Goal: Information Seeking & Learning: Learn about a topic

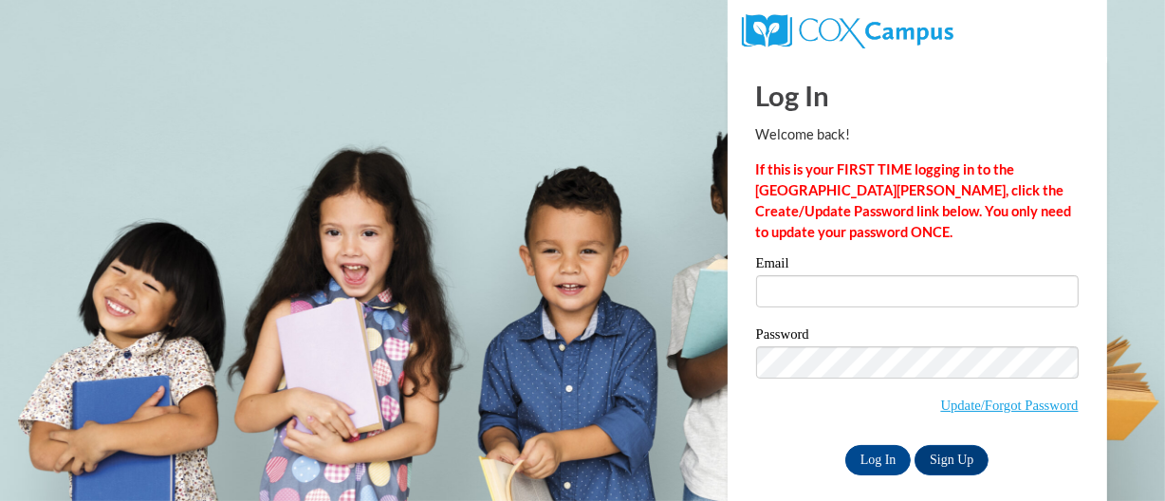
type input "parkerjaz1992@gmail.com"
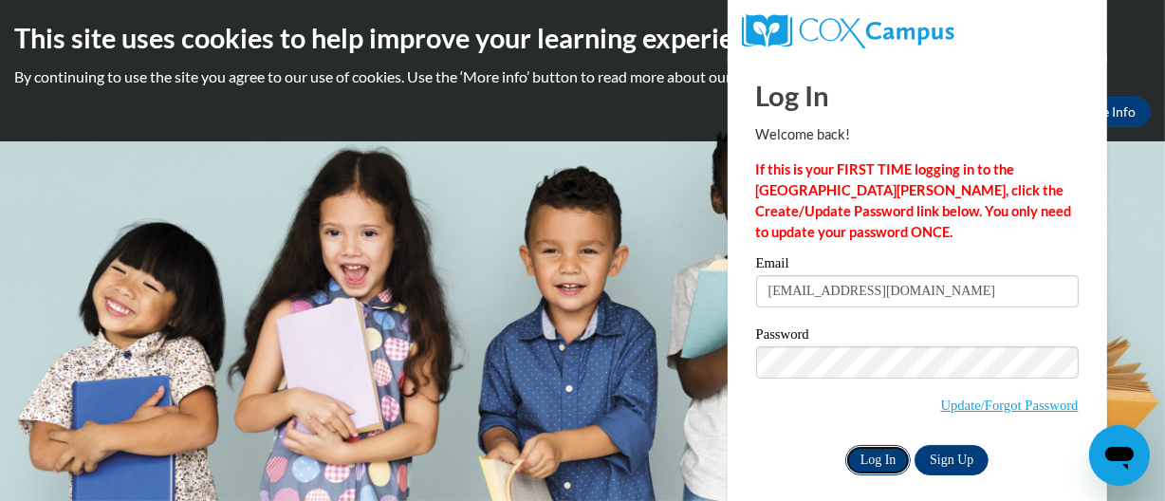
click at [860, 468] on input "Log In" at bounding box center [878, 460] width 66 height 30
click at [873, 457] on input "Log In" at bounding box center [878, 460] width 66 height 30
click at [873, 456] on input "Log In" at bounding box center [878, 460] width 66 height 30
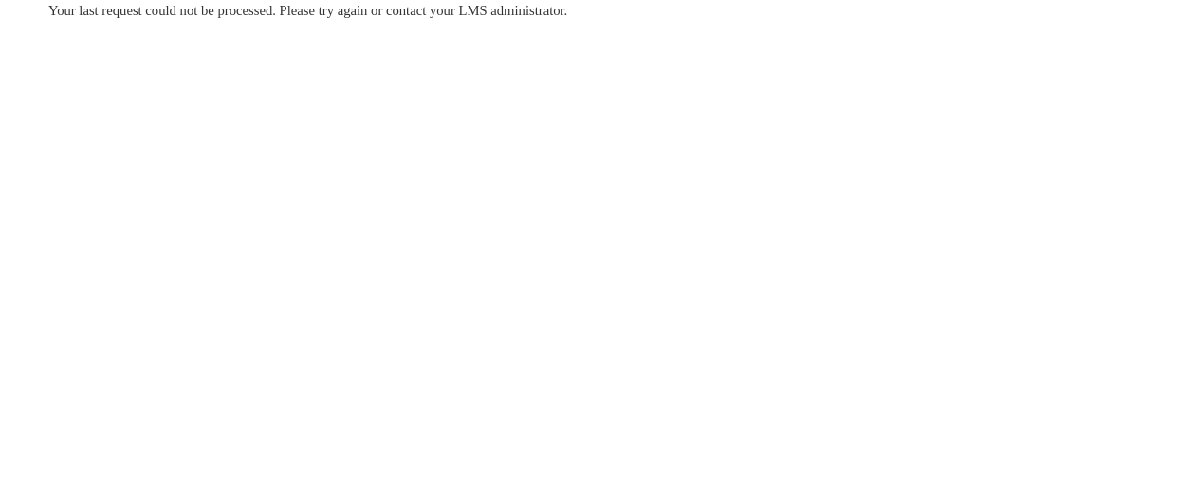
click at [622, 81] on div "Your last request could not be processed. Please try again or contact your LMS …" at bounding box center [589, 67] width 1110 height 135
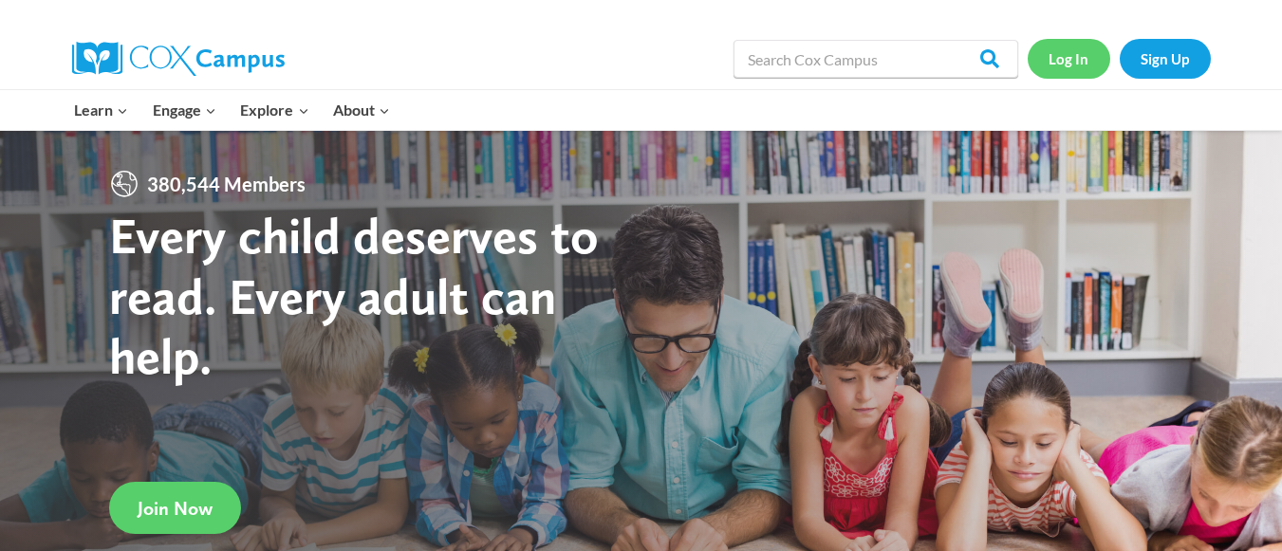
click at [1070, 56] on link "Log In" at bounding box center [1068, 58] width 83 height 39
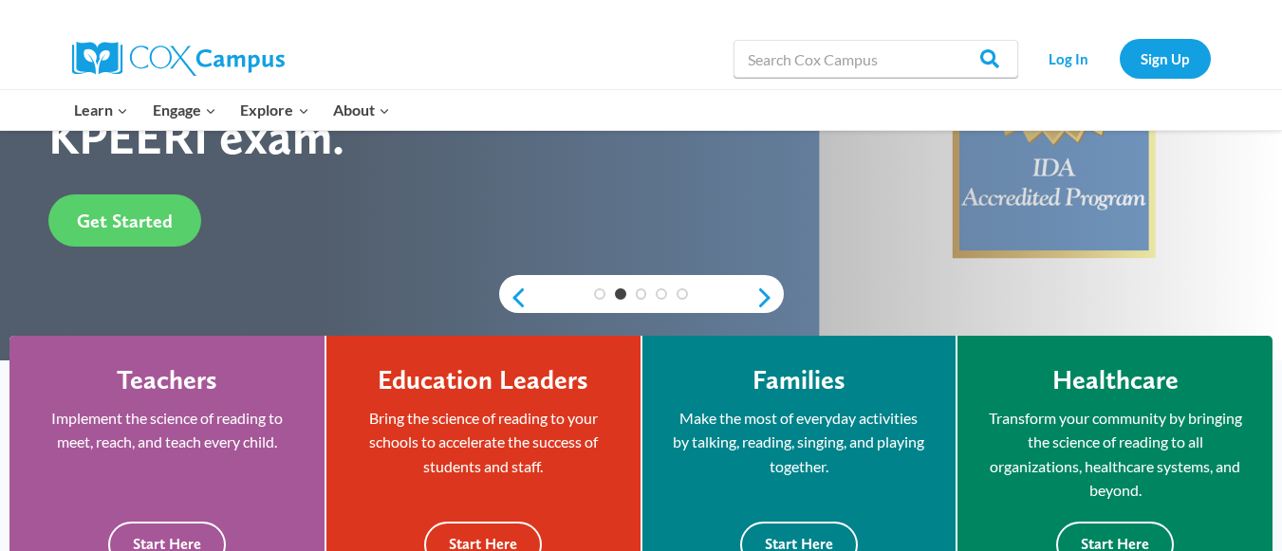
scroll to position [313, 0]
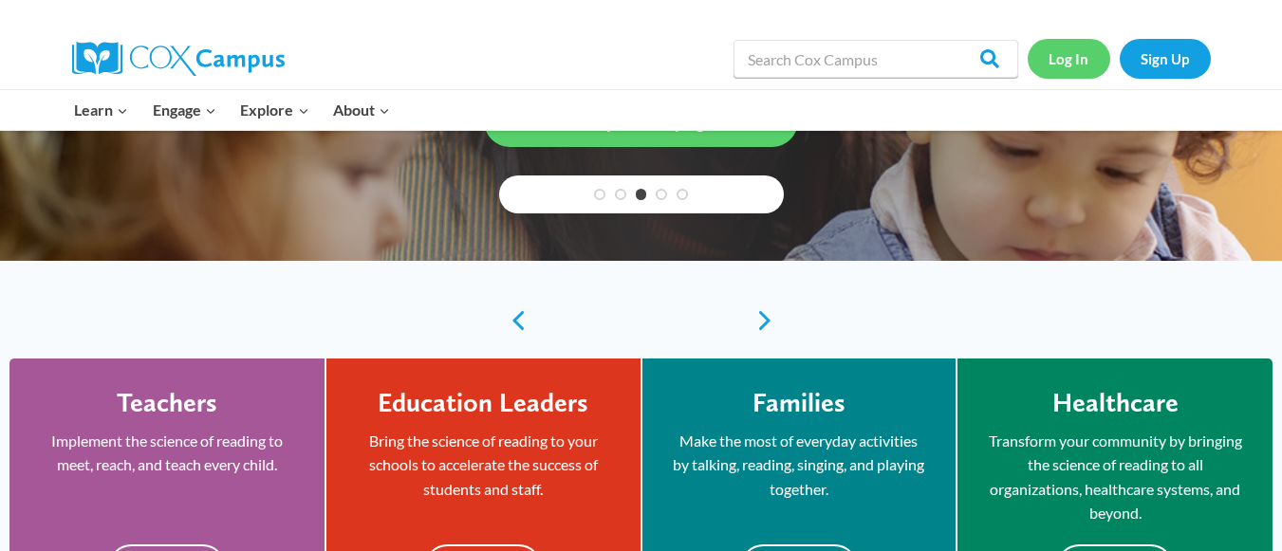
click at [1077, 60] on link "Log In" at bounding box center [1068, 58] width 83 height 39
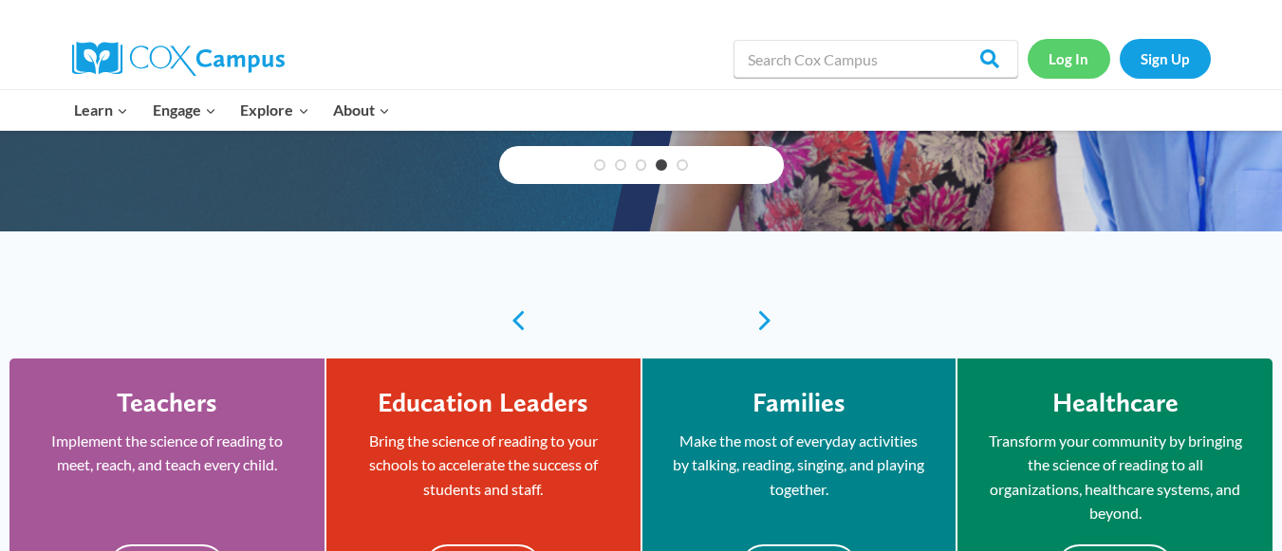
click at [1060, 57] on link "Log In" at bounding box center [1068, 58] width 83 height 39
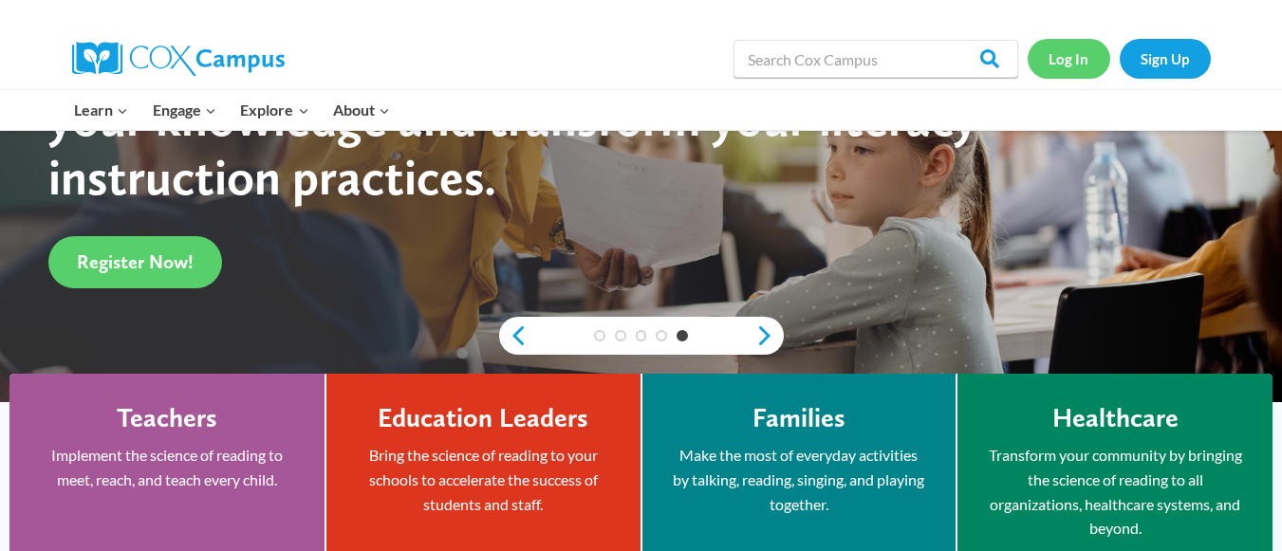
click at [1033, 54] on link "Log In" at bounding box center [1068, 58] width 83 height 39
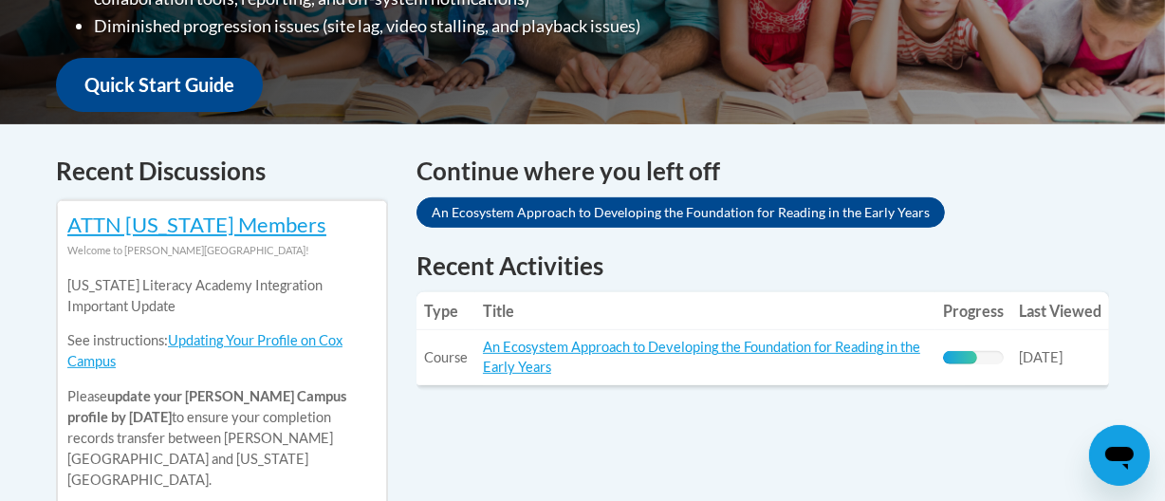
scroll to position [678, 0]
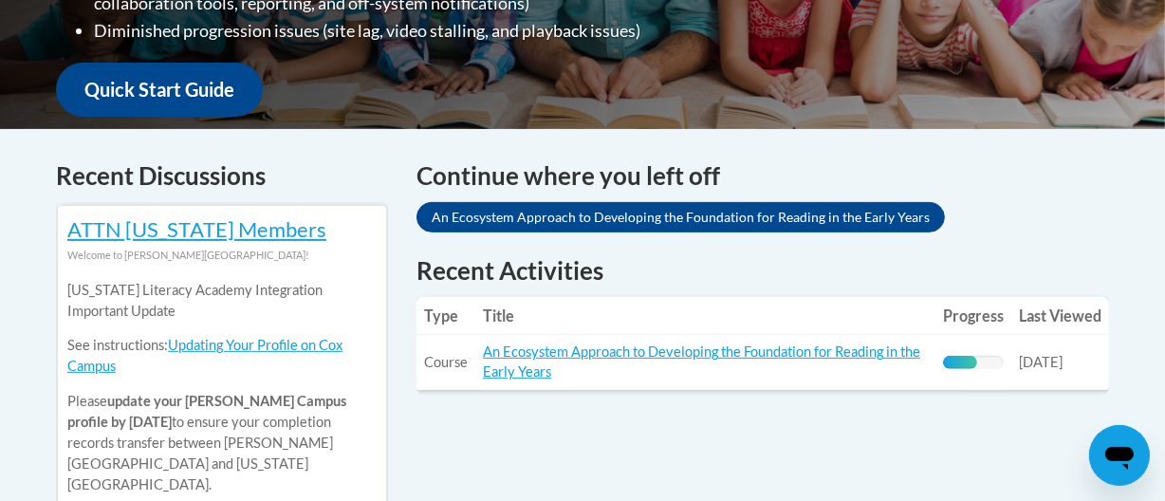
click at [779, 362] on td "Title: An Ecosystem Approach to Developing the Foundation for Reading in the Ea…" at bounding box center [705, 362] width 460 height 55
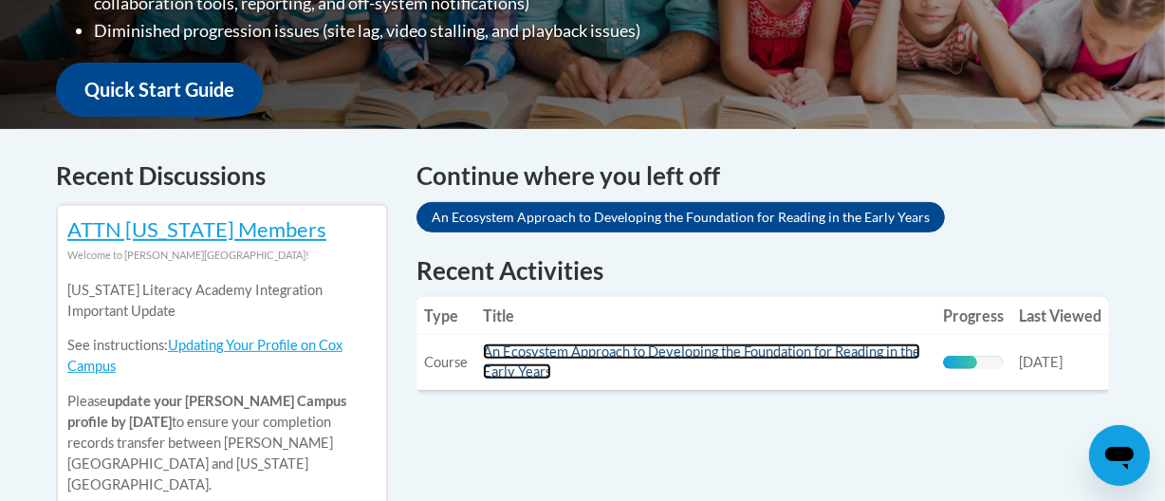
click at [786, 346] on link "An Ecosystem Approach to Developing the Foundation for Reading in the Early Yea…" at bounding box center [701, 361] width 437 height 36
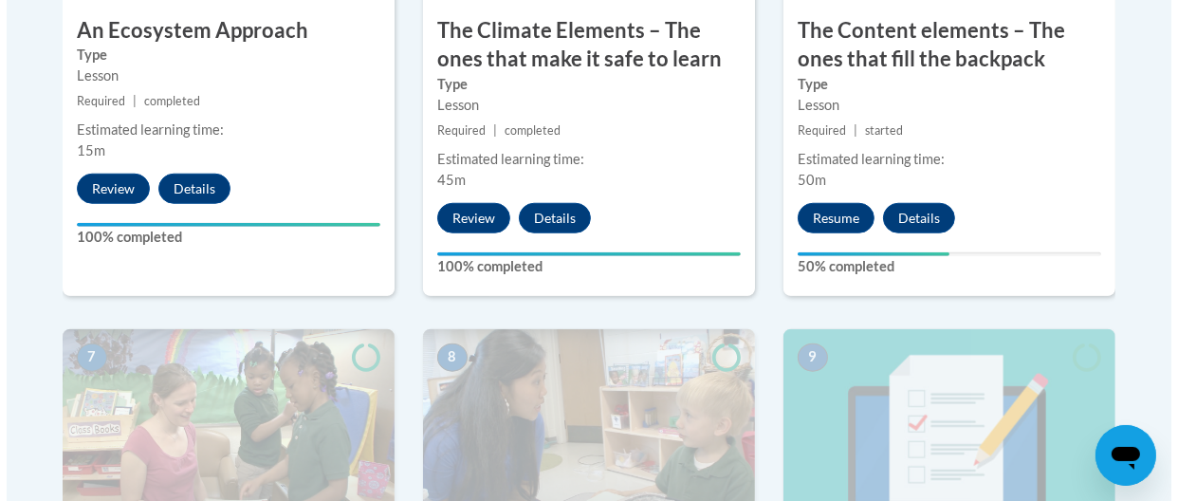
scroll to position [1450, 0]
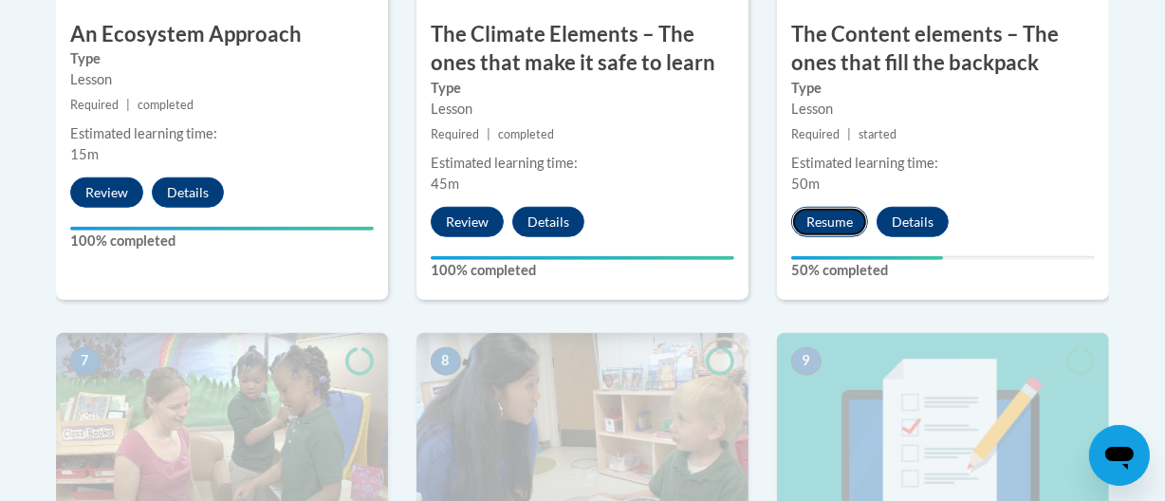
click at [817, 219] on button "Resume" at bounding box center [829, 222] width 77 height 30
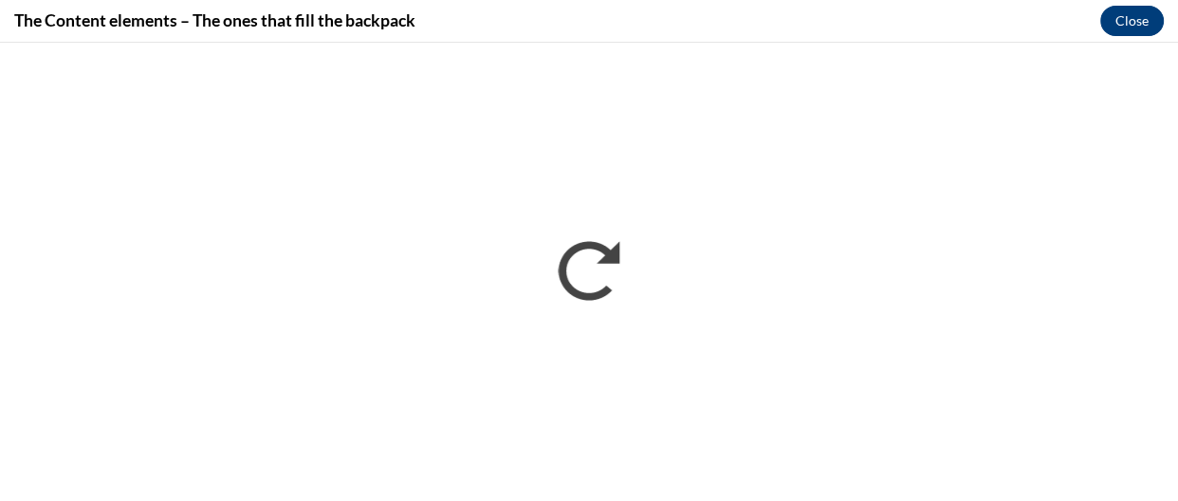
scroll to position [0, 0]
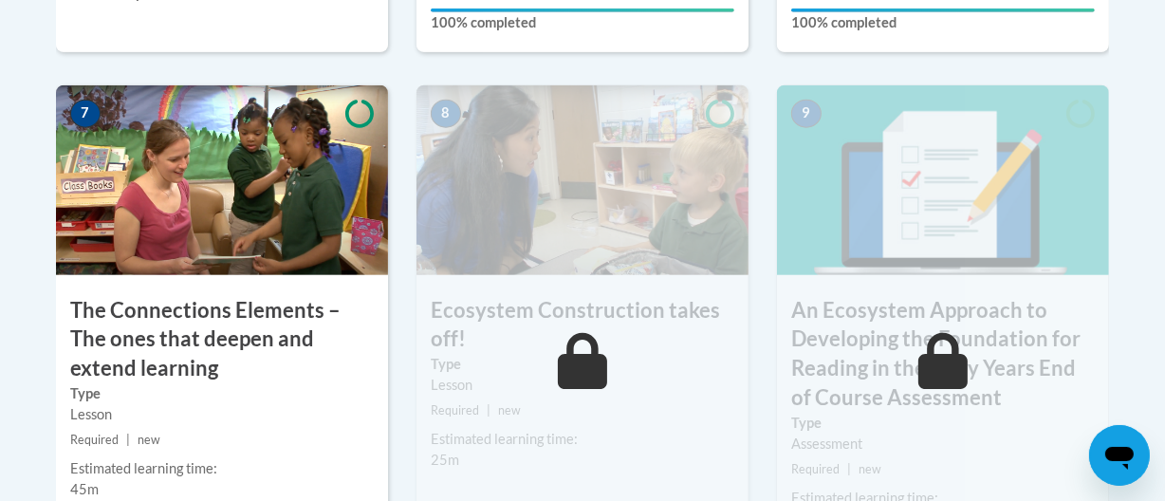
scroll to position [1795, 0]
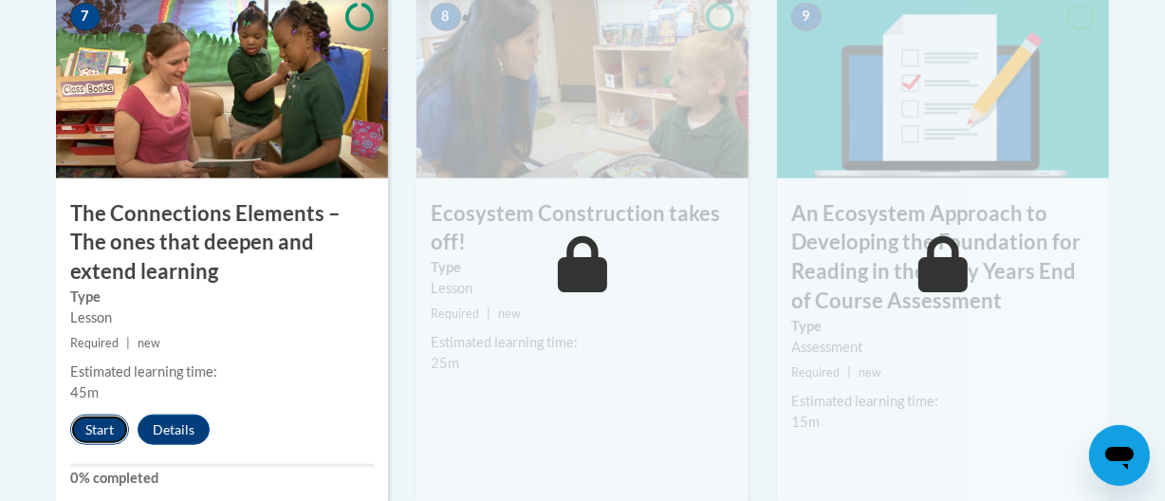
click at [102, 426] on button "Start" at bounding box center [99, 430] width 59 height 30
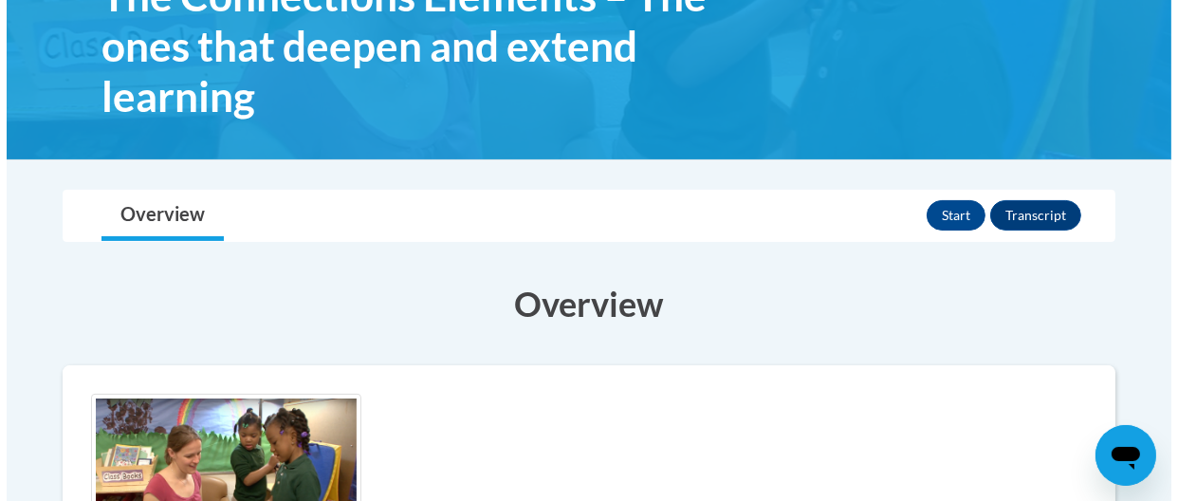
scroll to position [369, 0]
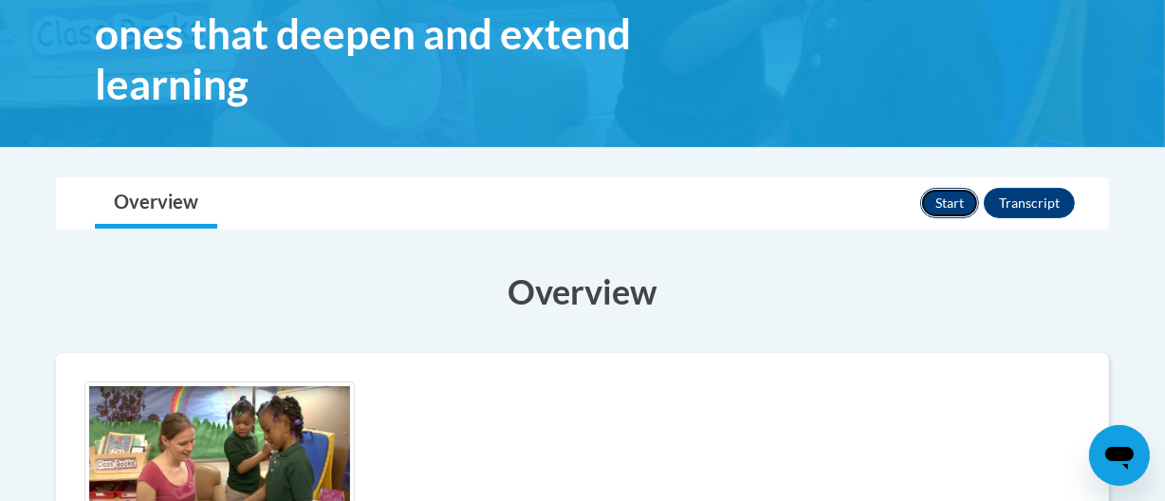
click at [968, 206] on button "Start" at bounding box center [949, 203] width 59 height 30
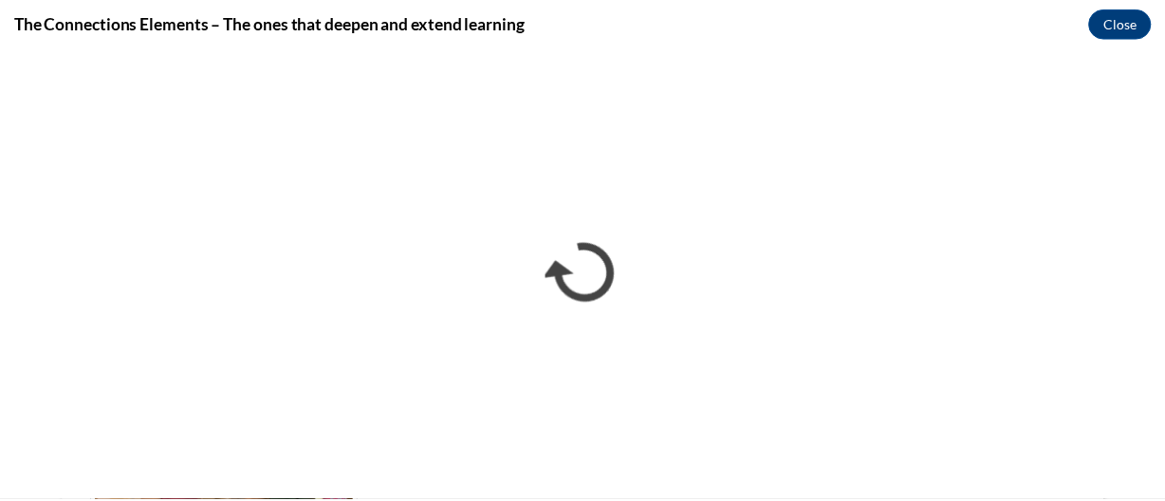
scroll to position [0, 0]
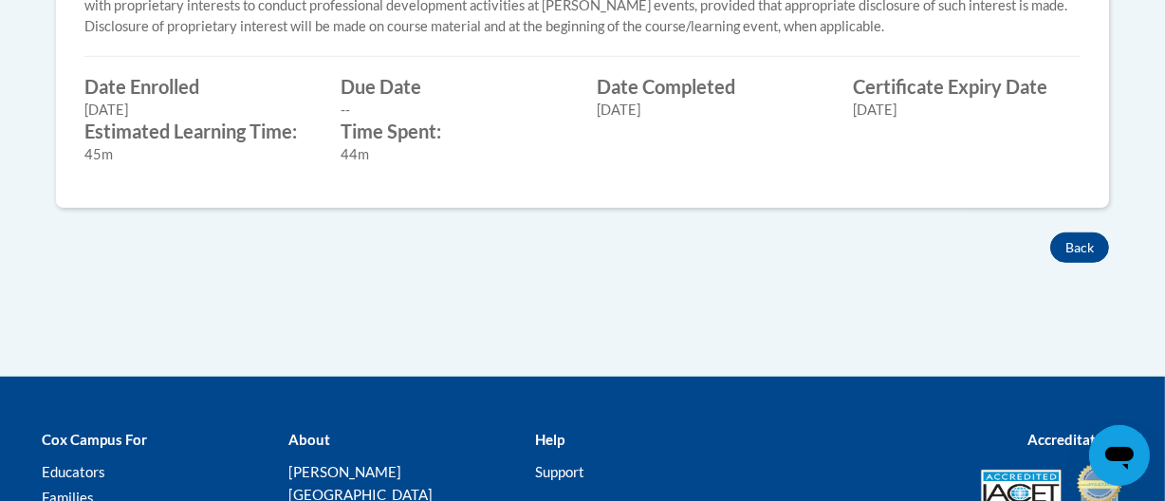
scroll to position [1091, 0]
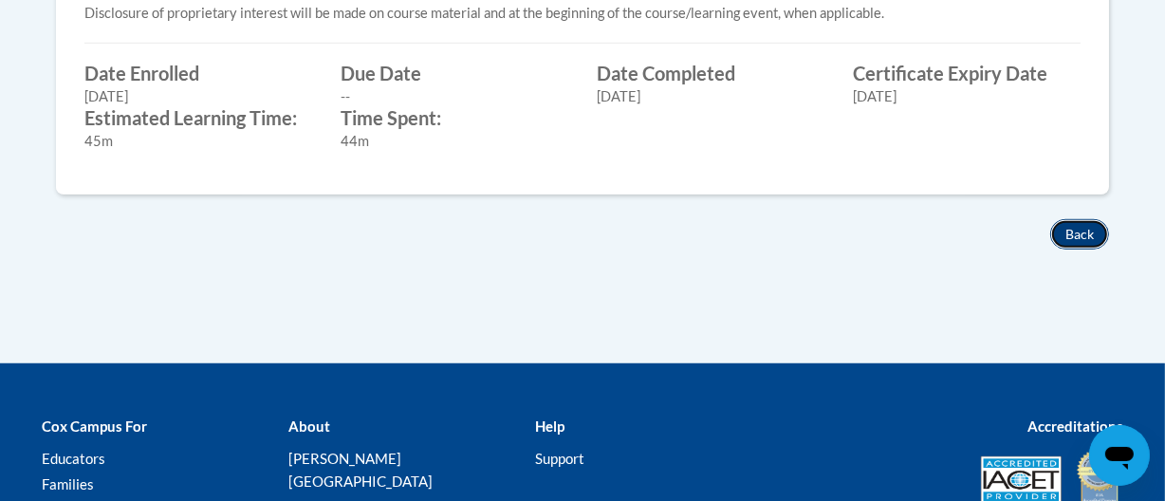
click at [1095, 245] on button "Back" at bounding box center [1079, 234] width 59 height 30
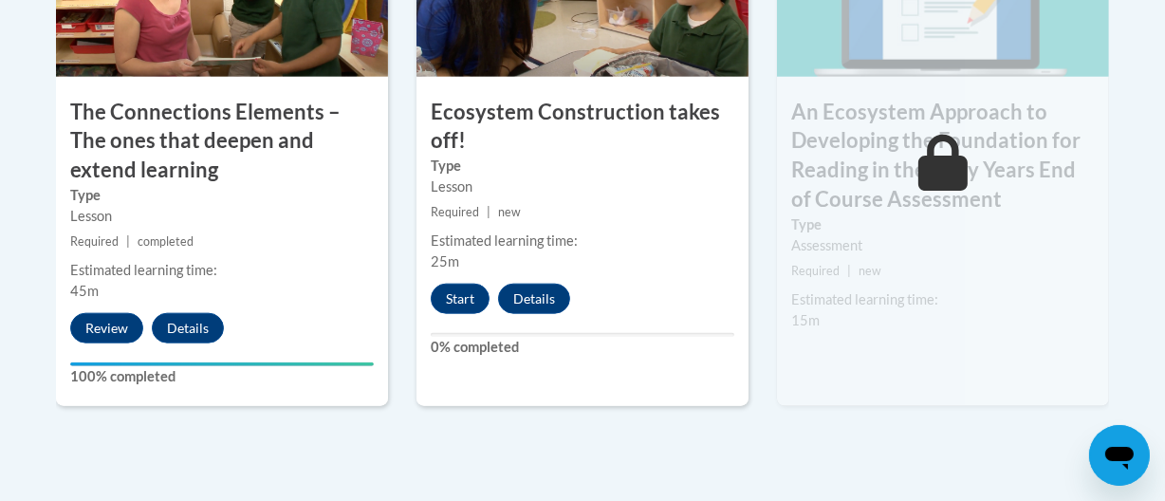
scroll to position [1993, 0]
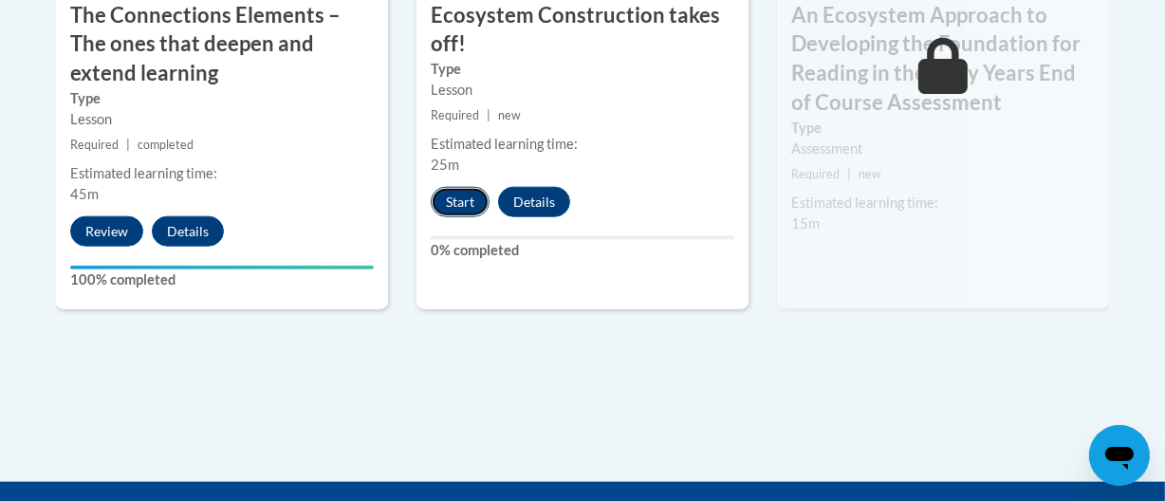
click at [445, 197] on button "Start" at bounding box center [460, 202] width 59 height 30
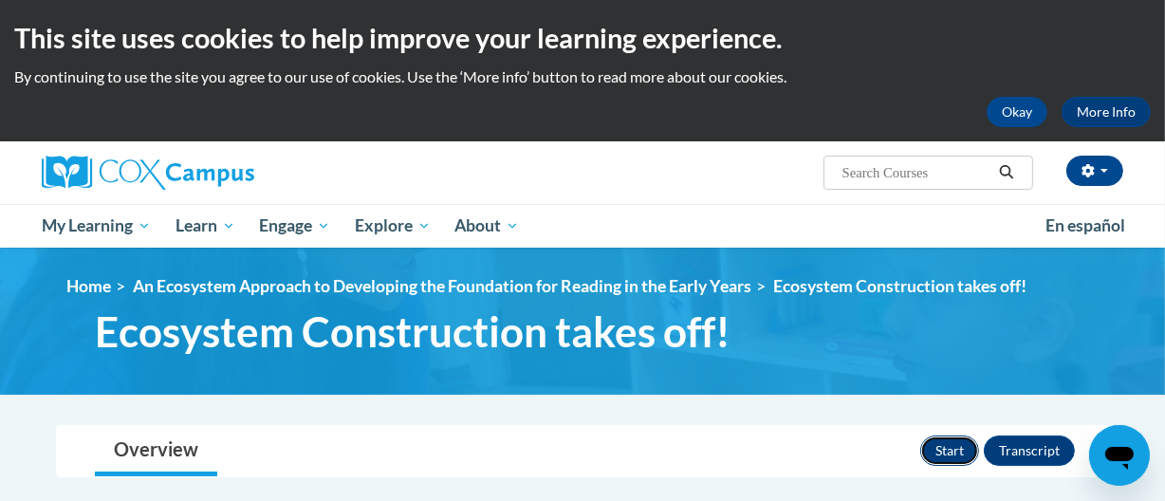
click at [937, 456] on button "Start" at bounding box center [949, 450] width 59 height 30
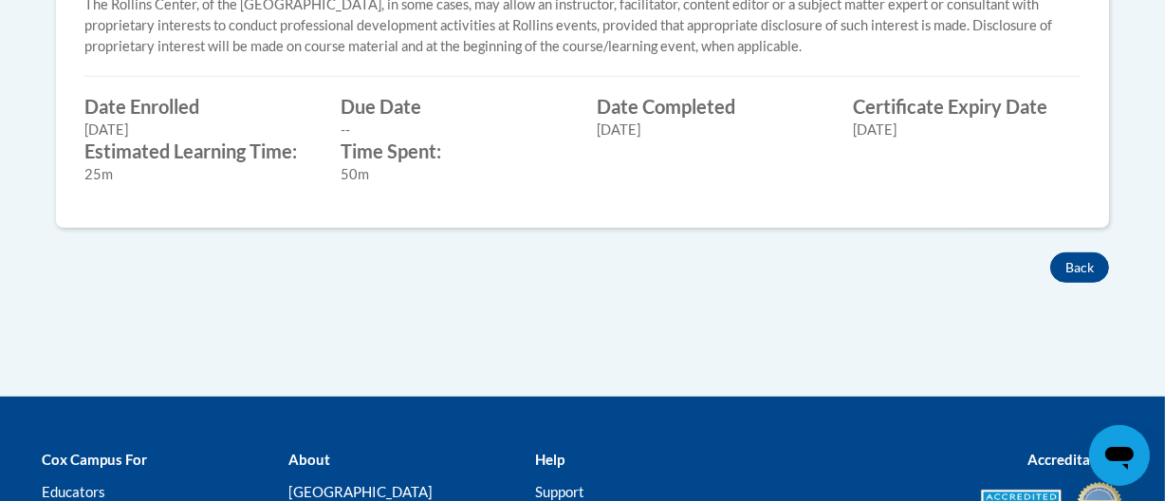
scroll to position [960, 0]
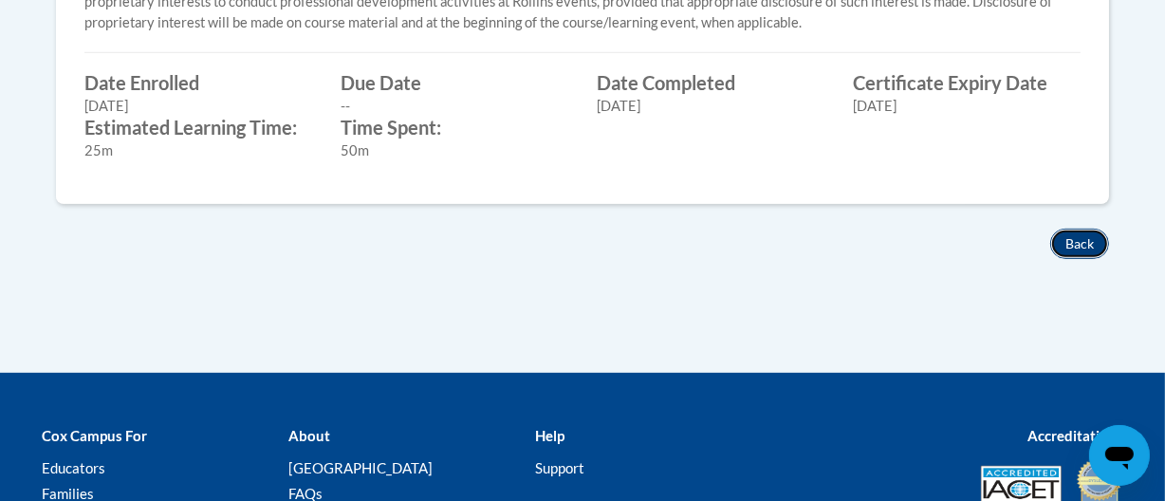
click at [1053, 236] on button "Back" at bounding box center [1079, 244] width 59 height 30
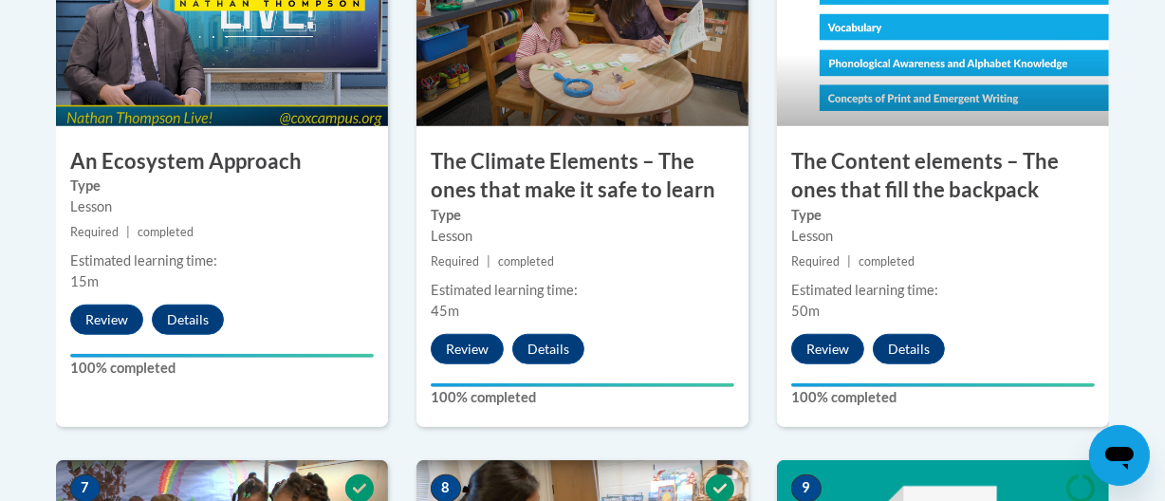
drag, startPoint x: 0, startPoint y: 0, endPoint x: 1176, endPoint y: 388, distance: 1238.6
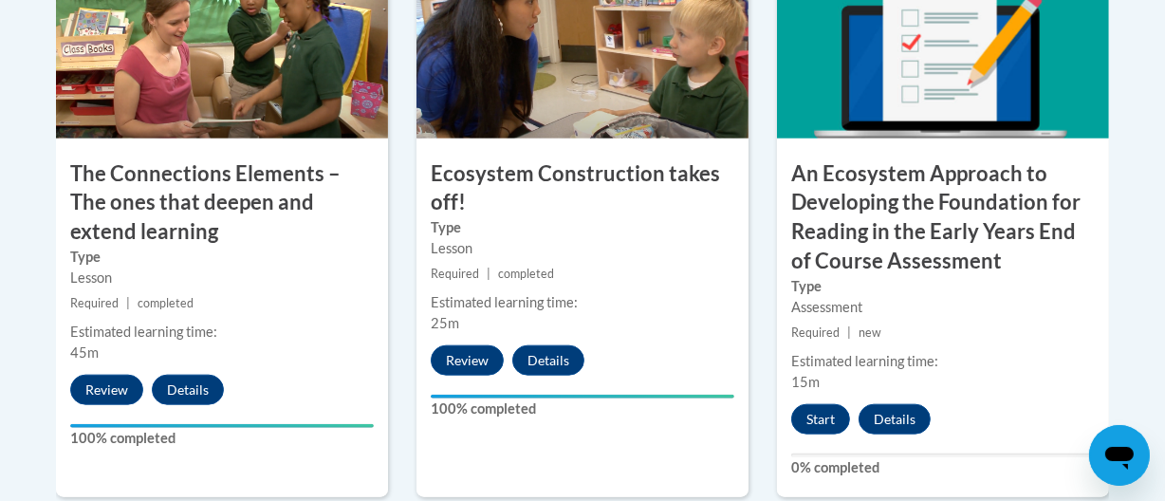
scroll to position [1850, 0]
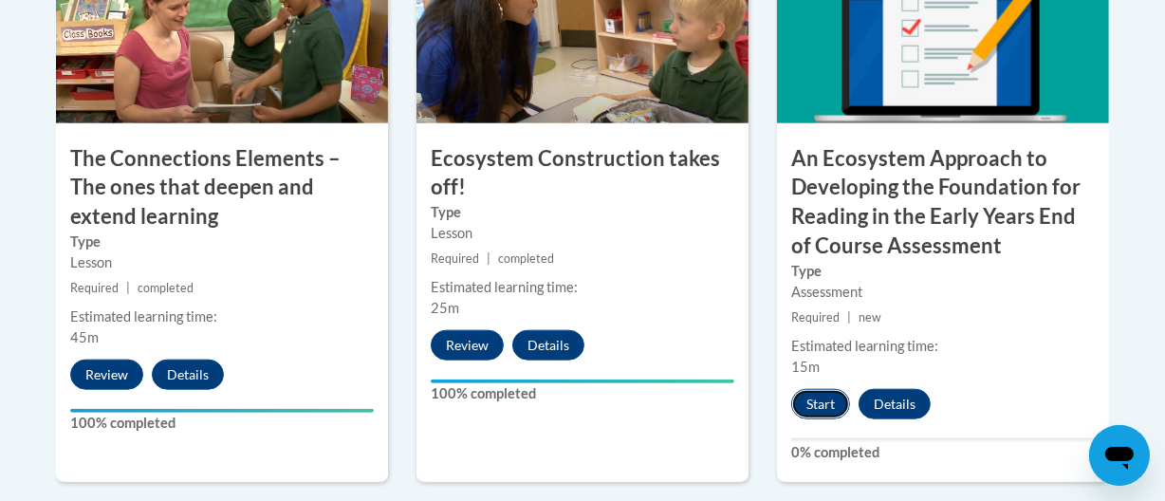
click at [830, 404] on button "Start" at bounding box center [820, 404] width 59 height 30
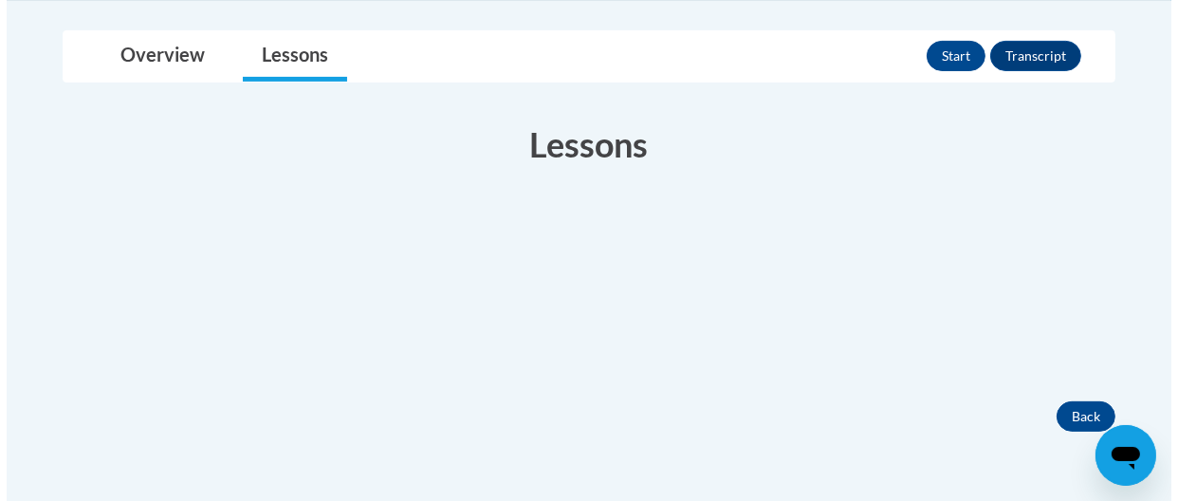
scroll to position [561, 0]
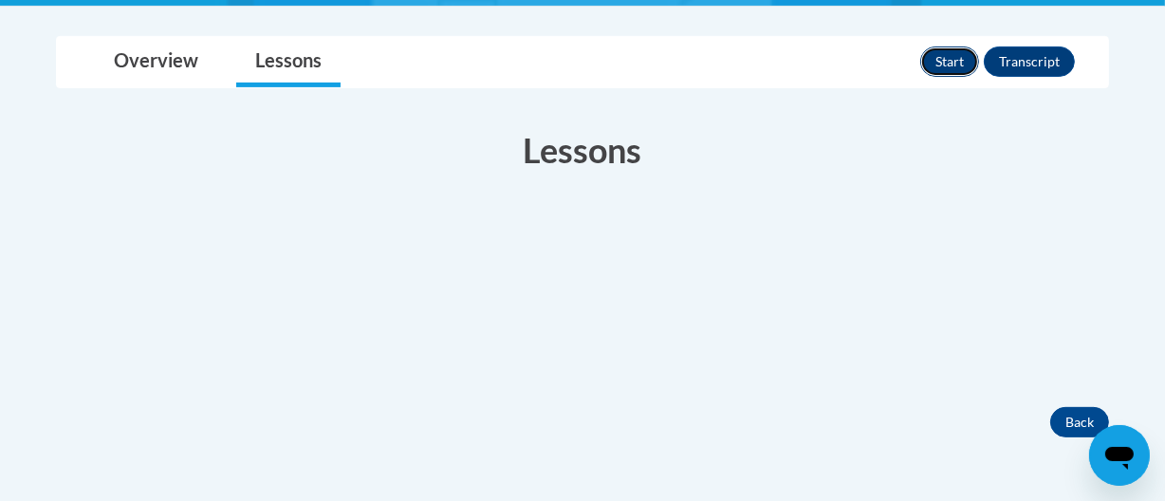
click at [939, 70] on button "Start" at bounding box center [949, 61] width 59 height 30
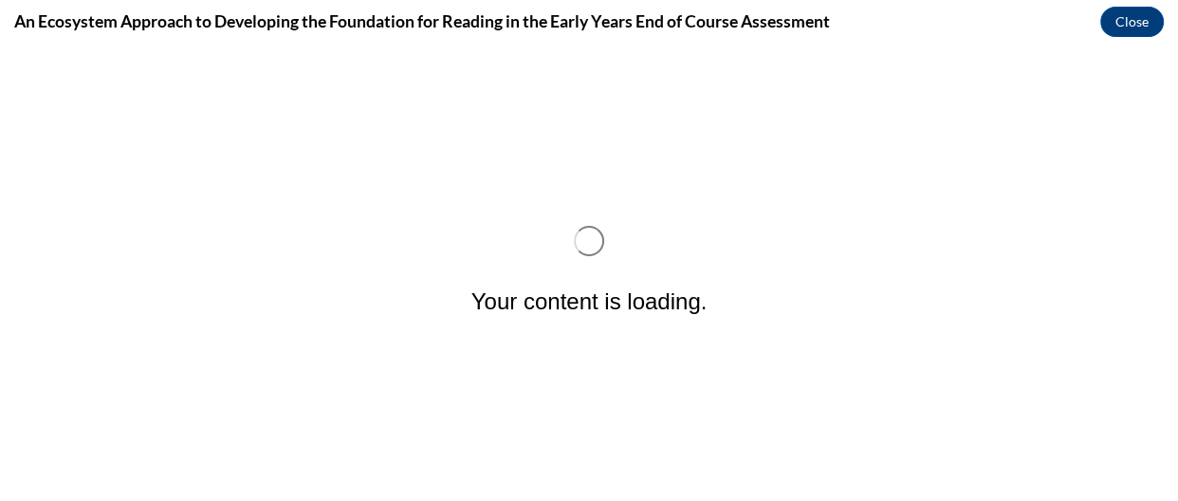
scroll to position [0, 0]
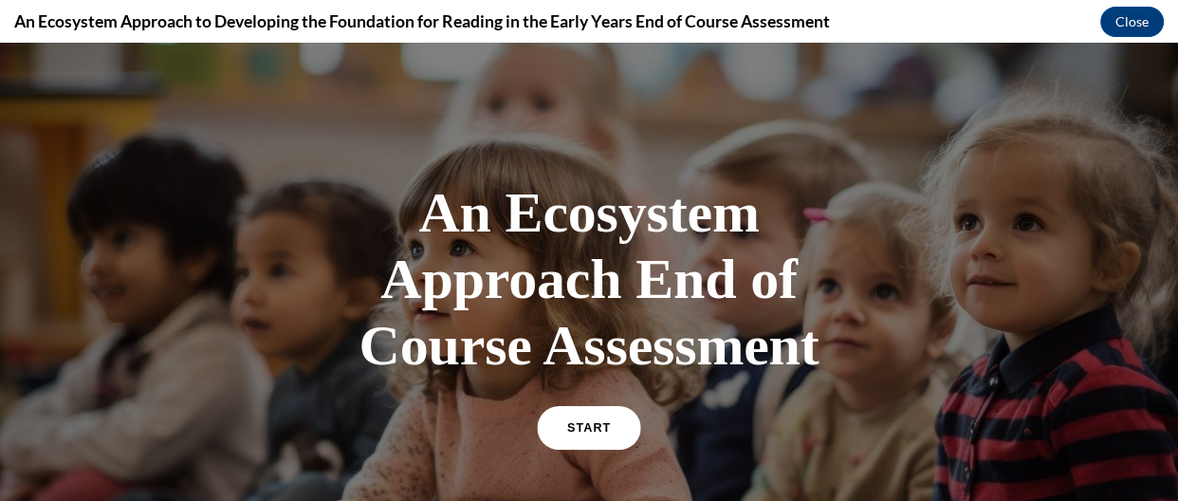
click at [609, 409] on link "START" at bounding box center [588, 428] width 103 height 44
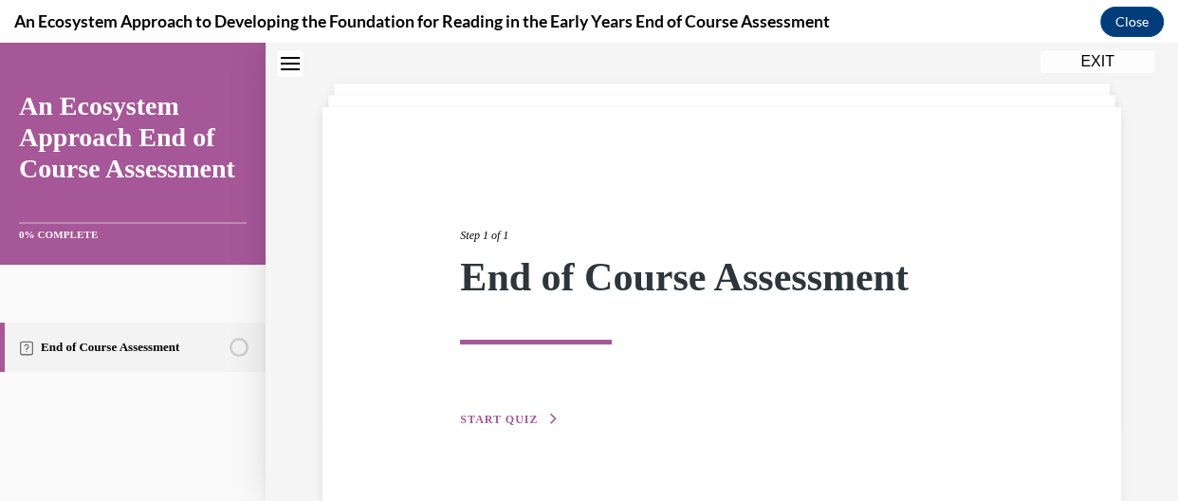
scroll to position [122, 0]
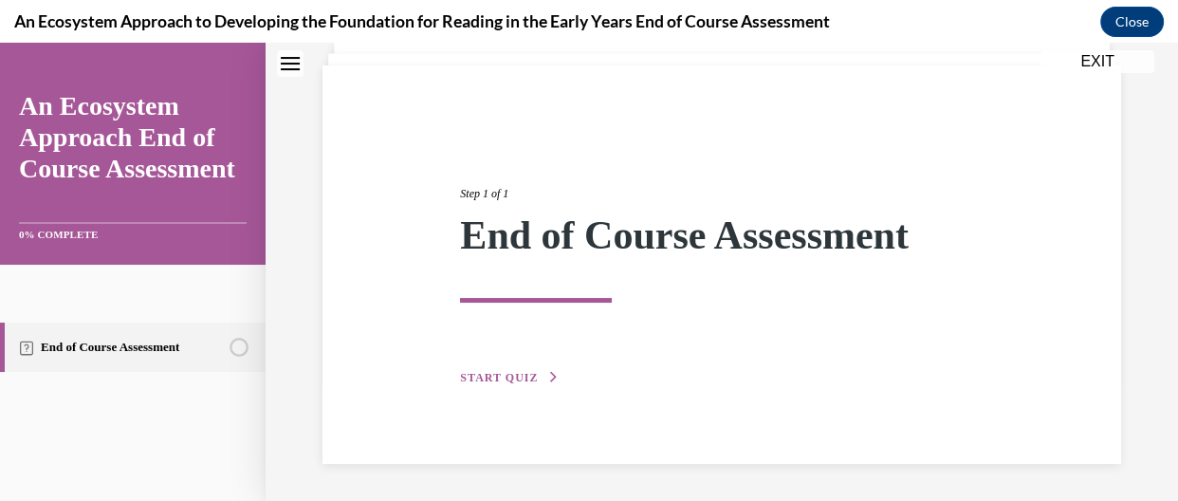
click at [507, 379] on span "START QUIZ" at bounding box center [499, 377] width 78 height 13
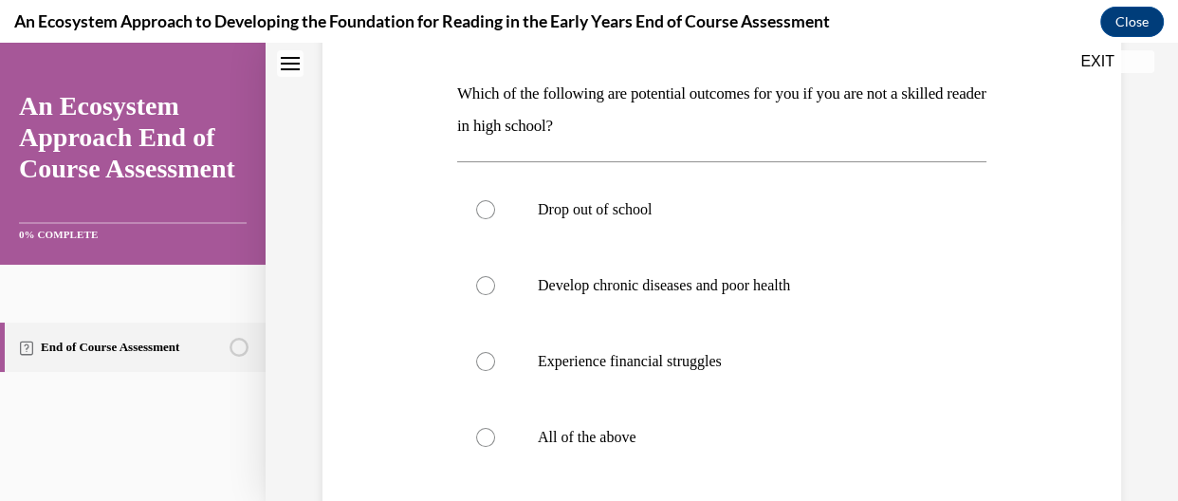
scroll to position [286, 0]
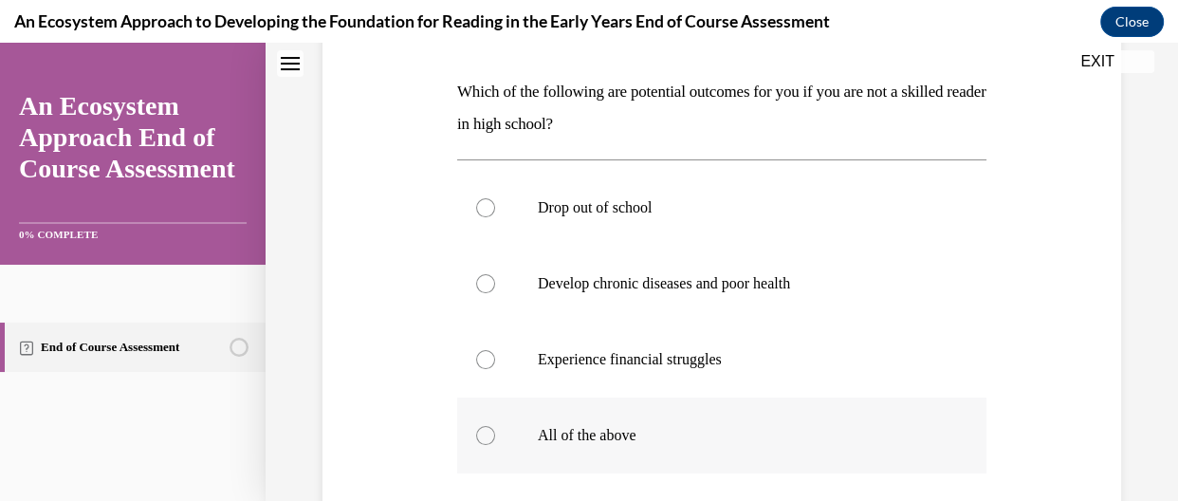
click at [493, 434] on label "All of the above" at bounding box center [721, 435] width 529 height 76
click at [493, 434] on input "All of the above" at bounding box center [485, 435] width 19 height 19
radio input "true"
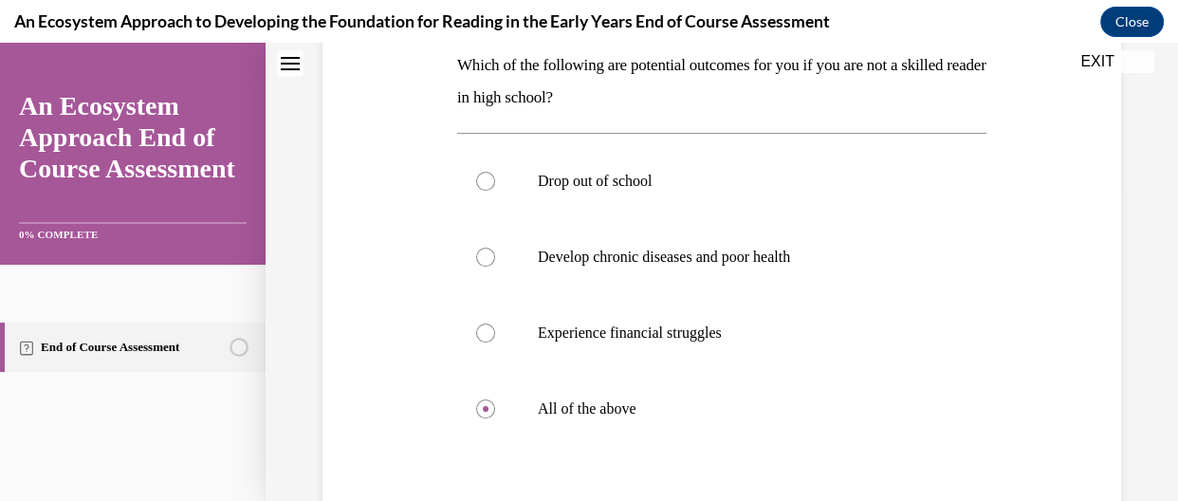
scroll to position [309, 0]
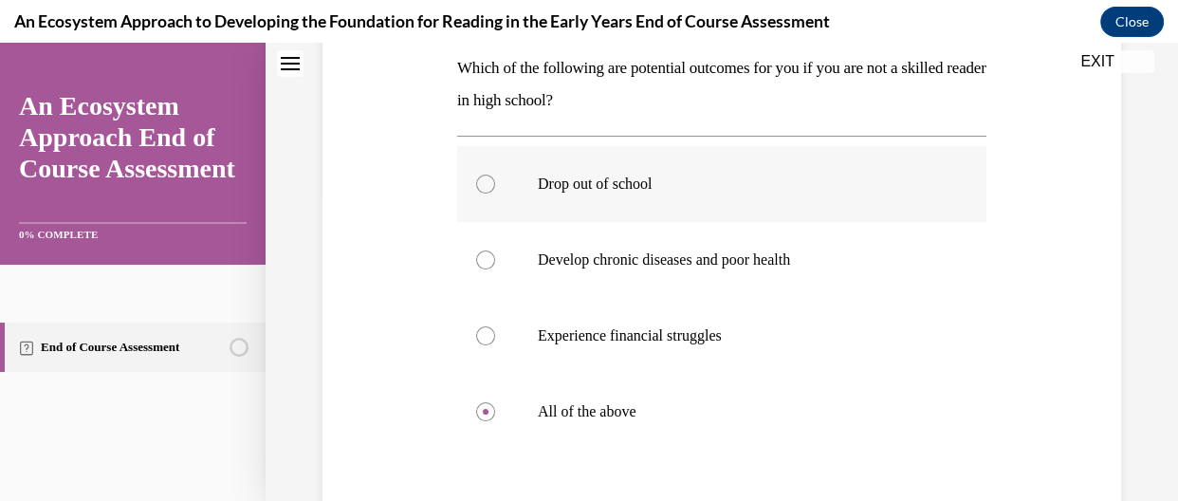
click at [508, 190] on label "Drop out of school" at bounding box center [721, 184] width 529 height 76
click at [495, 190] on input "Drop out of school" at bounding box center [485, 184] width 19 height 19
radio input "true"
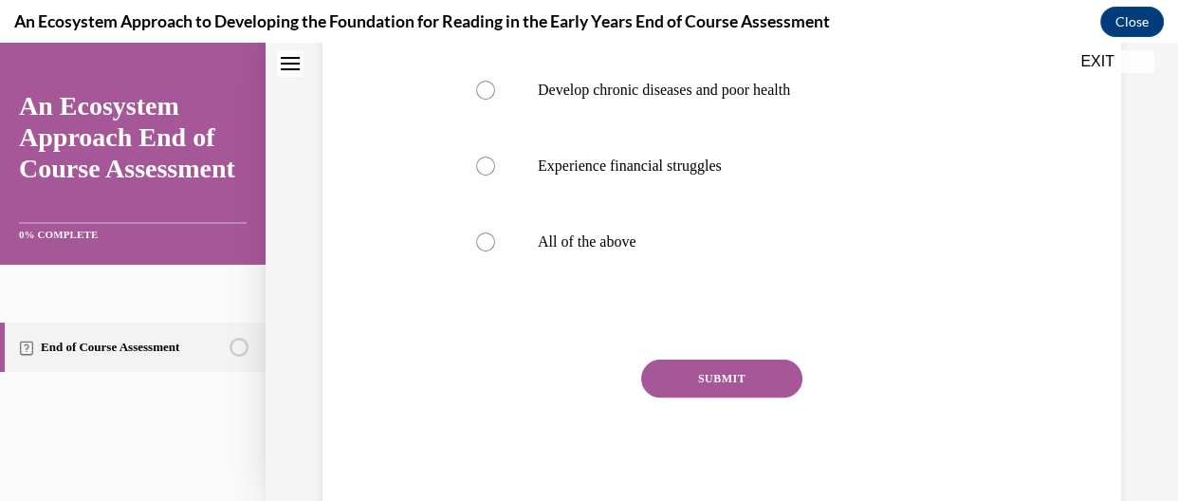
scroll to position [493, 0]
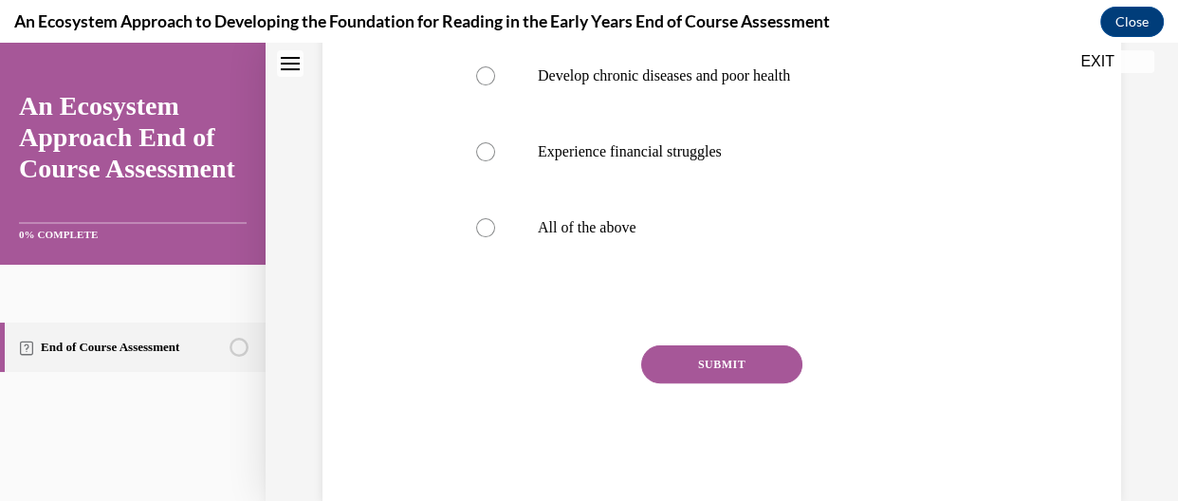
click at [787, 366] on button "SUBMIT" at bounding box center [721, 364] width 161 height 38
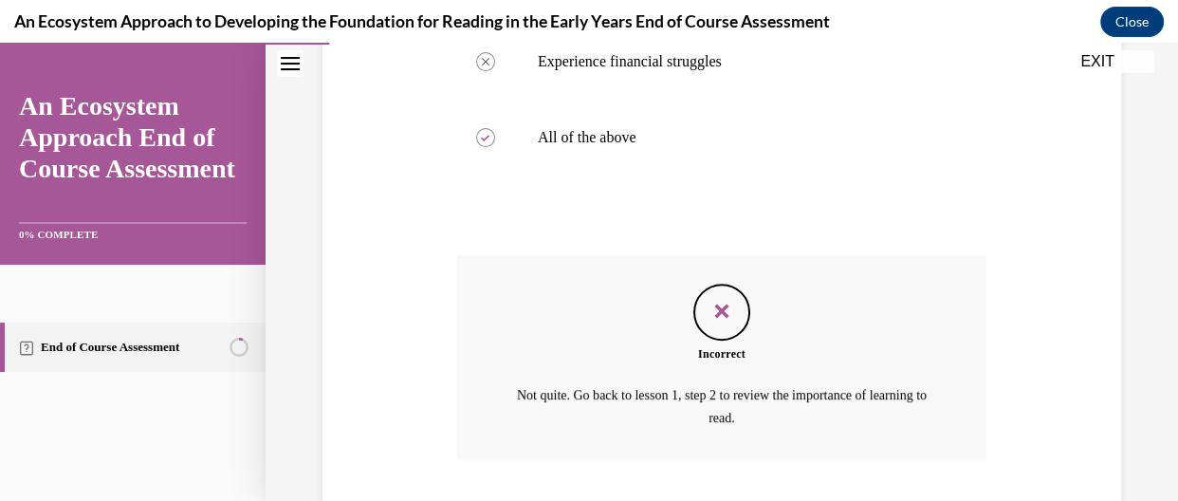
scroll to position [706, 0]
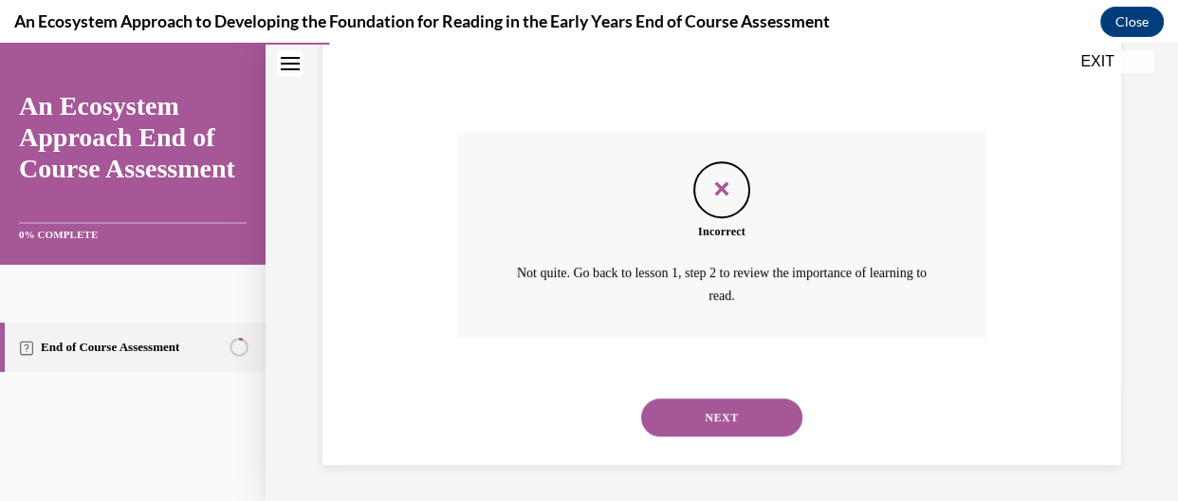
click at [754, 410] on button "NEXT" at bounding box center [721, 417] width 161 height 38
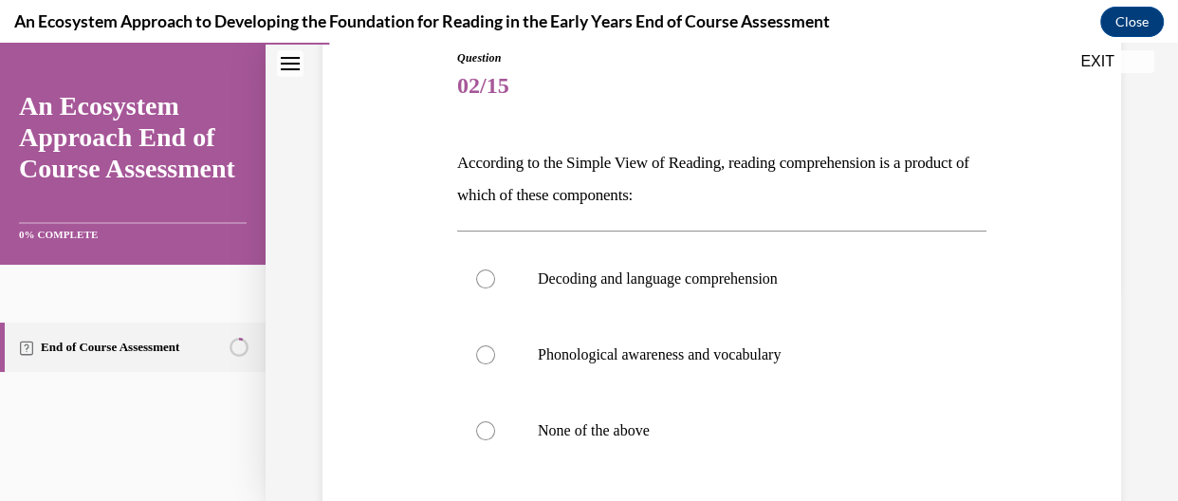
scroll to position [216, 0]
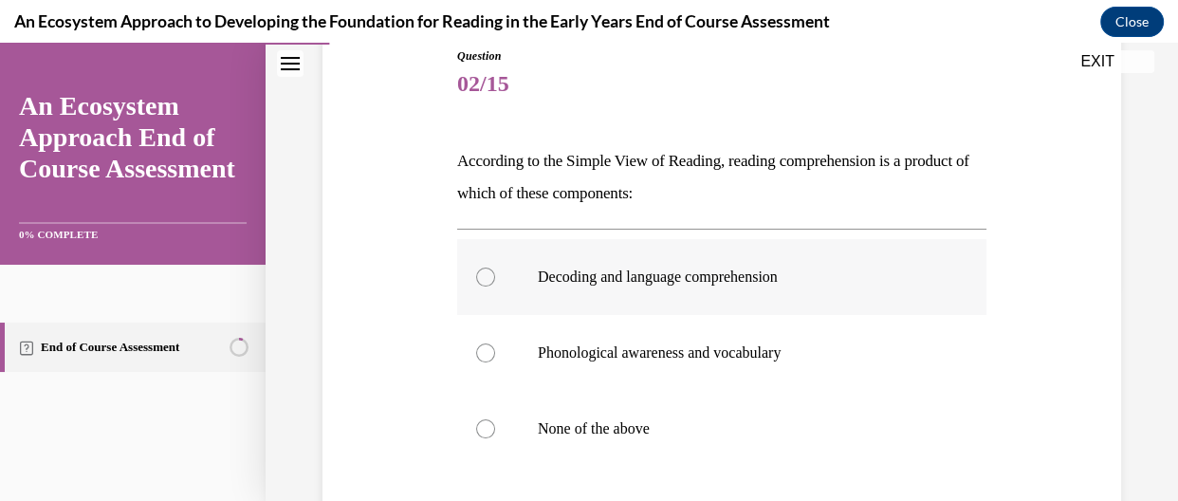
click at [490, 291] on label "Decoding and language comprehension" at bounding box center [721, 277] width 529 height 76
click at [490, 286] on input "Decoding and language comprehension" at bounding box center [485, 277] width 19 height 19
radio input "true"
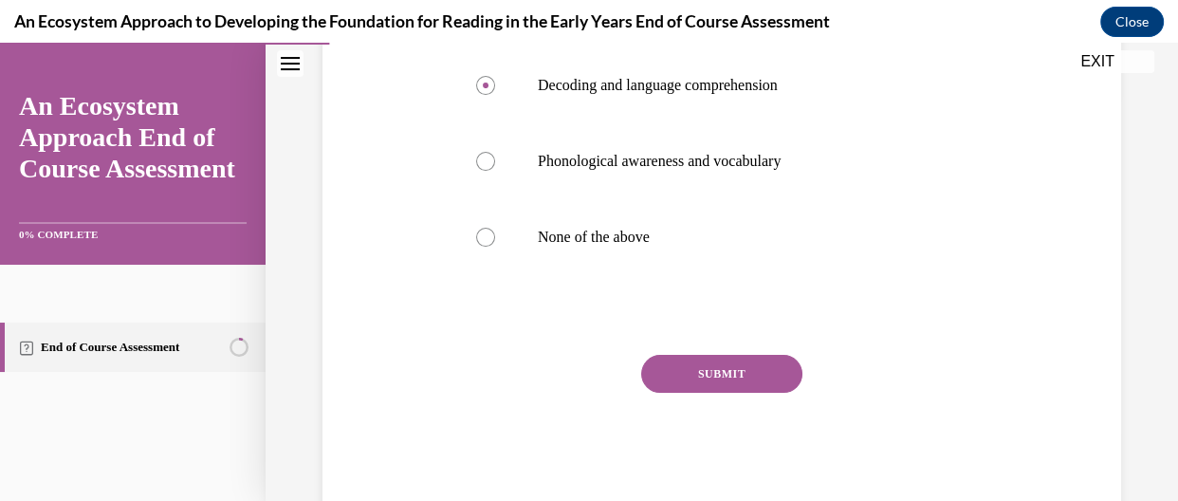
scroll to position [436, 0]
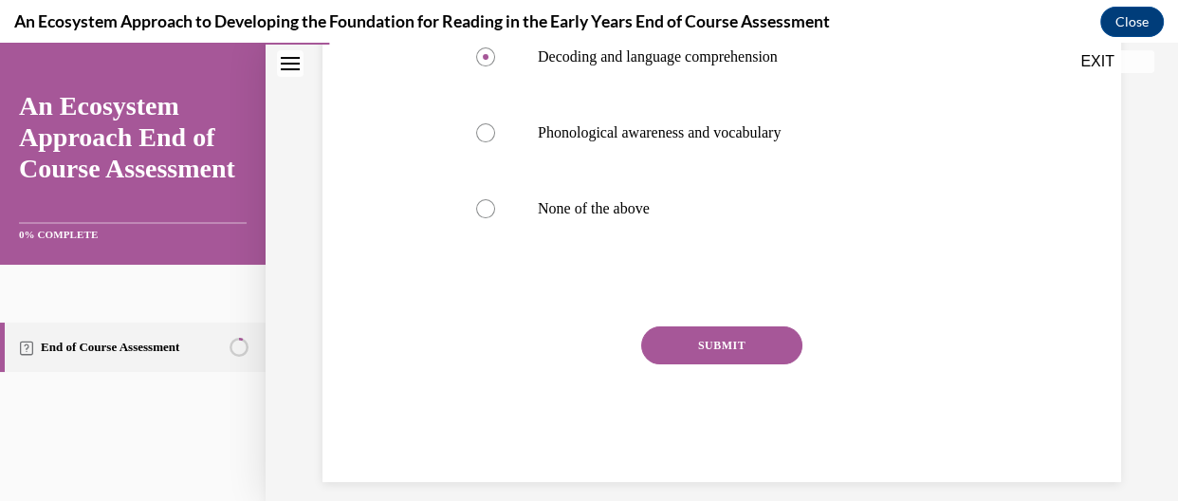
click at [761, 352] on button "SUBMIT" at bounding box center [721, 345] width 161 height 38
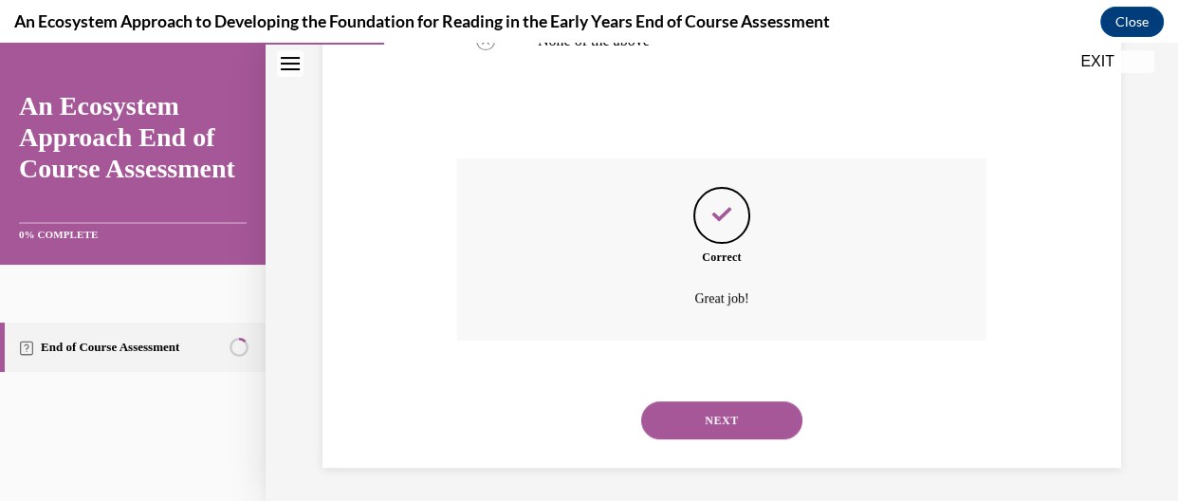
scroll to position [607, 0]
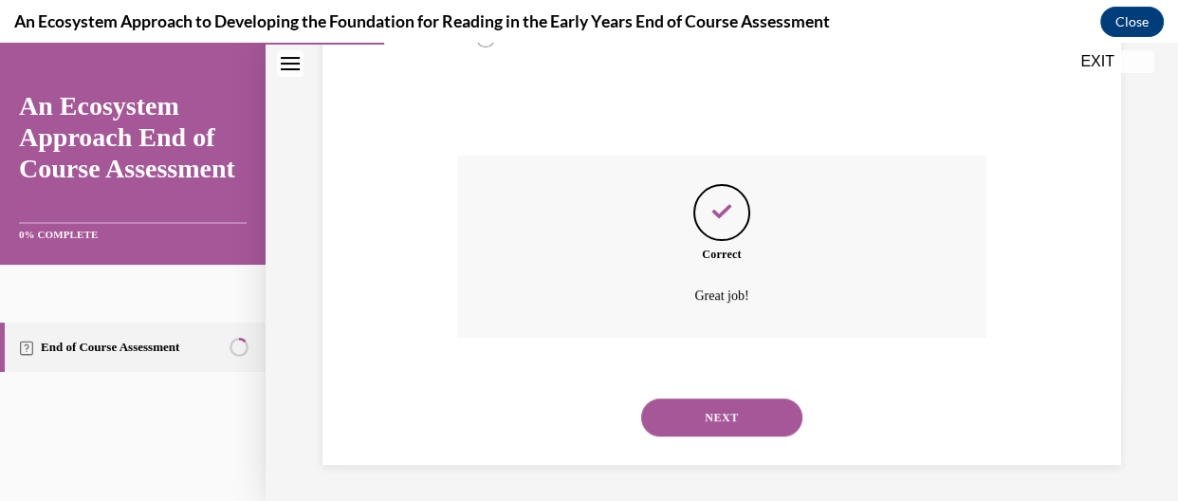
click at [749, 418] on button "NEXT" at bounding box center [721, 417] width 161 height 38
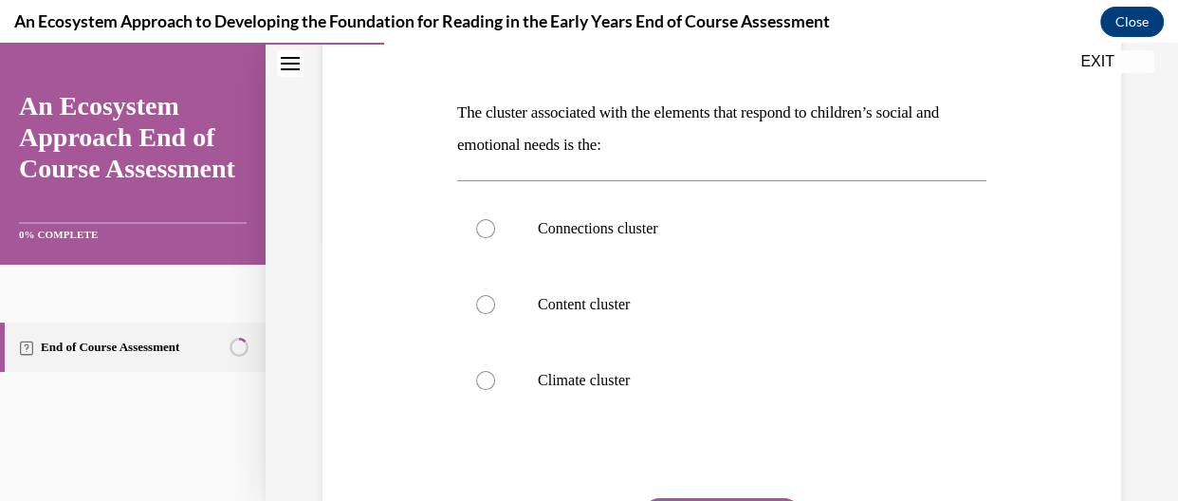
scroll to position [297, 0]
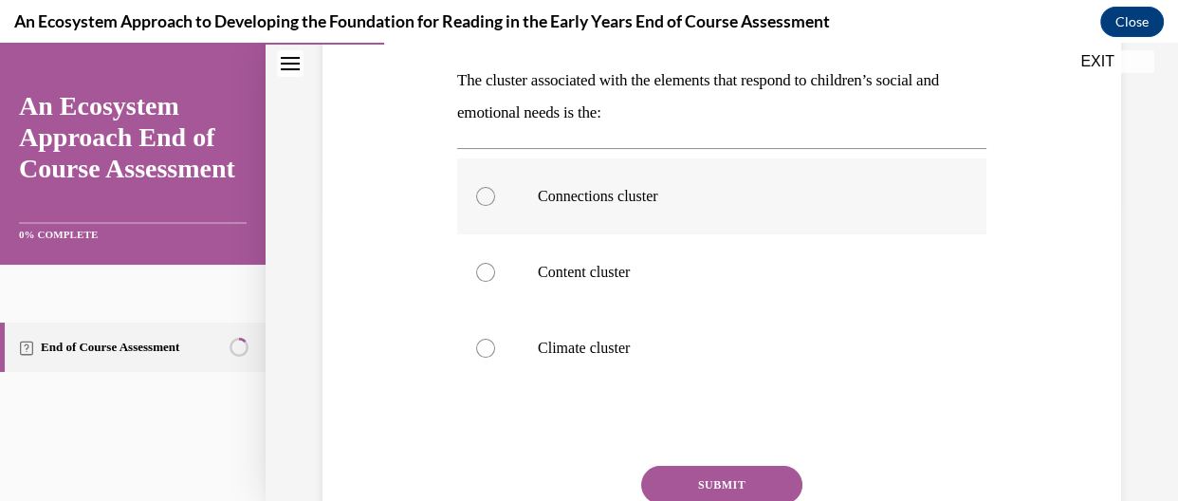
click at [587, 197] on p "Connections cluster" at bounding box center [738, 196] width 401 height 19
click at [495, 197] on input "Connections cluster" at bounding box center [485, 196] width 19 height 19
radio input "true"
click at [714, 467] on button "SUBMIT" at bounding box center [721, 485] width 161 height 38
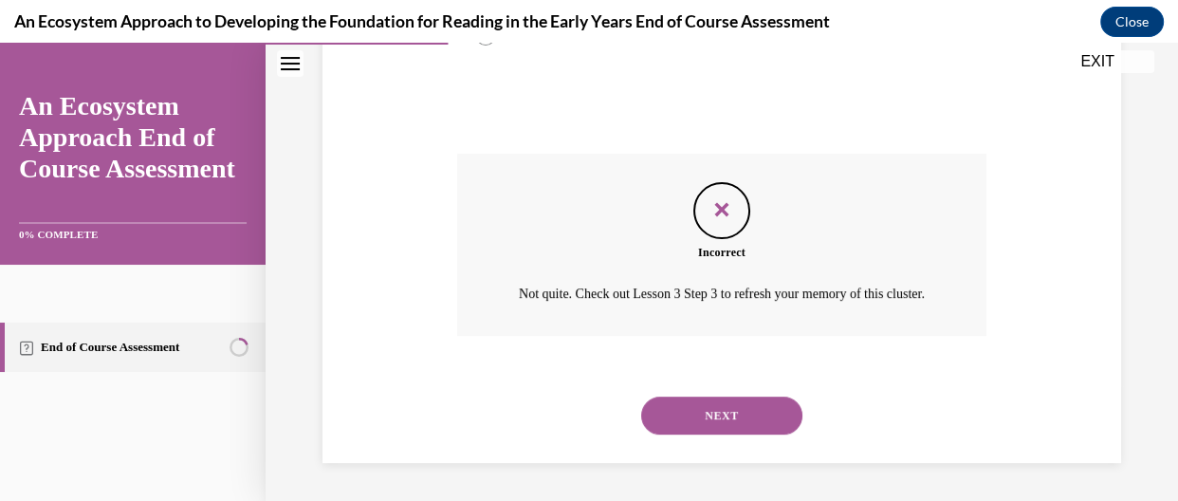
scroll to position [630, 0]
click at [740, 389] on div "NEXT" at bounding box center [721, 416] width 529 height 76
click at [729, 429] on button "NEXT" at bounding box center [721, 416] width 161 height 38
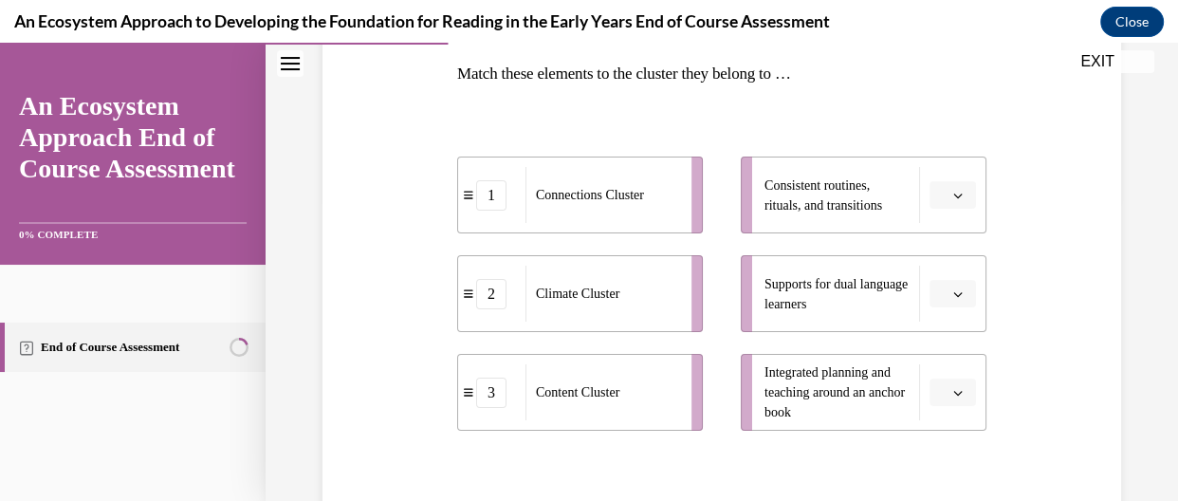
scroll to position [308, 0]
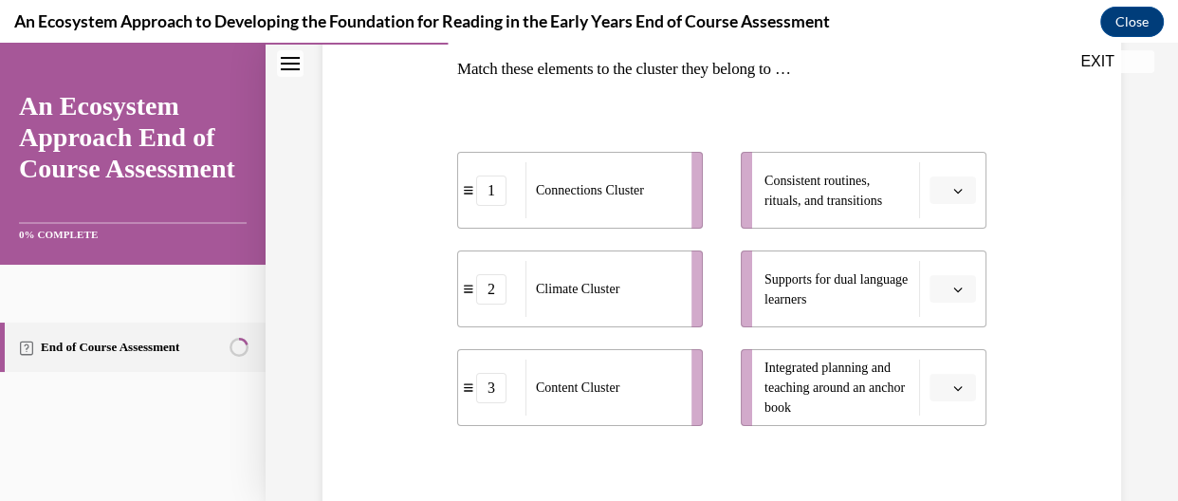
click at [600, 415] on li "3 Content Cluster" at bounding box center [580, 387] width 246 height 77
drag, startPoint x: 619, startPoint y: 304, endPoint x: 664, endPoint y: 304, distance: 45.5
click at [664, 304] on div "Climate Cluster" at bounding box center [647, 291] width 154 height 56
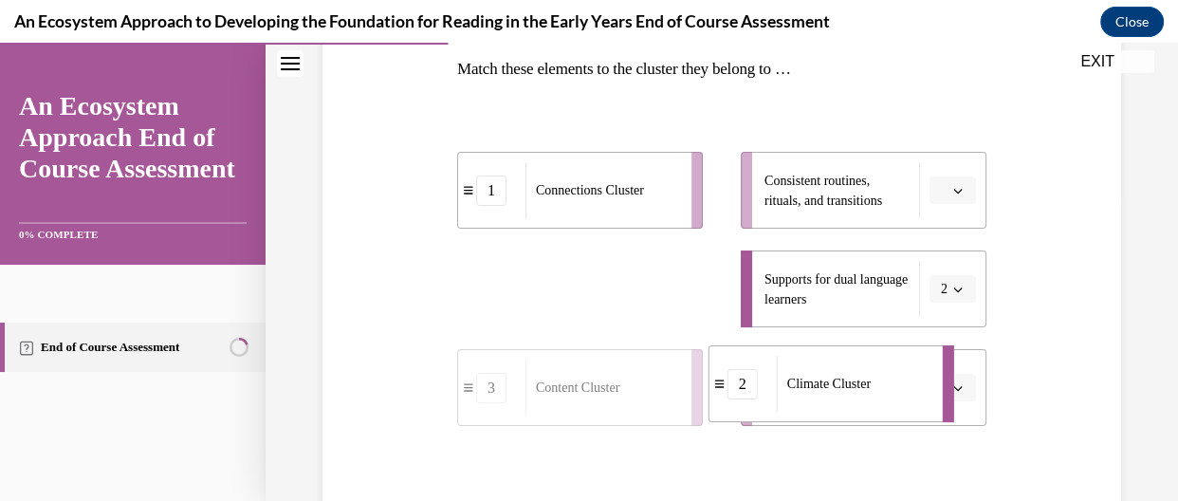
drag, startPoint x: 664, startPoint y: 304, endPoint x: 865, endPoint y: 398, distance: 222.4
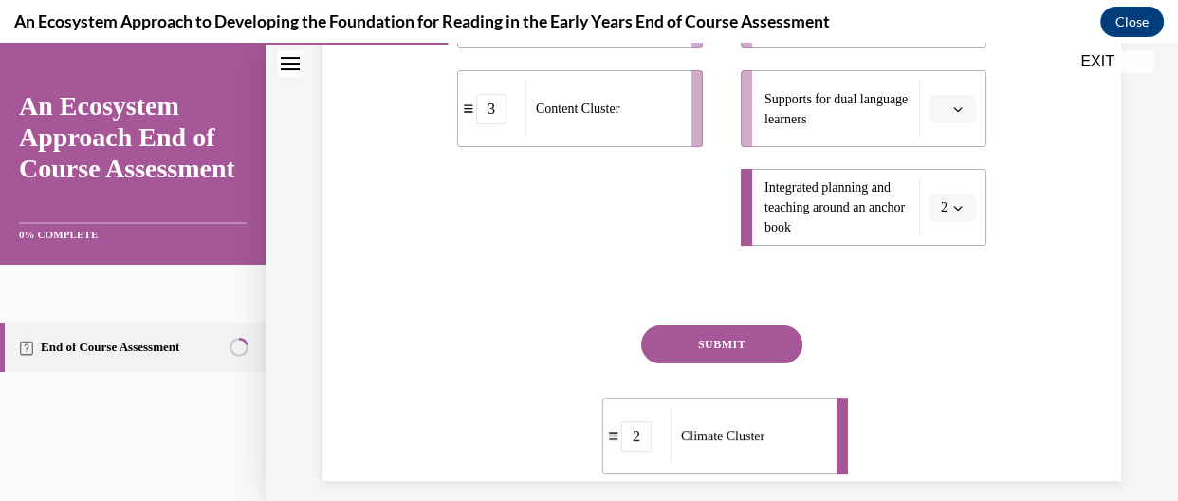
scroll to position [506, 0]
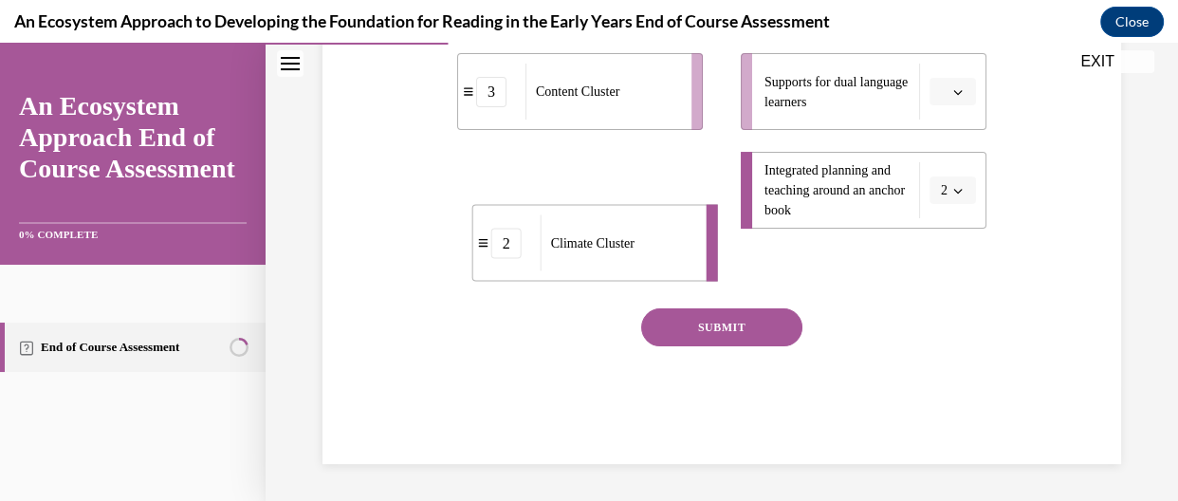
drag, startPoint x: 665, startPoint y: 417, endPoint x: 629, endPoint y: 262, distance: 159.7
click at [629, 262] on li "2 Climate Cluster" at bounding box center [595, 242] width 246 height 77
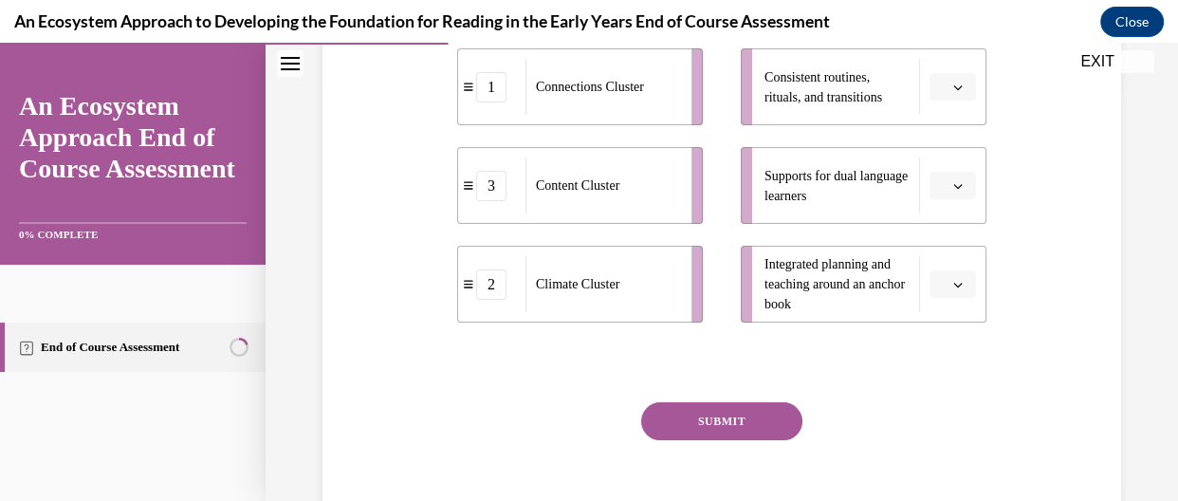
scroll to position [305, 0]
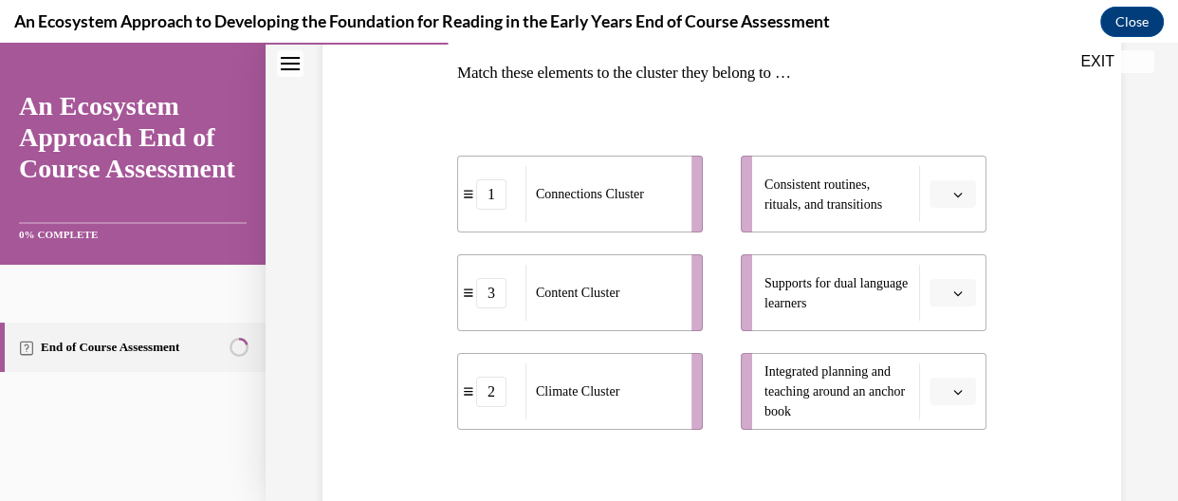
click at [948, 184] on button "button" at bounding box center [953, 194] width 46 height 28
click at [927, 302] on div "2" at bounding box center [939, 311] width 47 height 38
click at [948, 215] on li "Consistent routines, rituals, and transitions 2" at bounding box center [864, 194] width 246 height 77
click at [947, 210] on li "Consistent routines, rituals, and transitions 2" at bounding box center [864, 194] width 246 height 77
click at [943, 206] on button "2" at bounding box center [953, 194] width 46 height 28
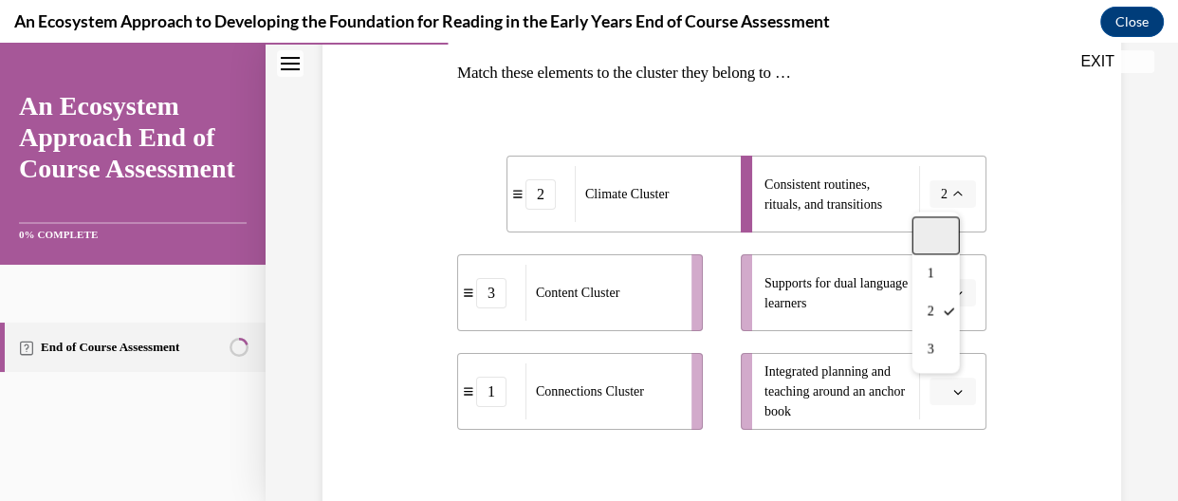
click at [929, 242] on div at bounding box center [936, 235] width 47 height 38
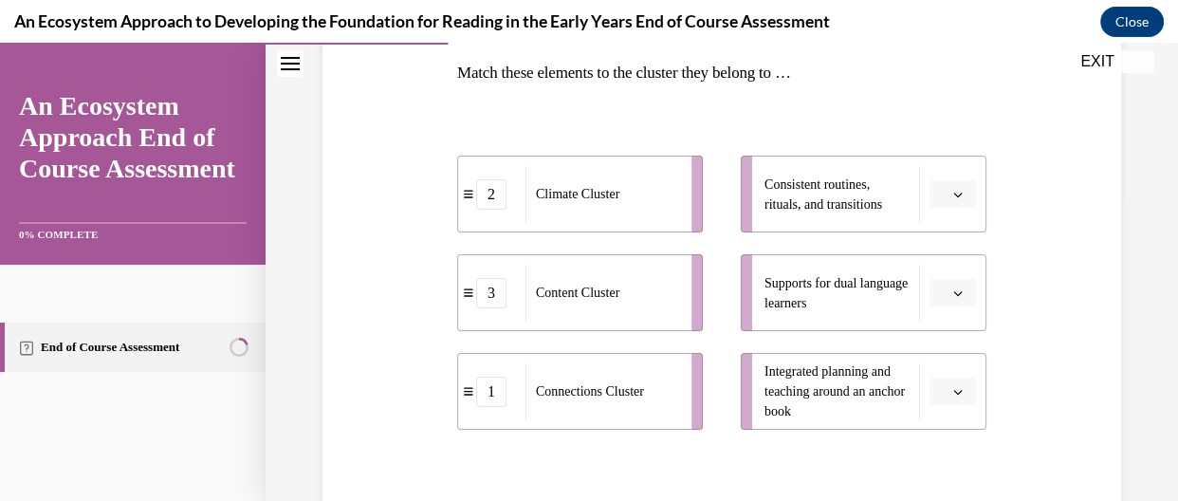
click at [957, 180] on button "button" at bounding box center [953, 194] width 46 height 28
click at [936, 257] on div "1" at bounding box center [939, 273] width 47 height 38
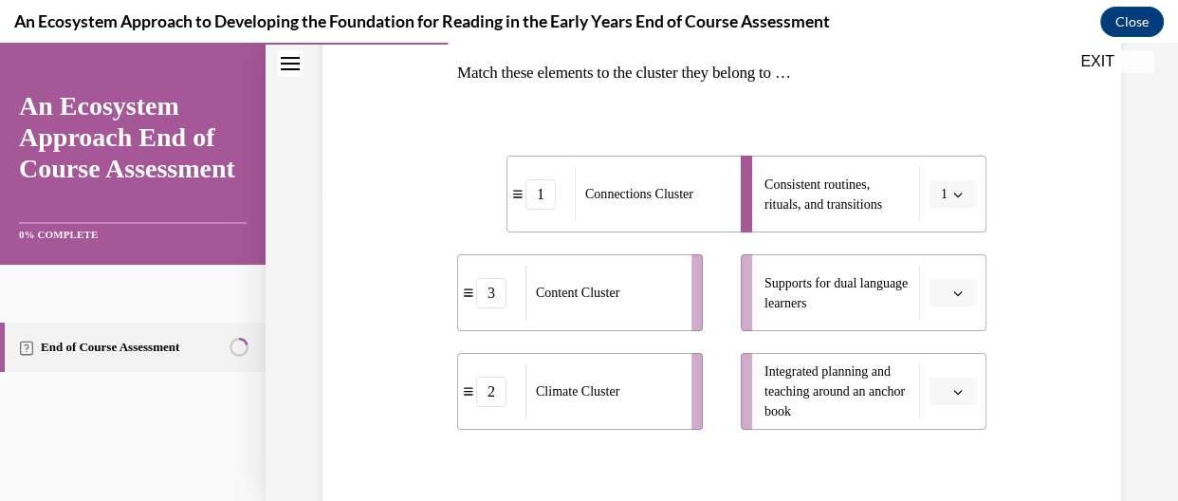
click at [948, 203] on button "1" at bounding box center [953, 194] width 46 height 28
click at [939, 343] on div "3" at bounding box center [936, 349] width 47 height 38
click at [950, 304] on button "button" at bounding box center [953, 293] width 46 height 28
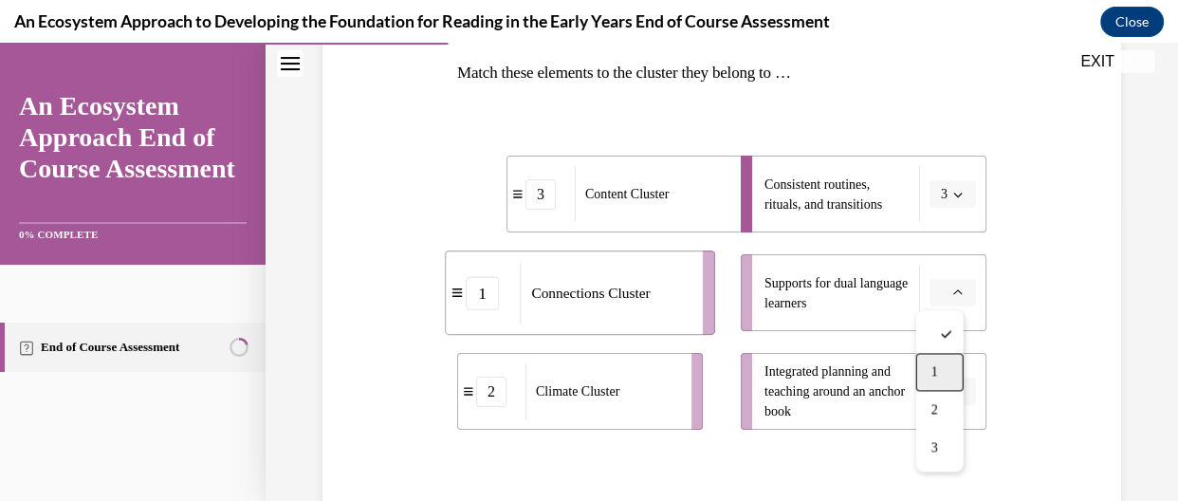
click at [943, 371] on div "1" at bounding box center [939, 372] width 47 height 38
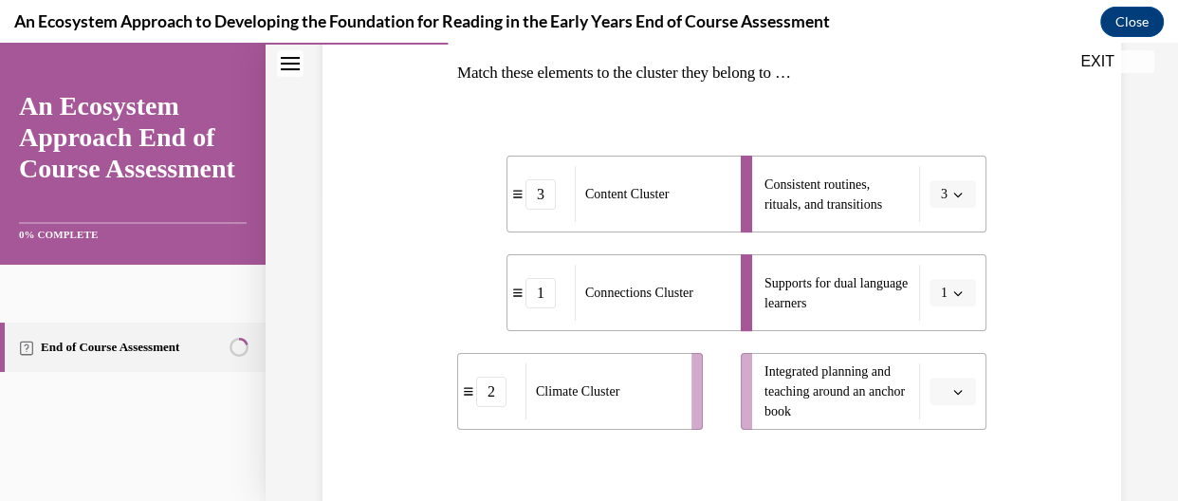
click at [943, 379] on button "button" at bounding box center [953, 392] width 46 height 28
click at [936, 306] on span "2" at bounding box center [935, 310] width 7 height 15
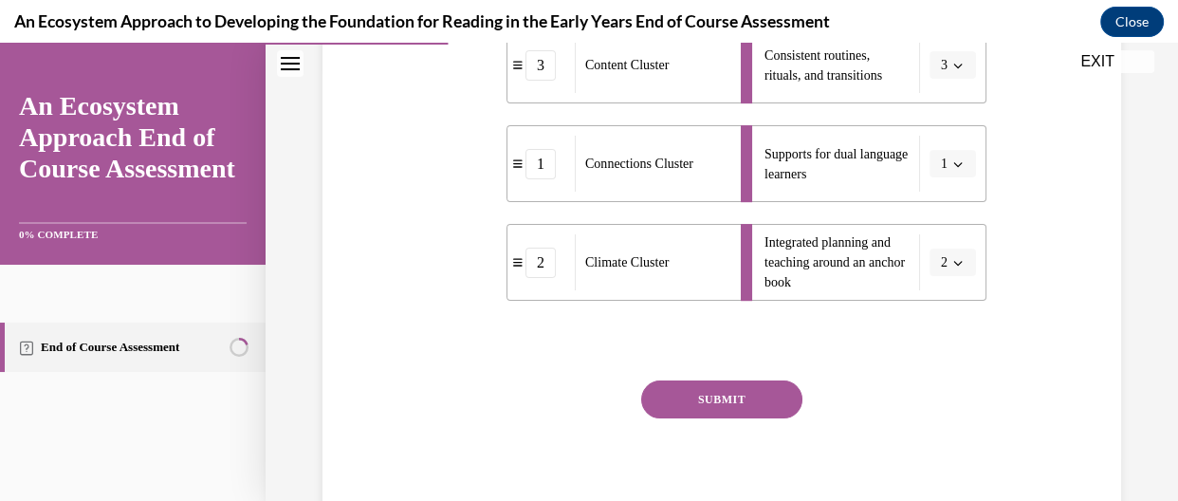
scroll to position [484, 0]
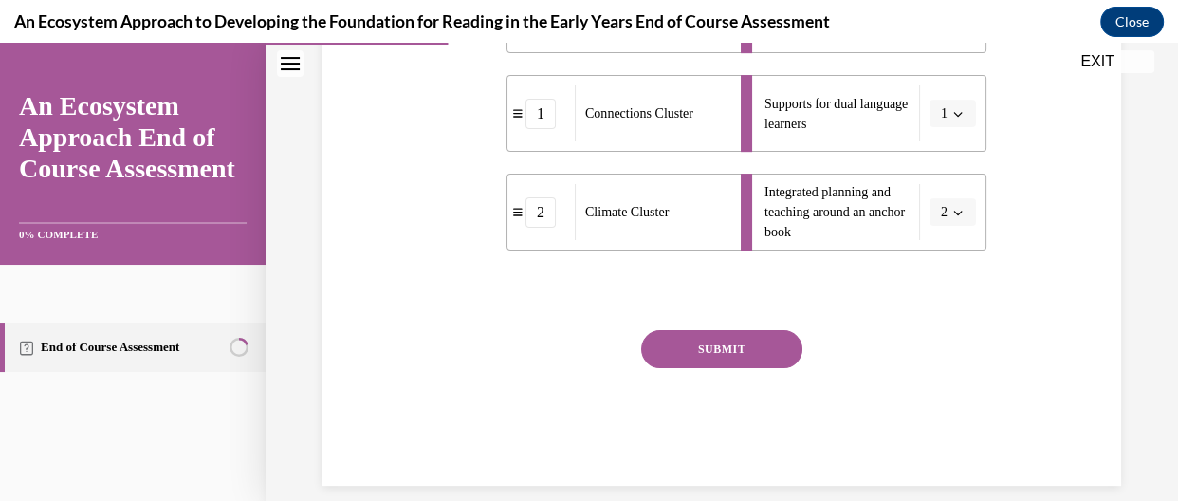
click at [717, 326] on div "Question 04/15 Match these elements to the cluster they belong to … 3 Content C…" at bounding box center [721, 133] width 529 height 706
click at [720, 338] on button "SUBMIT" at bounding box center [721, 349] width 161 height 38
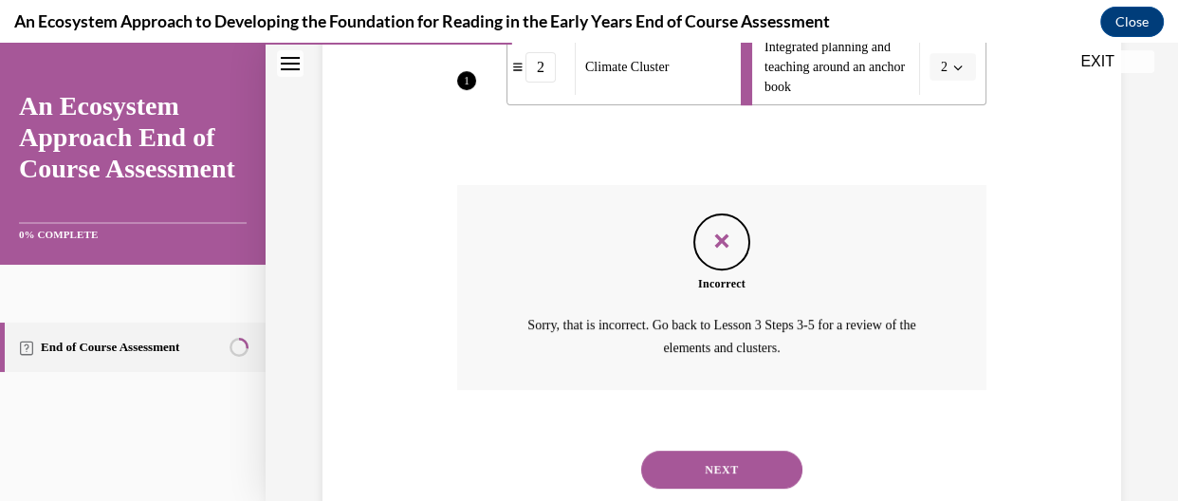
scroll to position [682, 0]
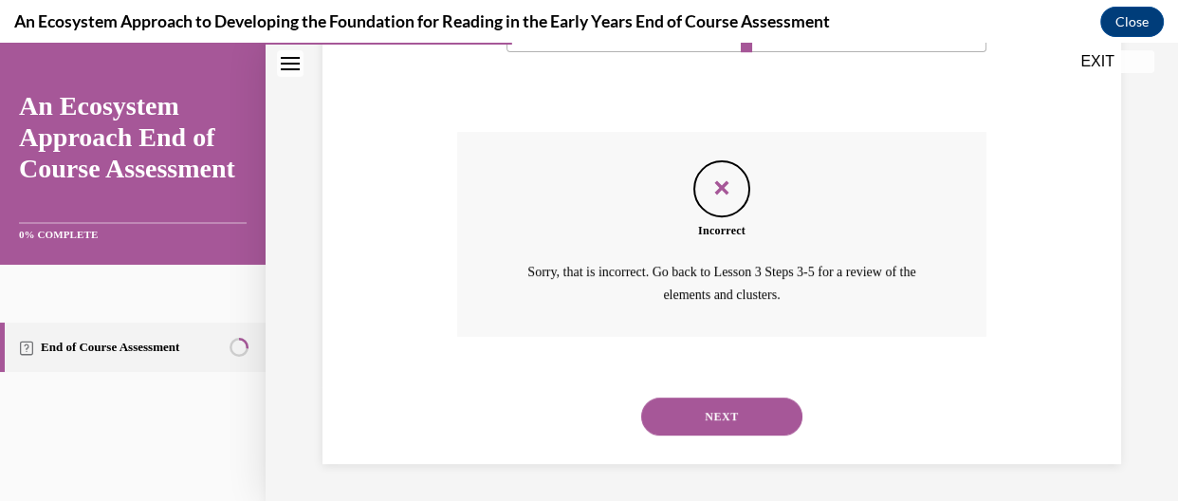
click at [705, 433] on button "NEXT" at bounding box center [721, 416] width 161 height 38
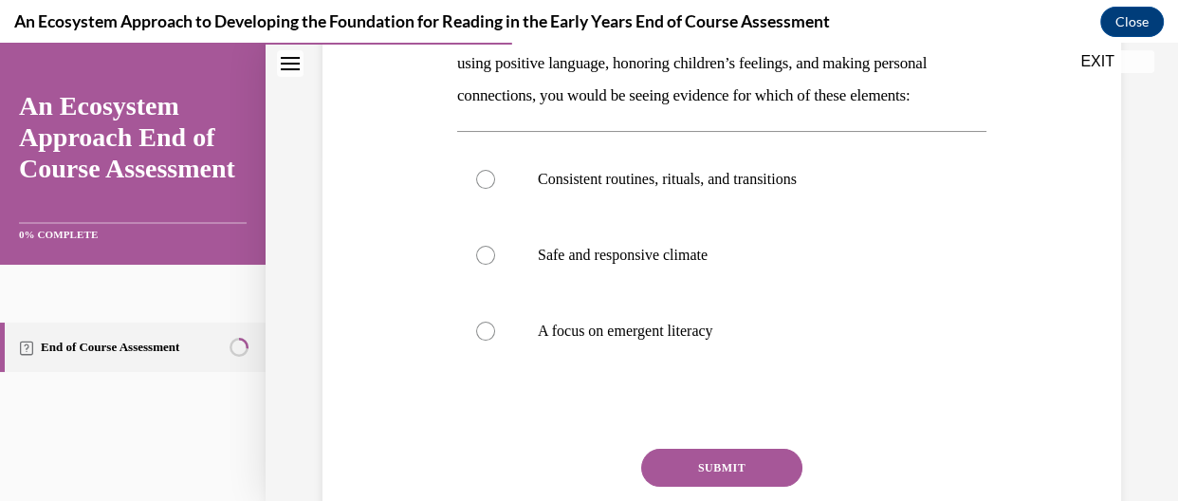
scroll to position [359, 0]
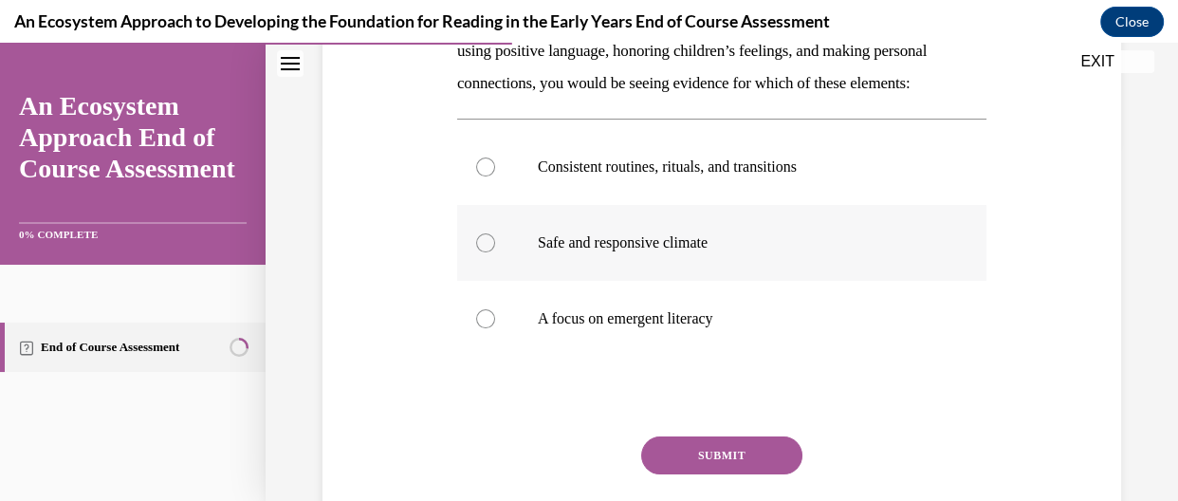
click at [545, 253] on label "Safe and responsive climate" at bounding box center [721, 243] width 529 height 76
click at [495, 252] on input "Safe and responsive climate" at bounding box center [485, 242] width 19 height 19
radio input "true"
click at [764, 469] on button "SUBMIT" at bounding box center [721, 455] width 161 height 38
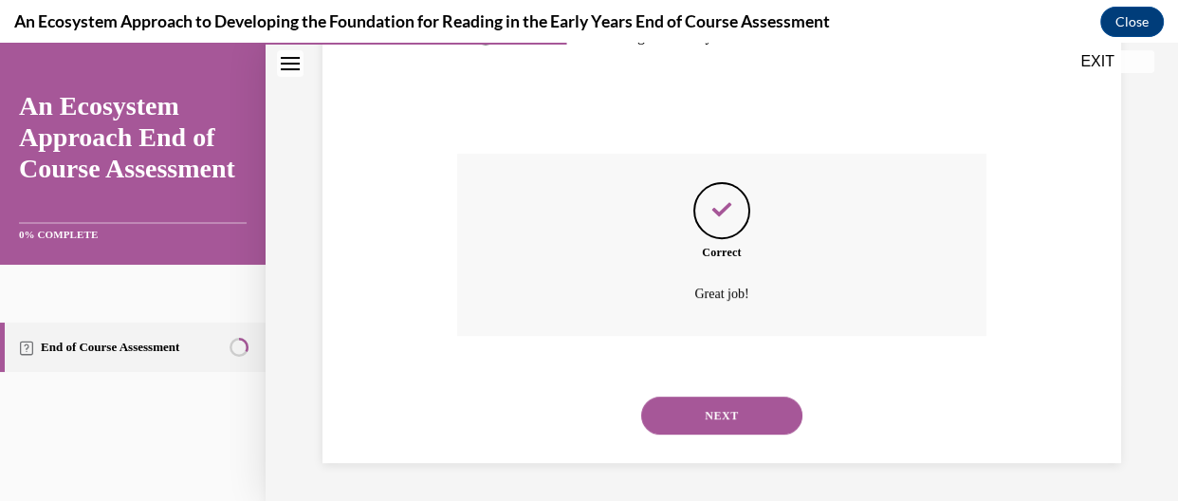
scroll to position [673, 0]
click at [773, 433] on button "NEXT" at bounding box center [721, 416] width 161 height 38
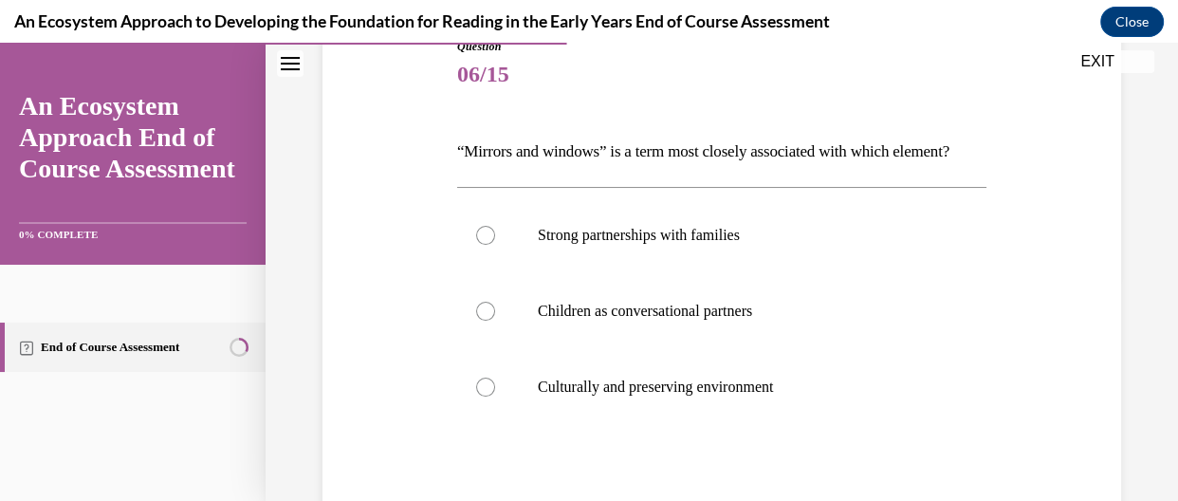
scroll to position [228, 0]
click at [508, 416] on label "Culturally and preserving environment" at bounding box center [721, 385] width 529 height 76
click at [495, 395] on input "Culturally and preserving environment" at bounding box center [485, 385] width 19 height 19
radio input "true"
click at [483, 271] on label "Strong partnerships with families" at bounding box center [721, 233] width 529 height 76
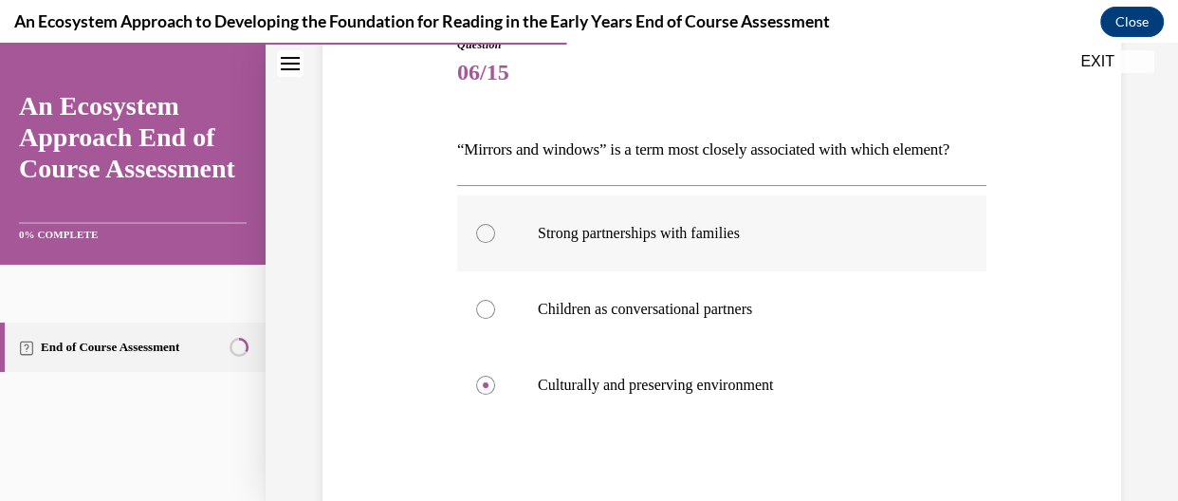
click at [483, 243] on input "Strong partnerships with families" at bounding box center [485, 233] width 19 height 19
radio input "true"
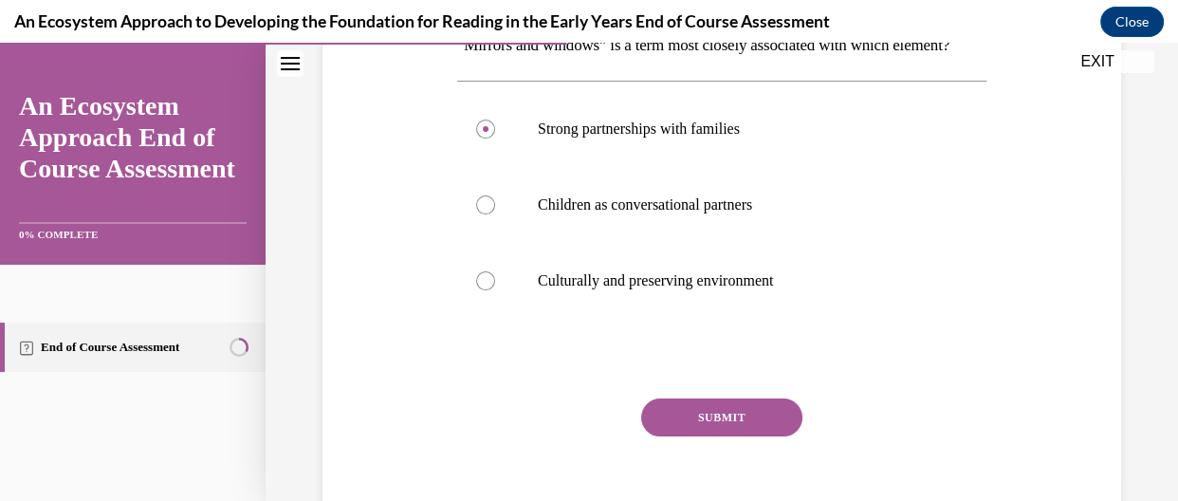
scroll to position [415, 0]
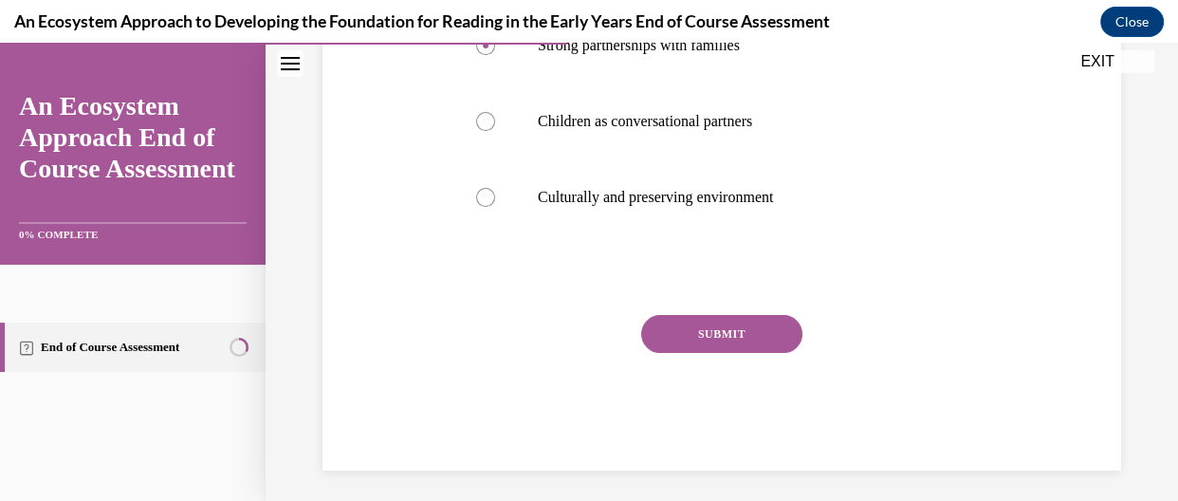
click at [759, 353] on button "SUBMIT" at bounding box center [721, 334] width 161 height 38
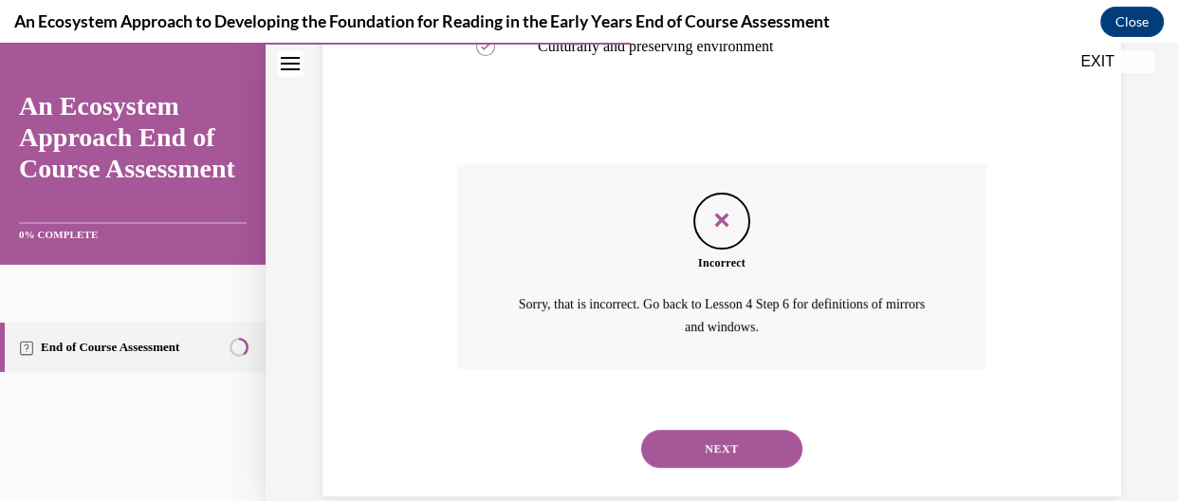
scroll to position [595, 0]
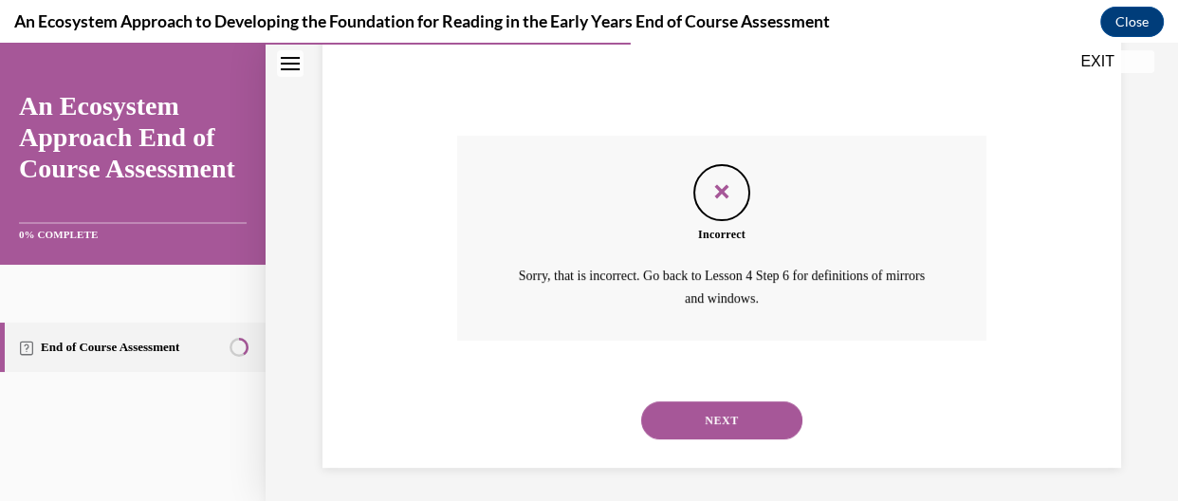
click at [744, 439] on button "NEXT" at bounding box center [721, 420] width 161 height 38
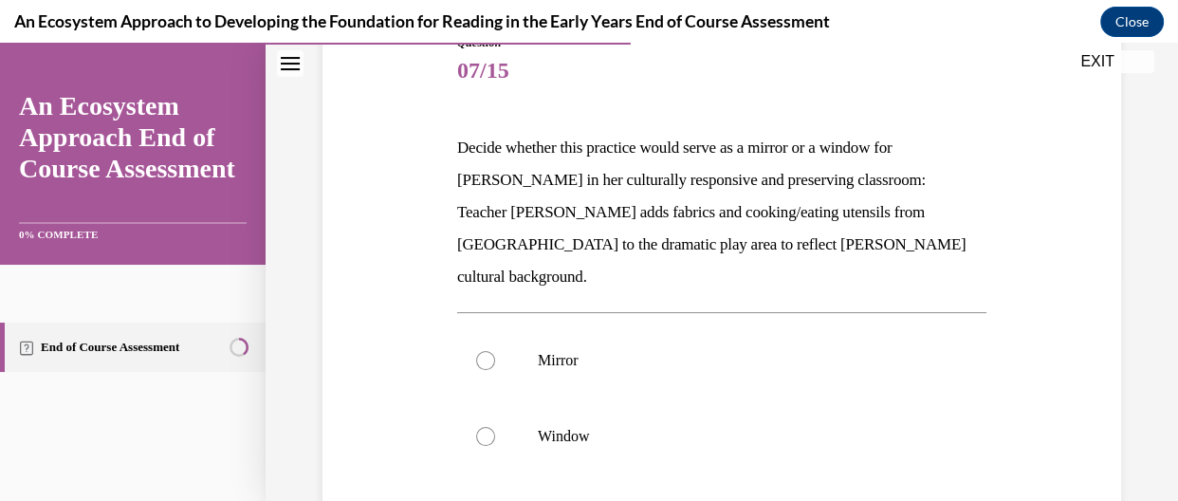
scroll to position [231, 0]
click at [497, 321] on label "Mirror" at bounding box center [721, 359] width 529 height 76
click at [495, 349] on input "Mirror" at bounding box center [485, 358] width 19 height 19
radio input "true"
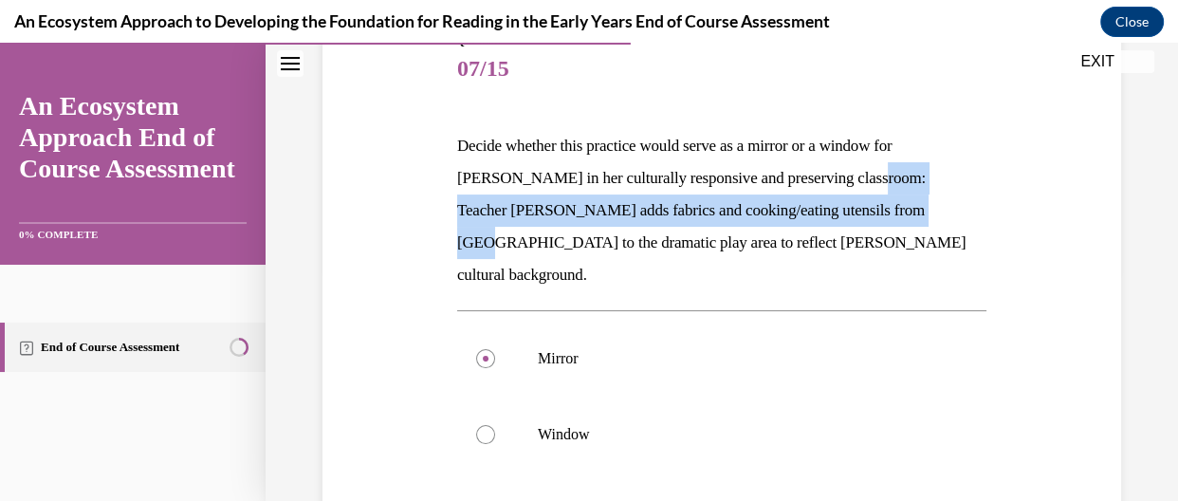
drag, startPoint x: 1164, startPoint y: 177, endPoint x: 1174, endPoint y: 240, distance: 63.5
click at [1164, 240] on div "Home Question 06/15 “Mirrors and windows” is a term most closely associated wit…" at bounding box center [722, 272] width 913 height 458
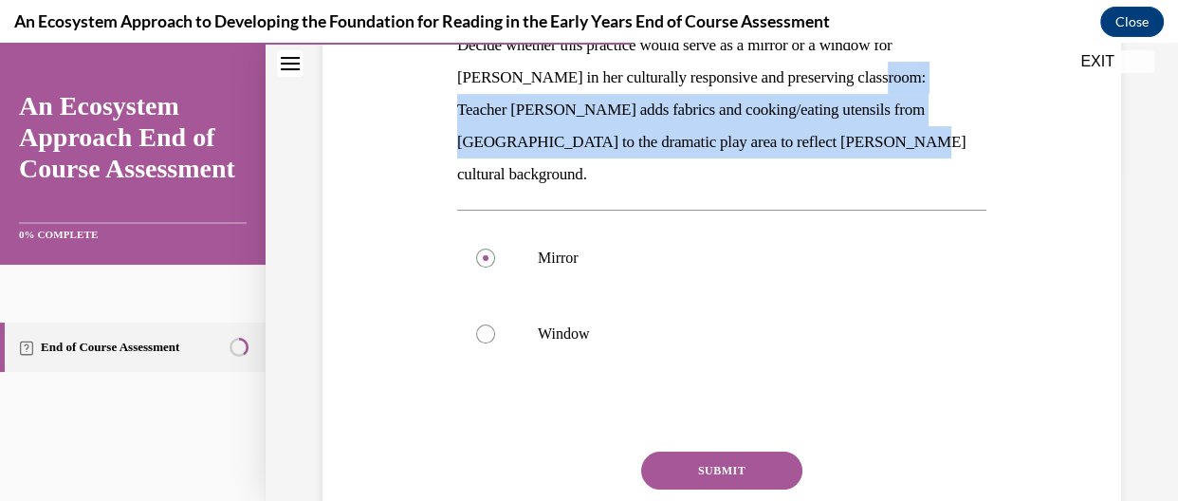
scroll to position [372, 0]
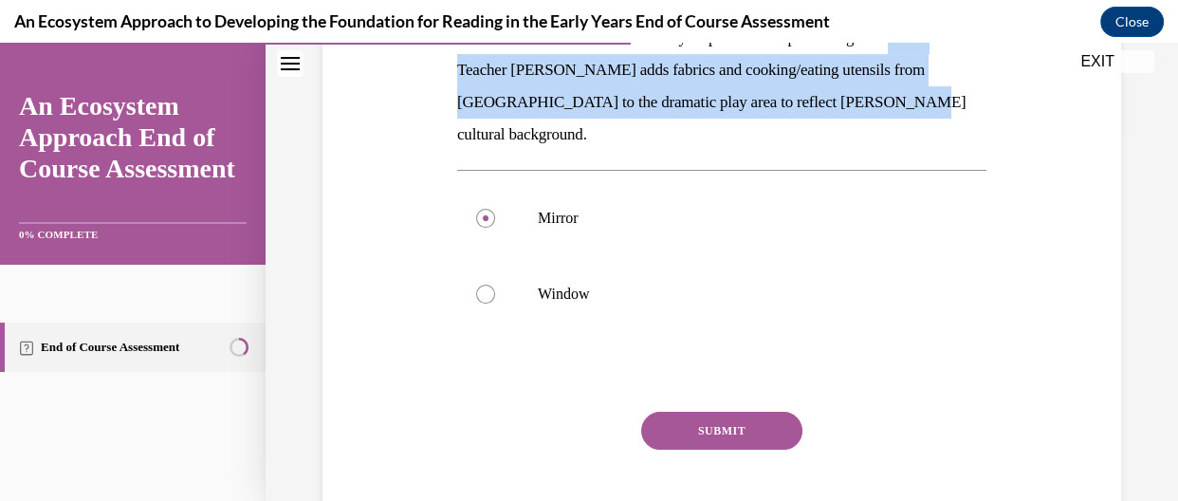
click at [769, 412] on button "SUBMIT" at bounding box center [721, 431] width 161 height 38
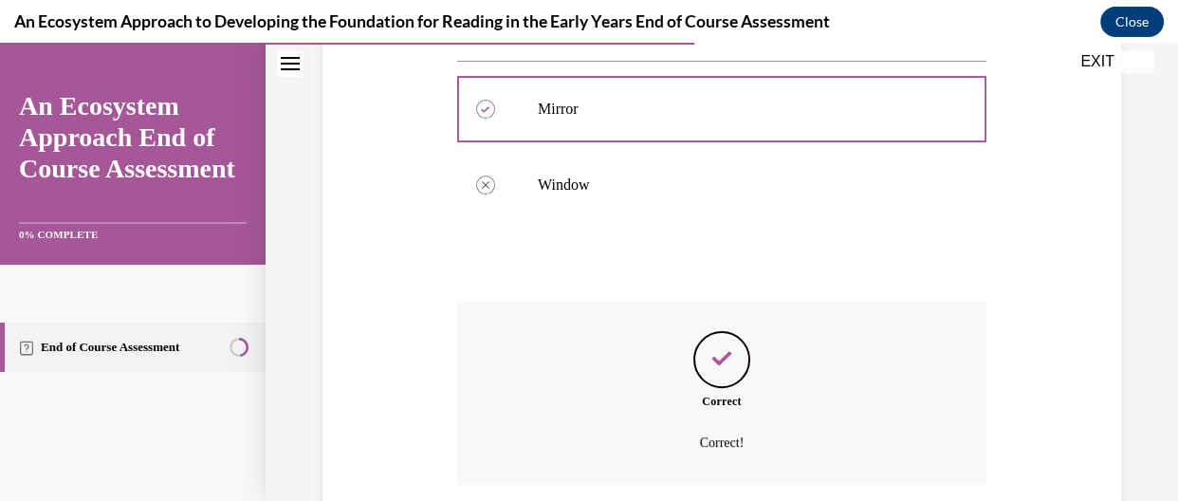
scroll to position [597, 0]
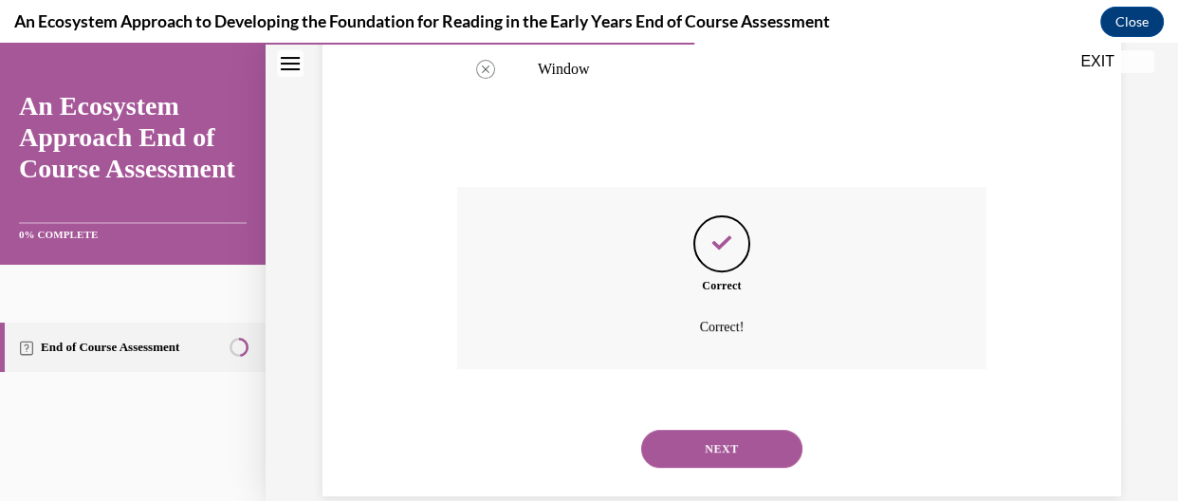
click at [740, 430] on button "NEXT" at bounding box center [721, 449] width 161 height 38
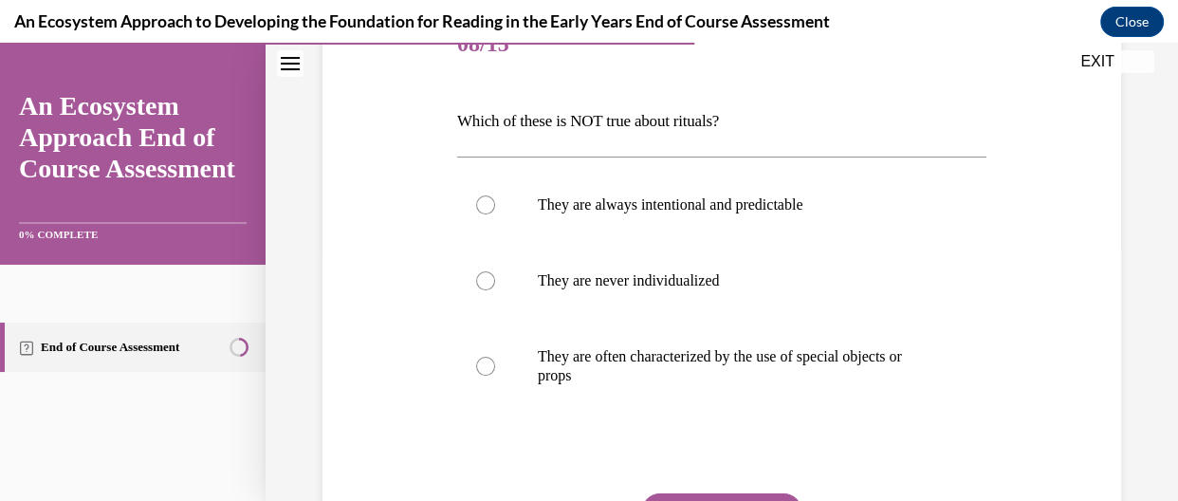
scroll to position [257, 0]
click at [686, 230] on label "They are always intentional and predictable" at bounding box center [721, 204] width 529 height 76
click at [493, 218] on label "They are always intentional and predictable" at bounding box center [721, 204] width 529 height 76
click at [493, 213] on input "They are always intentional and predictable" at bounding box center [485, 203] width 19 height 19
radio input "true"
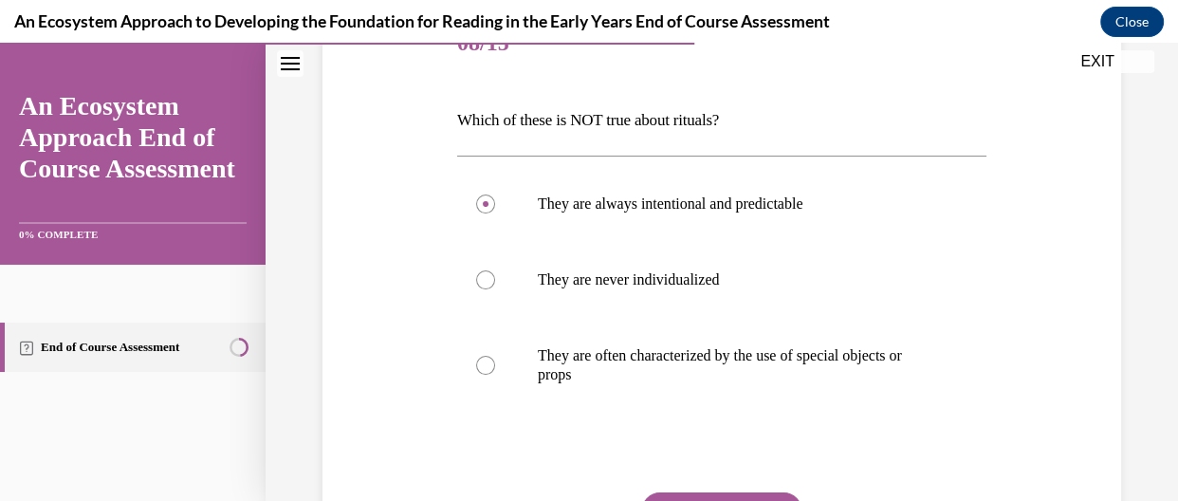
click at [732, 489] on div "Question 08/15 Which of these is NOT true about rituals? They are always intent…" at bounding box center [721, 327] width 529 height 641
click at [736, 492] on button "SUBMIT" at bounding box center [721, 511] width 161 height 38
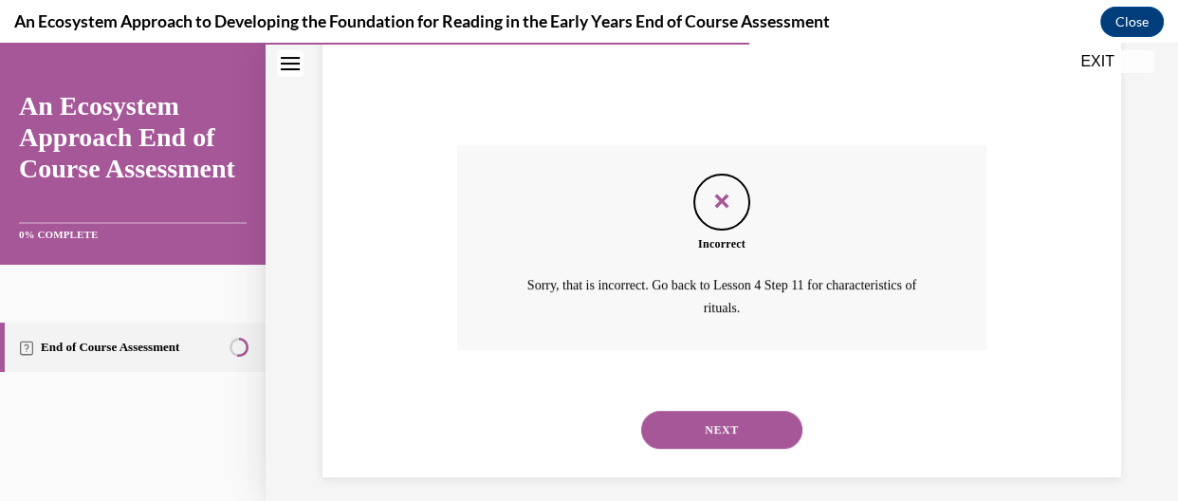
scroll to position [617, 0]
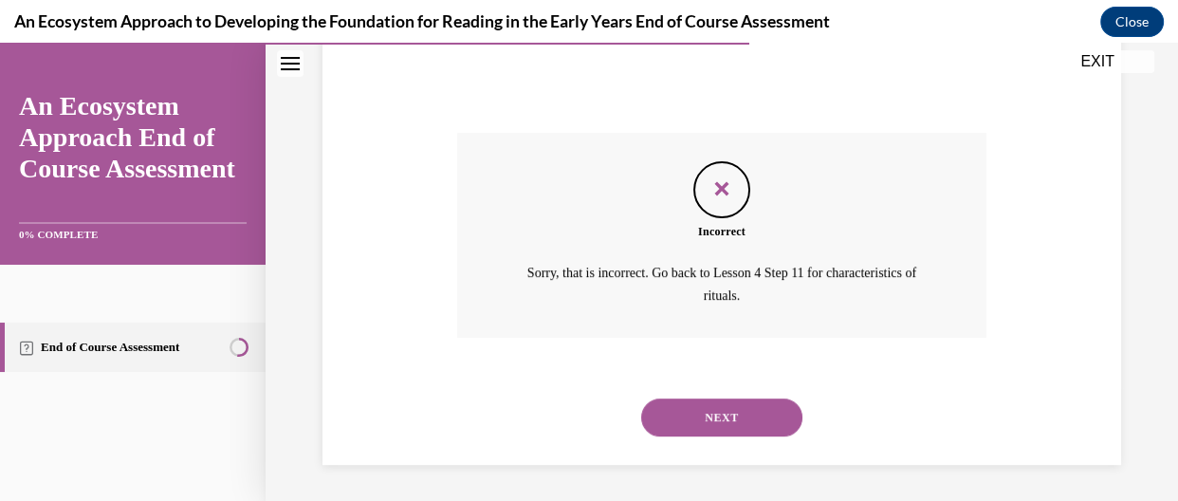
click at [724, 429] on button "NEXT" at bounding box center [721, 417] width 161 height 38
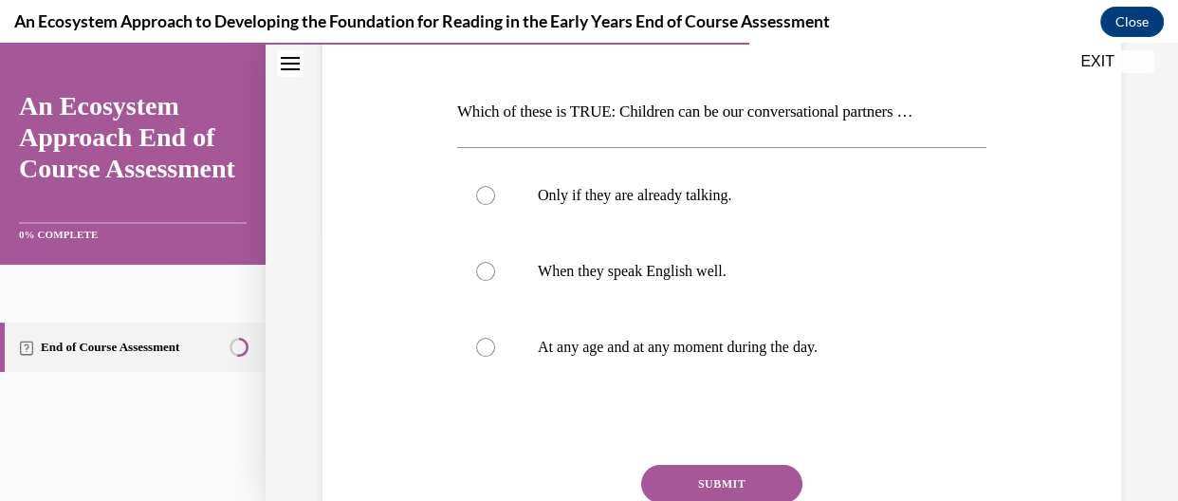
scroll to position [268, 0]
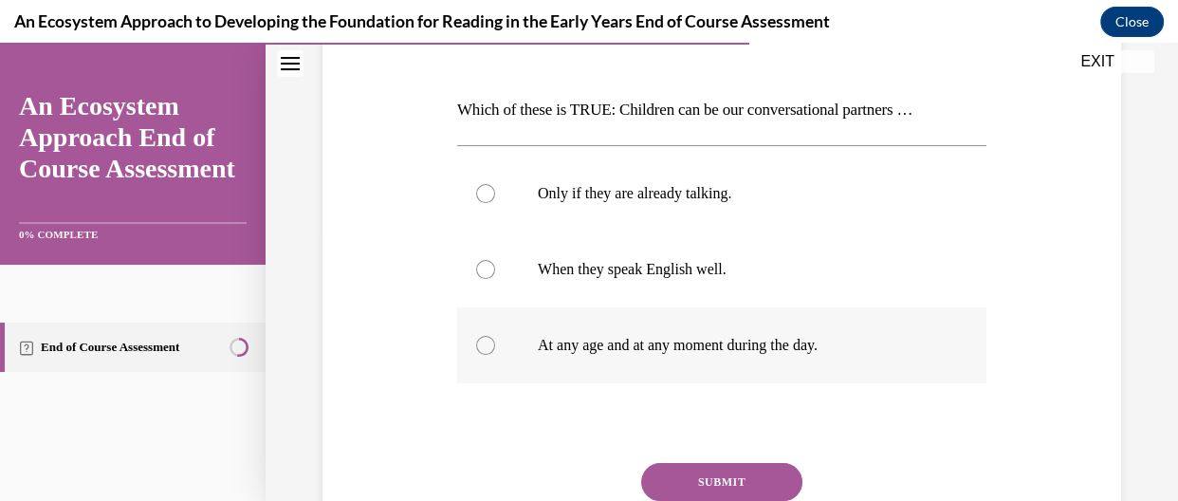
click at [714, 346] on p "At any age and at any moment during the day." at bounding box center [738, 345] width 401 height 19
click at [495, 346] on input "At any age and at any moment during the day." at bounding box center [485, 345] width 19 height 19
radio input "true"
click at [735, 463] on button "SUBMIT" at bounding box center [721, 482] width 161 height 38
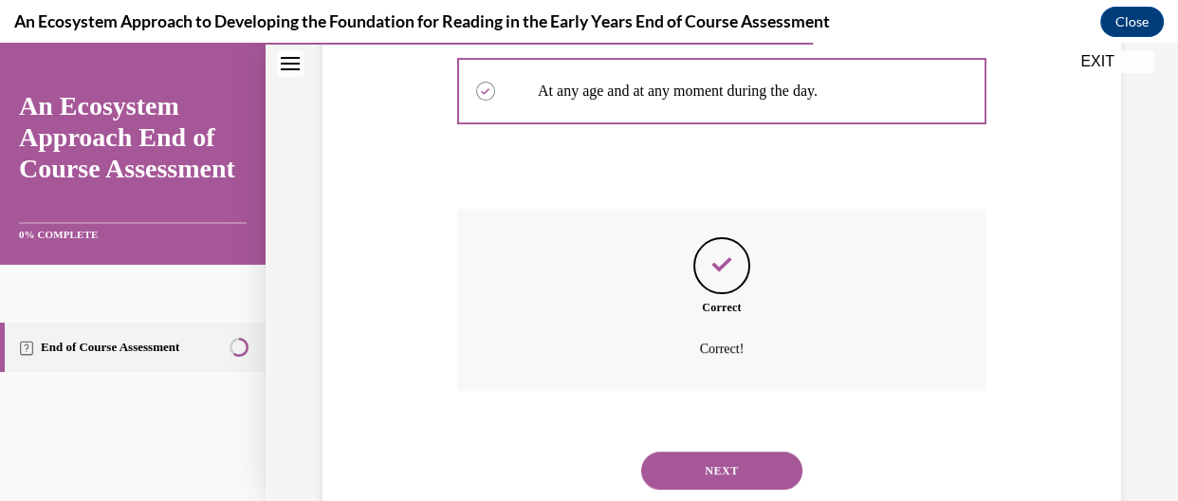
scroll to position [576, 0]
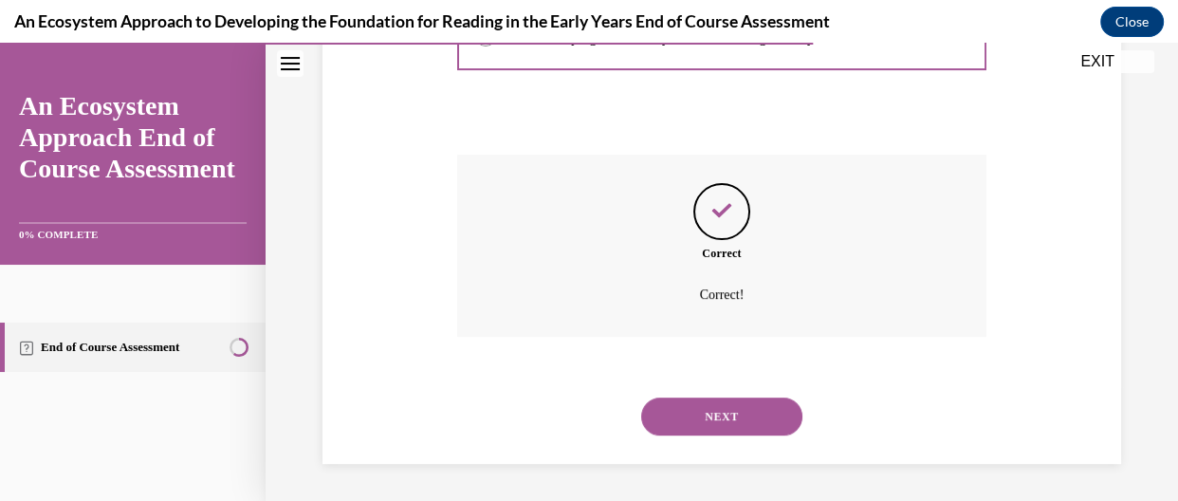
click at [782, 430] on button "NEXT" at bounding box center [721, 416] width 161 height 38
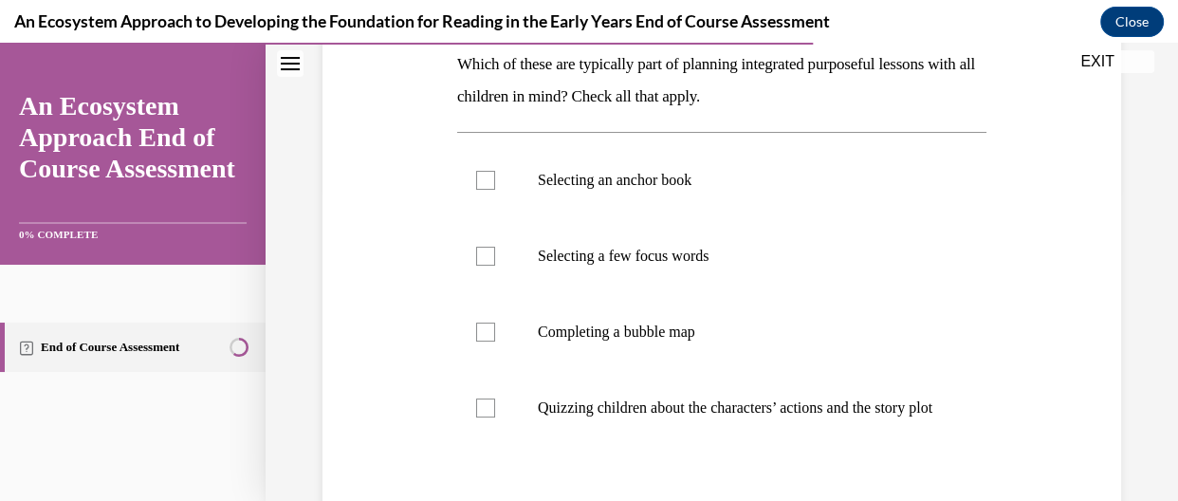
scroll to position [308, 0]
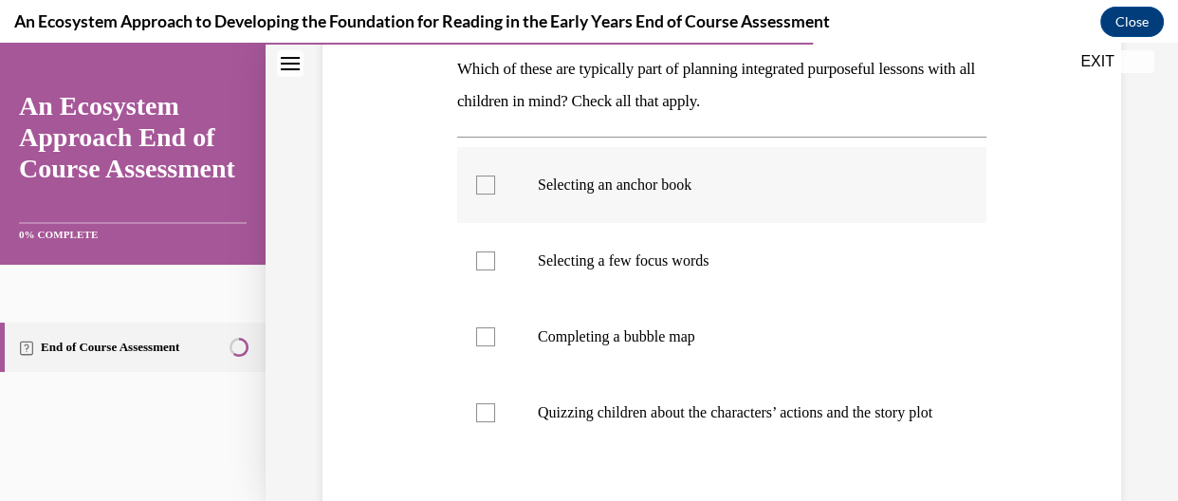
click at [495, 203] on label "Selecting an anchor book" at bounding box center [721, 185] width 529 height 76
click at [495, 194] on input "Selecting an anchor book" at bounding box center [485, 184] width 19 height 19
checkbox input "true"
click at [487, 256] on div at bounding box center [485, 260] width 19 height 19
click at [487, 256] on input "Selecting a few focus words" at bounding box center [485, 260] width 19 height 19
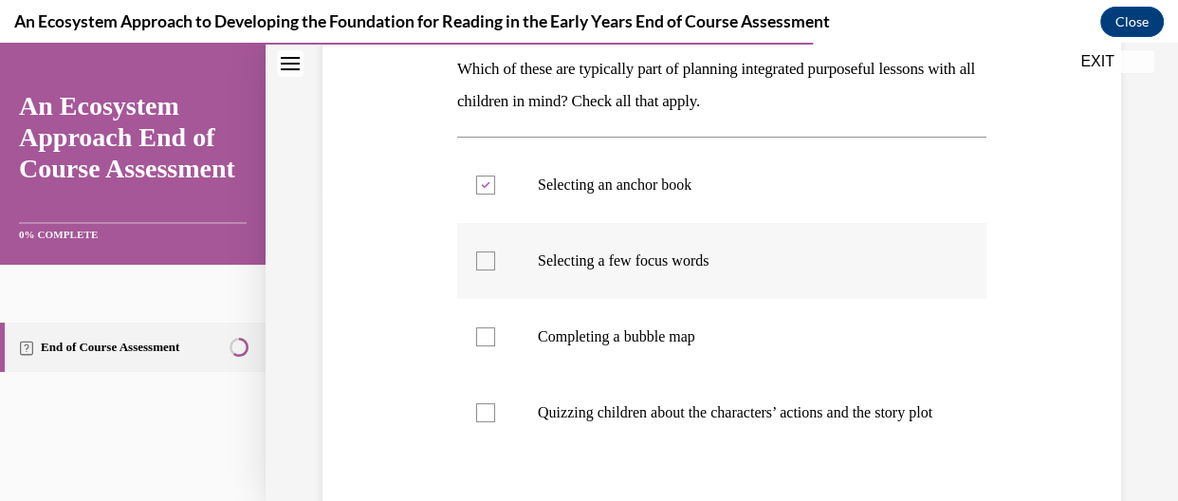
checkbox input "true"
click at [501, 336] on label "Completing a bubble map" at bounding box center [721, 337] width 529 height 76
click at [495, 336] on input "Completing a bubble map" at bounding box center [485, 336] width 19 height 19
checkbox input "true"
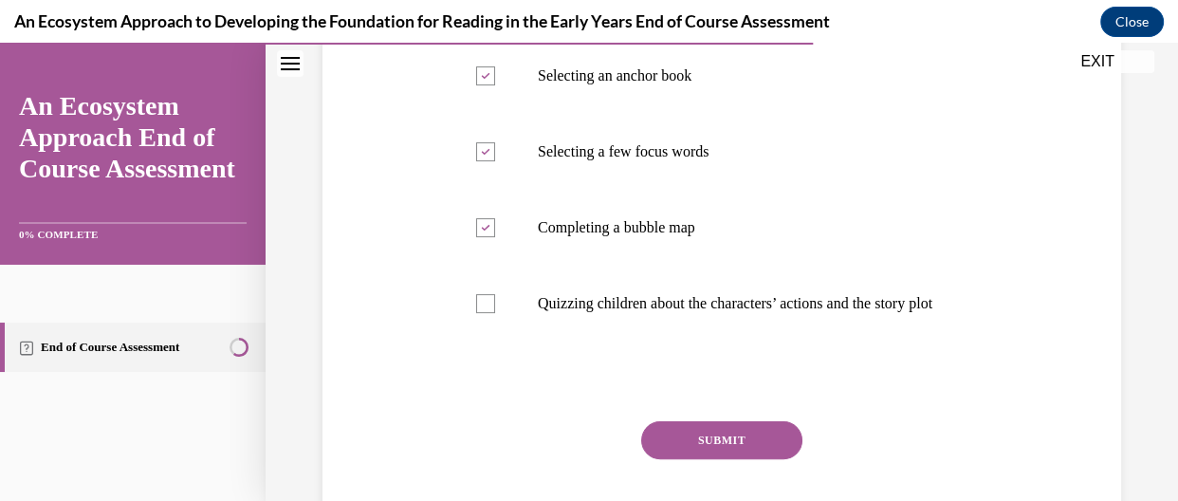
scroll to position [458, 0]
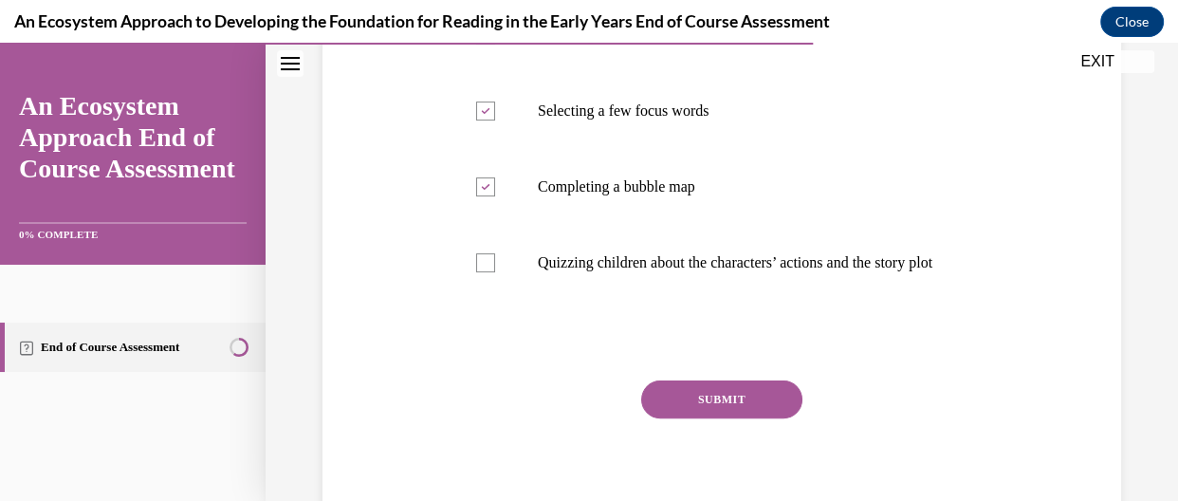
click at [709, 412] on button "SUBMIT" at bounding box center [721, 399] width 161 height 38
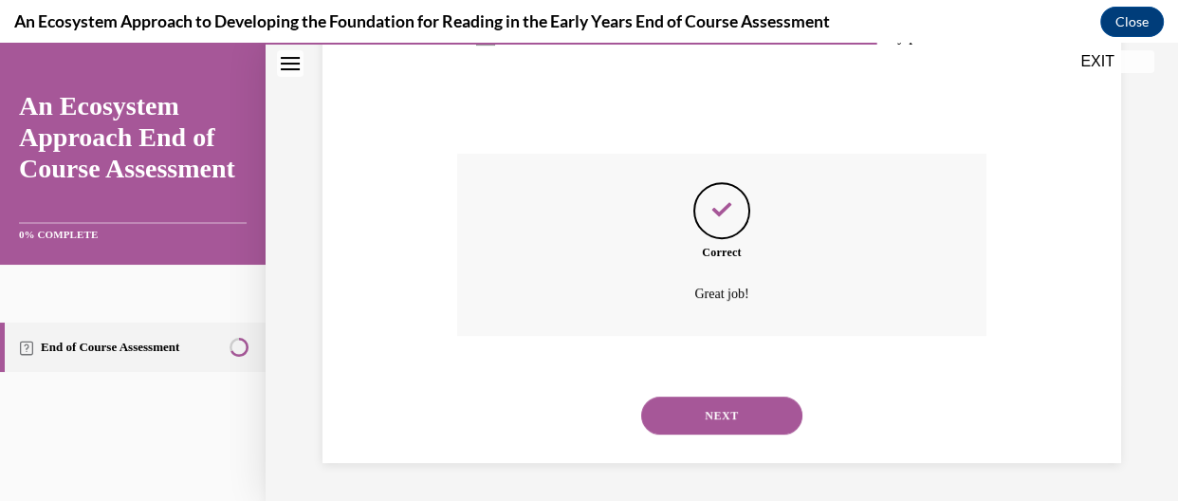
scroll to position [702, 0]
click at [754, 439] on div "NEXT" at bounding box center [721, 416] width 529 height 76
click at [764, 412] on button "NEXT" at bounding box center [721, 416] width 161 height 38
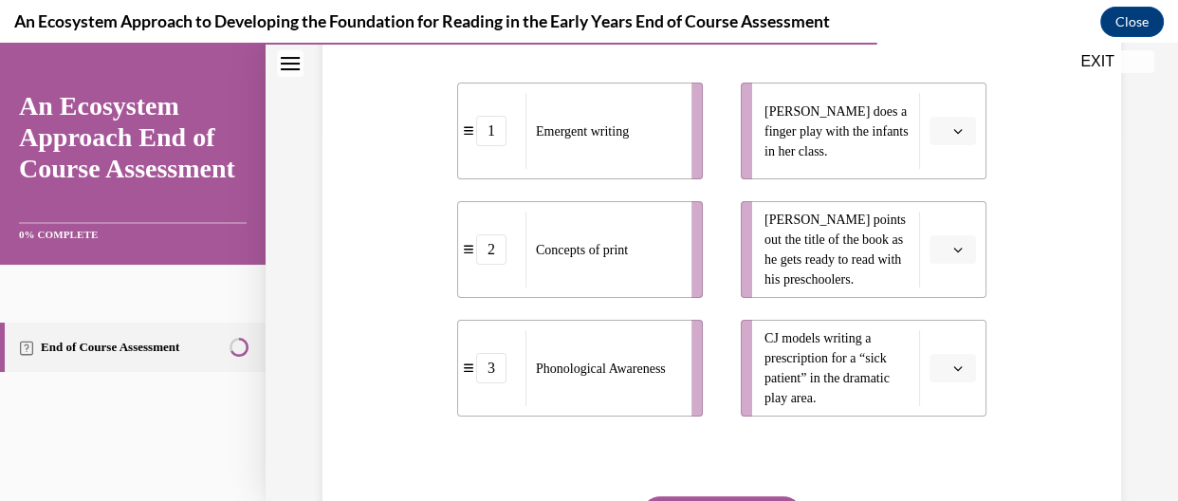
scroll to position [379, 0]
drag, startPoint x: 1011, startPoint y: 203, endPoint x: 957, endPoint y: 172, distance: 62.5
click at [957, 172] on div "Question 11/15 Match these teacher-planned activities to the emergent literacy …" at bounding box center [722, 238] width 808 height 822
click at [950, 295] on li "[PERSON_NAME] points out the title of the book as he gets ready to read with hi…" at bounding box center [864, 247] width 246 height 97
click at [953, 252] on icon "button" at bounding box center [957, 247] width 9 height 9
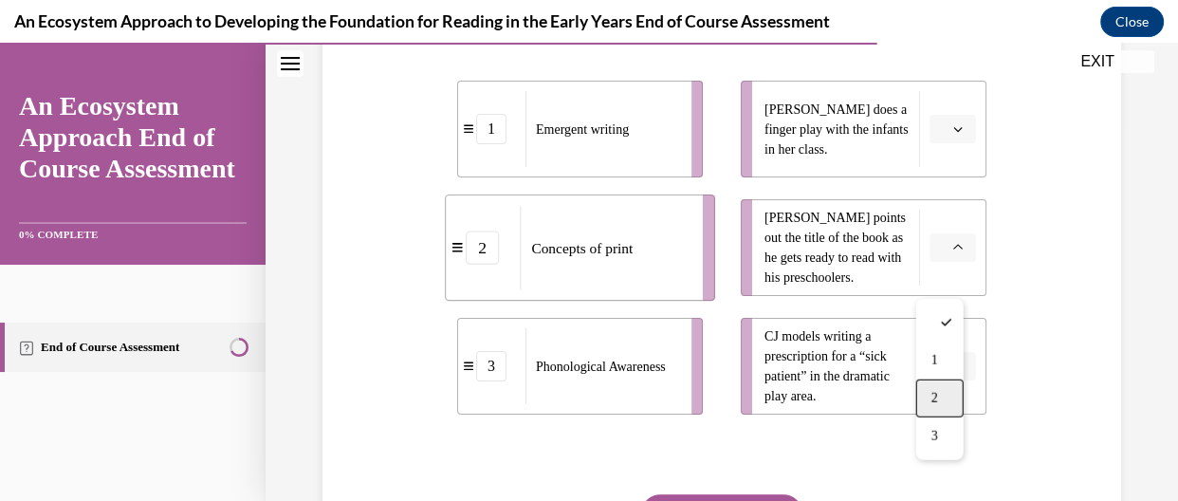
click at [933, 387] on div "2" at bounding box center [939, 398] width 47 height 38
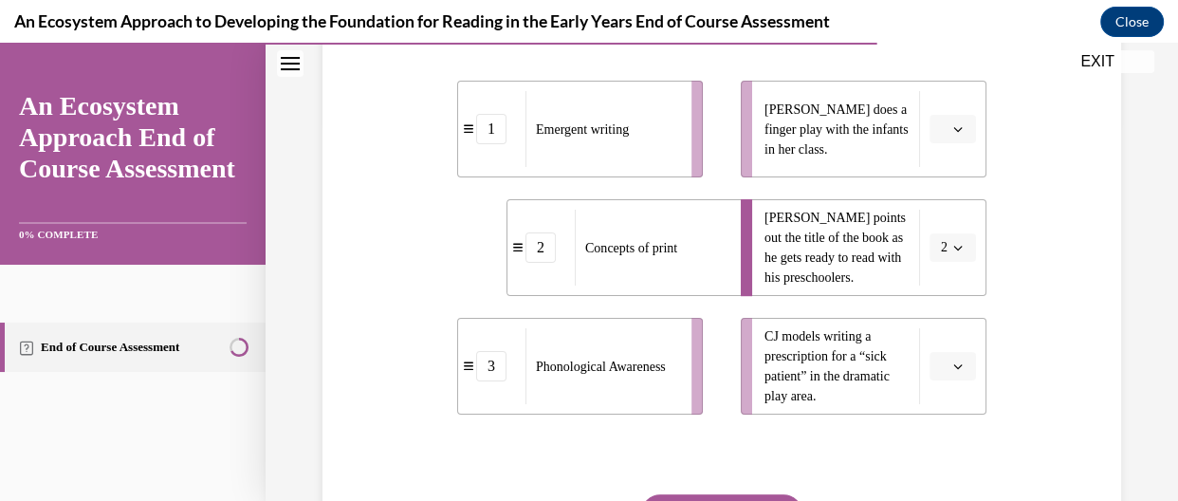
click at [942, 380] on button "button" at bounding box center [953, 366] width 46 height 28
click at [925, 291] on div "1" at bounding box center [939, 280] width 47 height 38
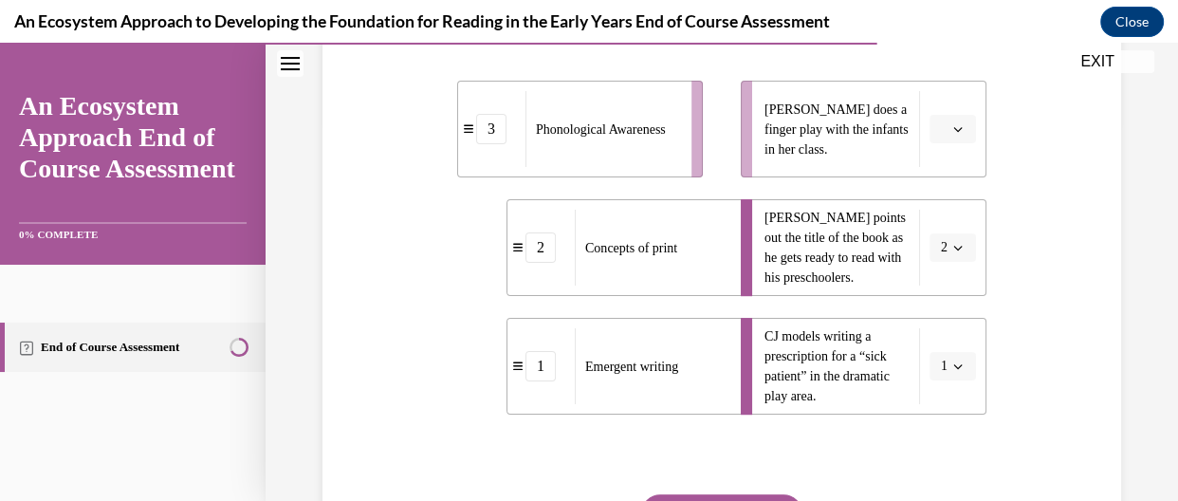
click at [961, 143] on button "button" at bounding box center [953, 129] width 46 height 28
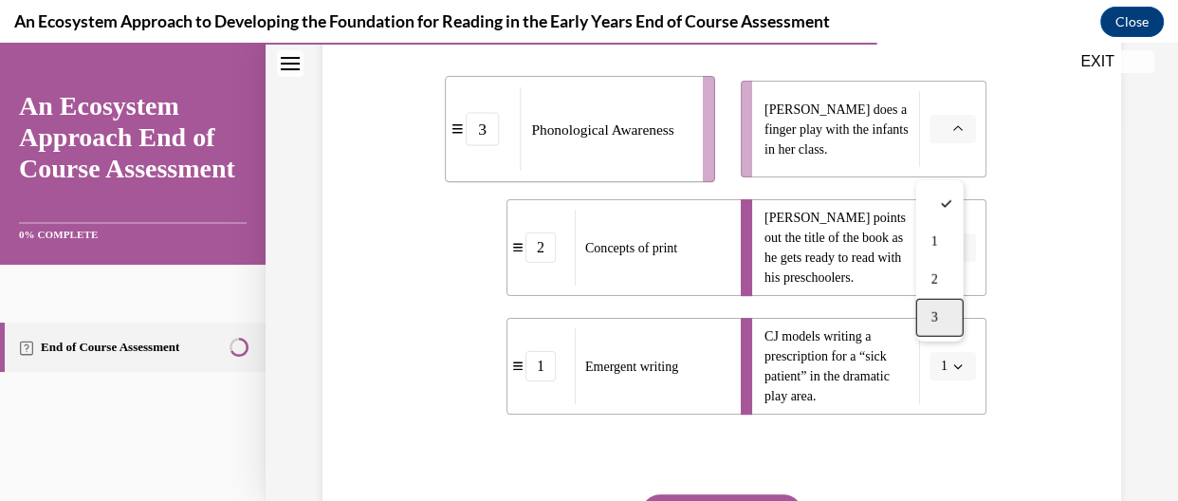
click at [948, 306] on div "3" at bounding box center [939, 318] width 47 height 38
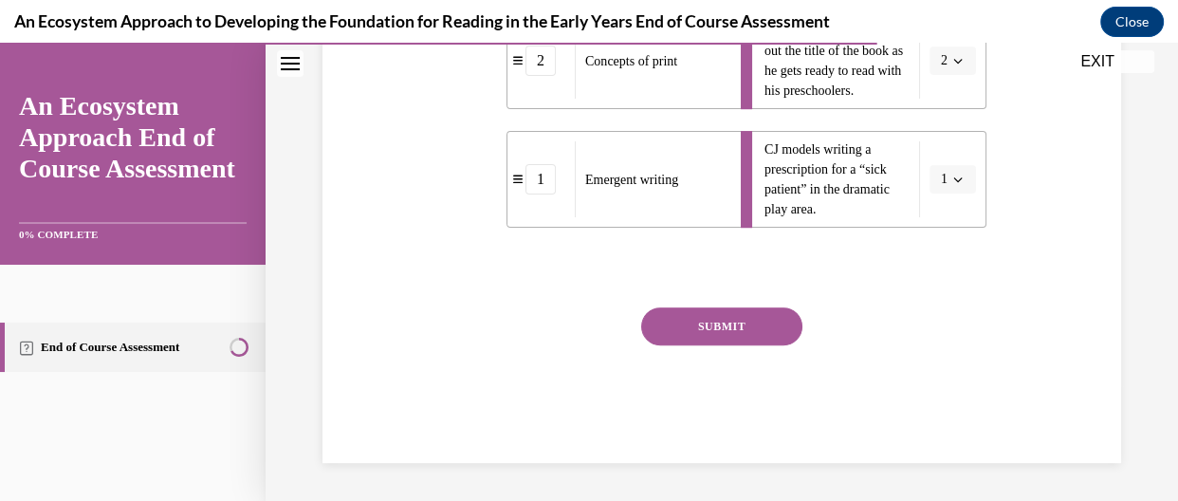
scroll to position [575, 0]
click at [763, 333] on button "SUBMIT" at bounding box center [721, 326] width 161 height 38
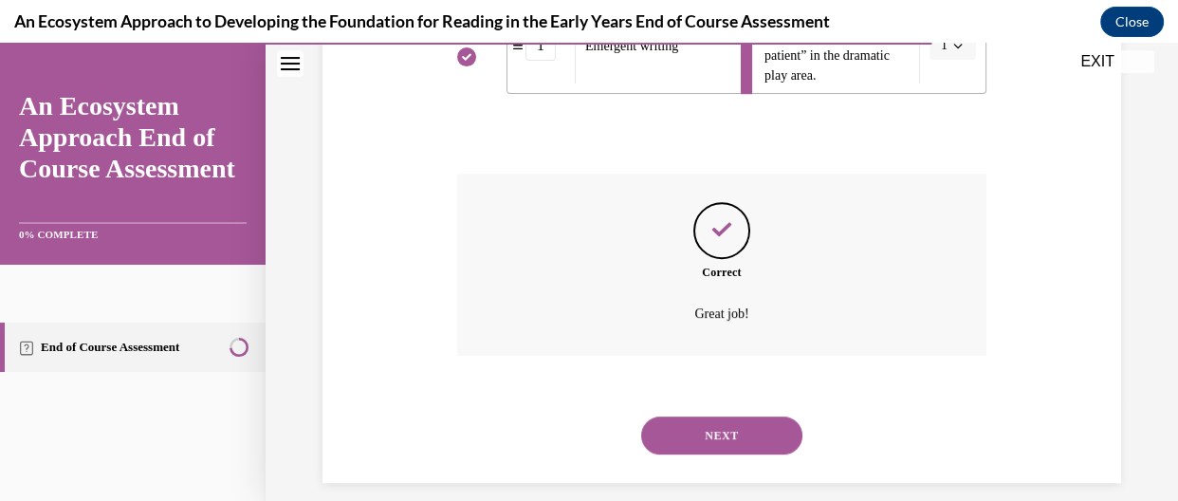
scroll to position [750, 0]
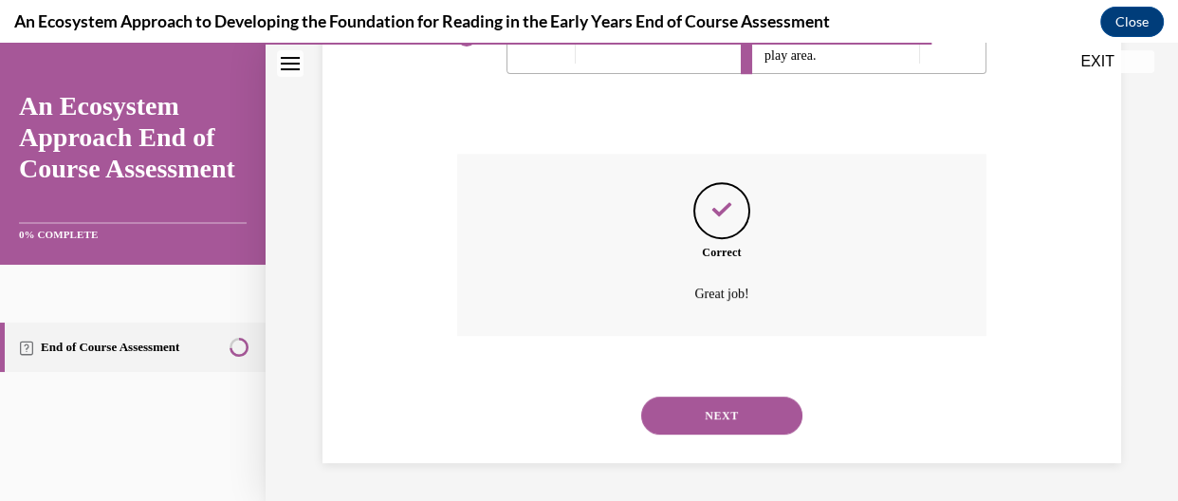
click at [735, 400] on button "NEXT" at bounding box center [721, 416] width 161 height 38
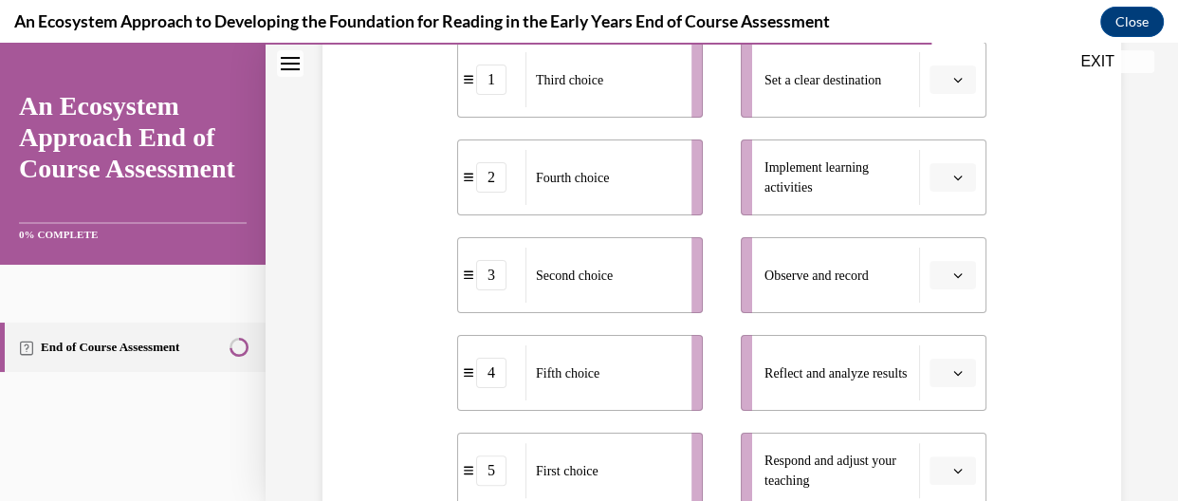
scroll to position [416, 0]
click at [941, 73] on span "Please select an option" at bounding box center [944, 81] width 7 height 19
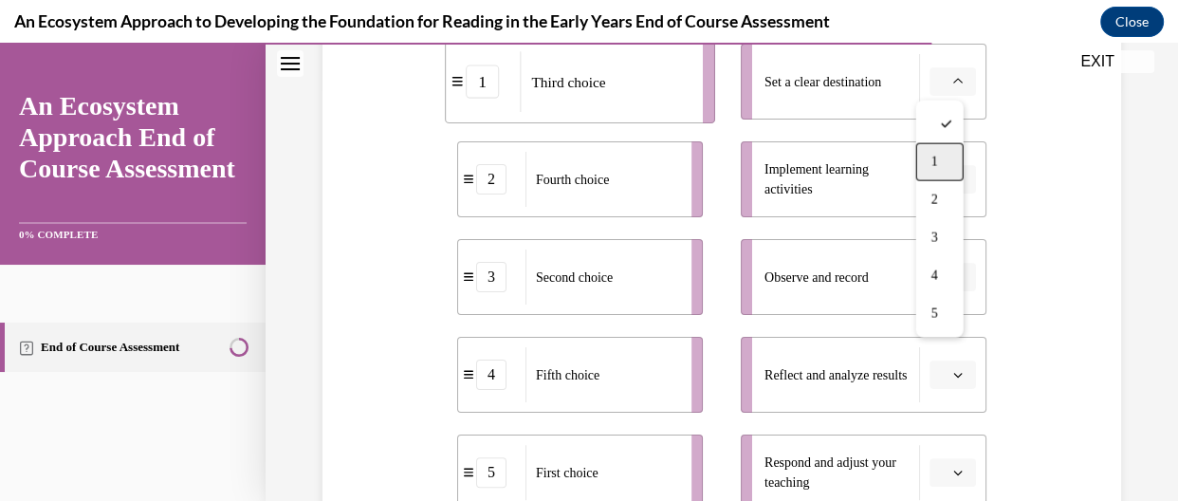
click at [932, 155] on span "1" at bounding box center [935, 162] width 7 height 15
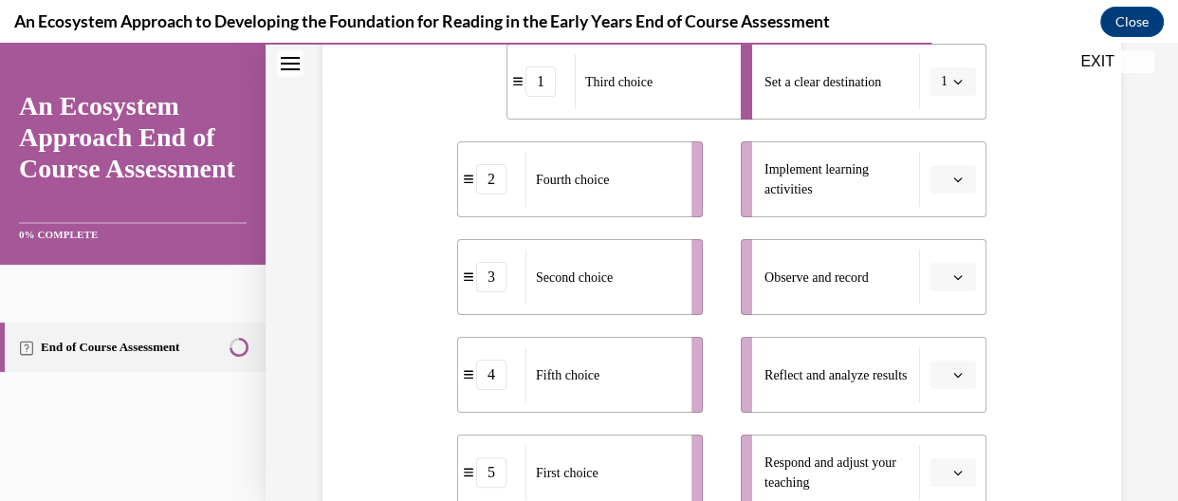
click at [948, 263] on button "button" at bounding box center [953, 277] width 46 height 28
click at [939, 108] on div "2" at bounding box center [939, 121] width 47 height 38
click at [1162, 232] on div "Question 12/15 Put the steps of the progress monitoring process in the right or…" at bounding box center [722, 235] width 913 height 1098
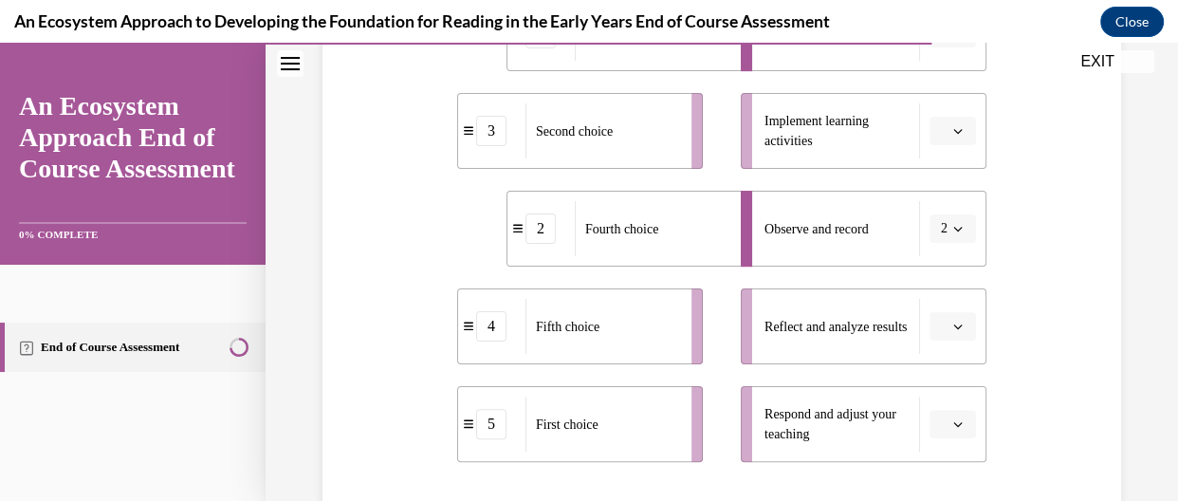
scroll to position [461, 0]
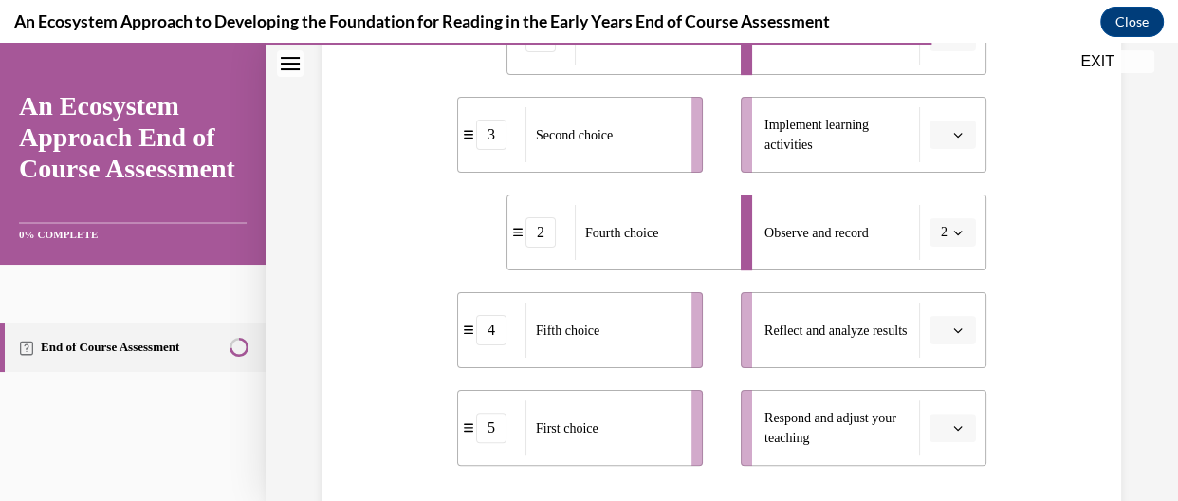
click at [951, 427] on span "button" at bounding box center [957, 427] width 13 height 13
click at [933, 315] on span "3" at bounding box center [935, 309] width 7 height 15
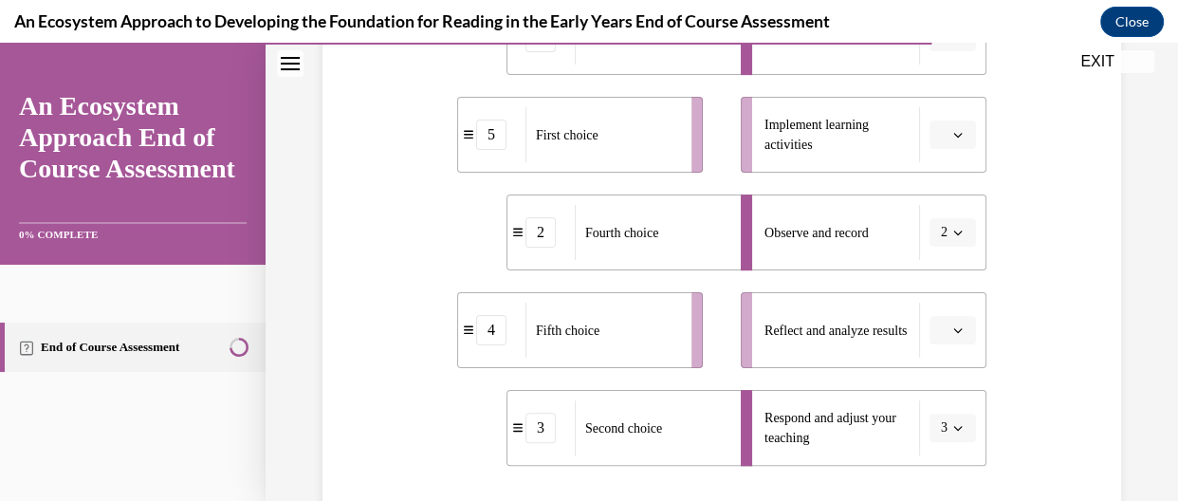
click at [958, 129] on button "button" at bounding box center [953, 134] width 46 height 28
click at [932, 322] on span "4" at bounding box center [935, 328] width 7 height 15
click at [940, 337] on button "button" at bounding box center [953, 330] width 46 height 28
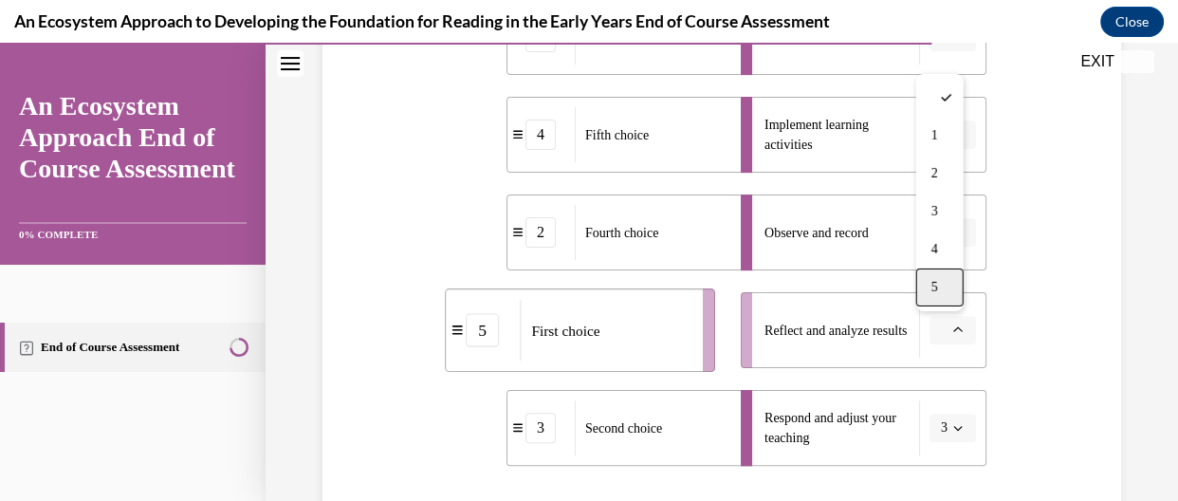
click at [939, 288] on div "5" at bounding box center [939, 287] width 47 height 38
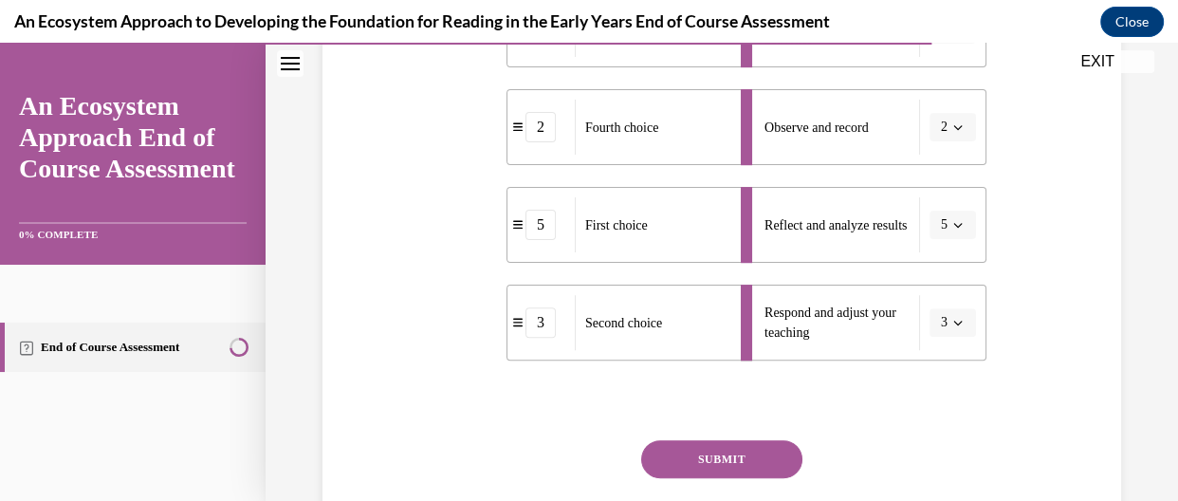
scroll to position [570, 0]
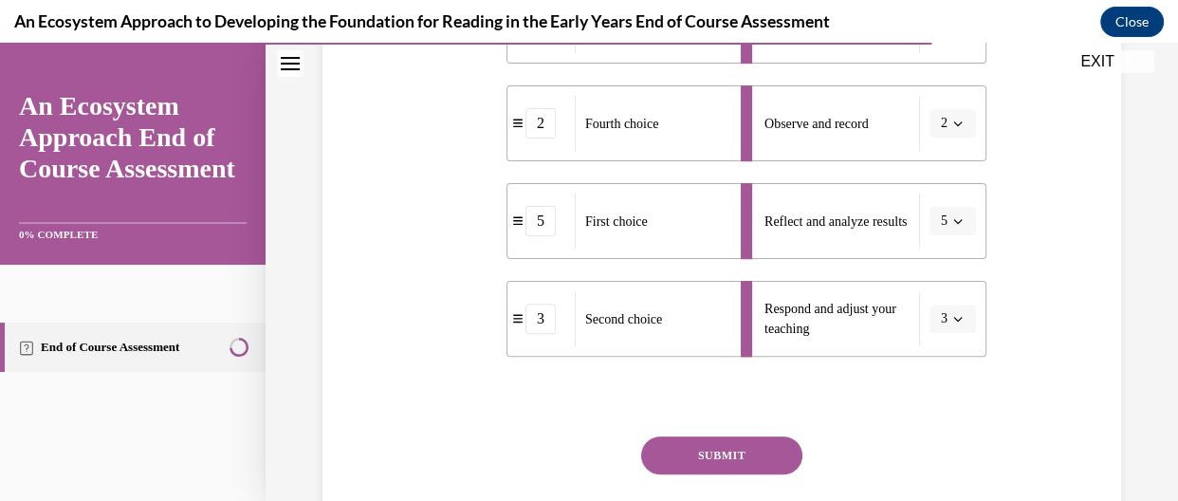
click at [743, 454] on button "SUBMIT" at bounding box center [721, 455] width 161 height 38
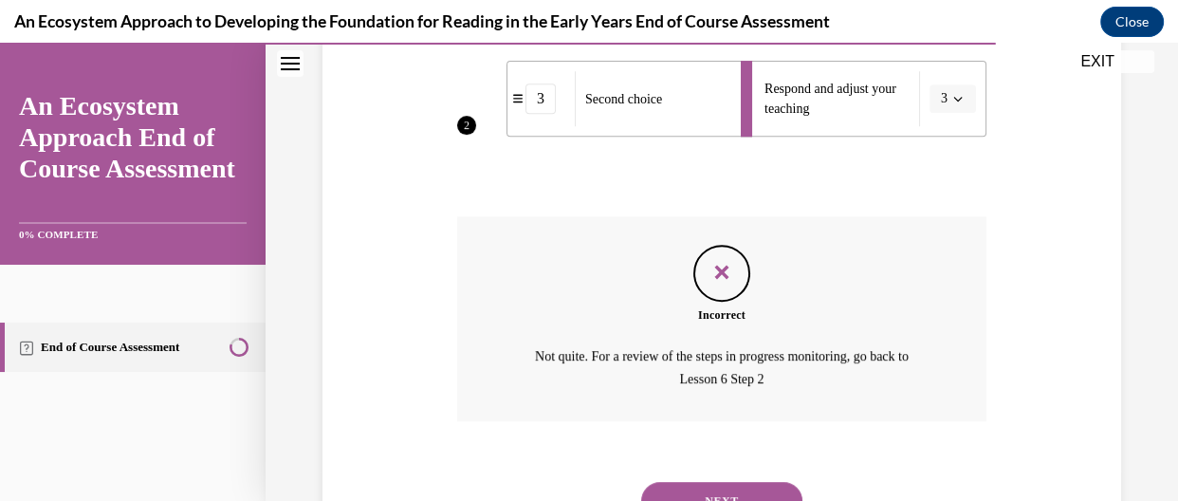
scroll to position [874, 0]
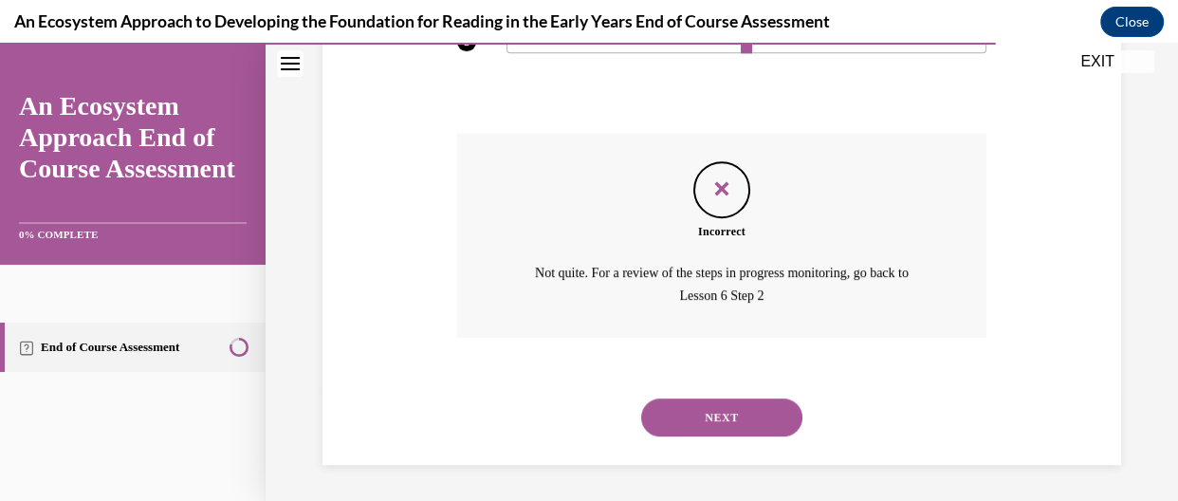
click at [736, 415] on button "NEXT" at bounding box center [721, 417] width 161 height 38
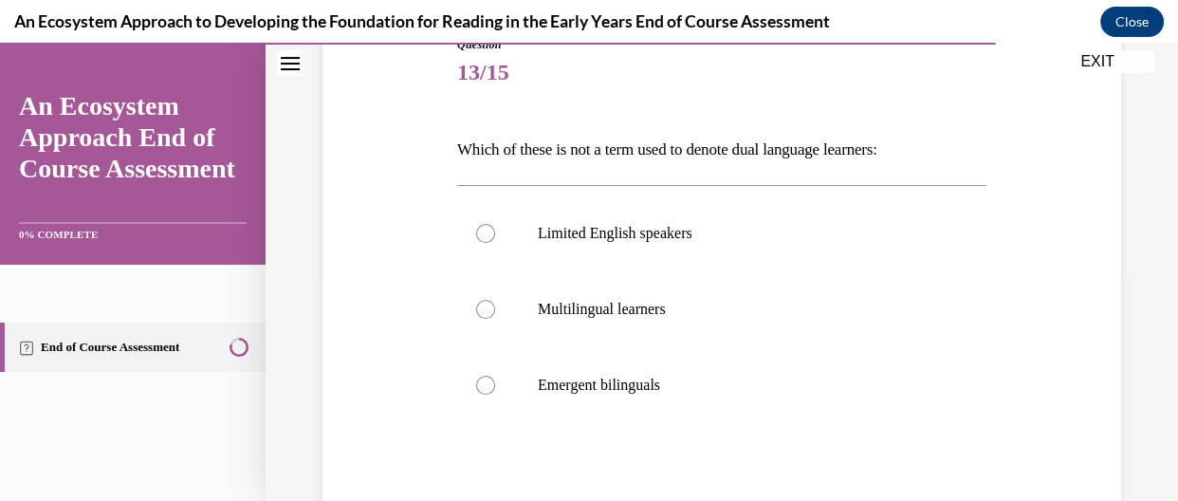
scroll to position [231, 0]
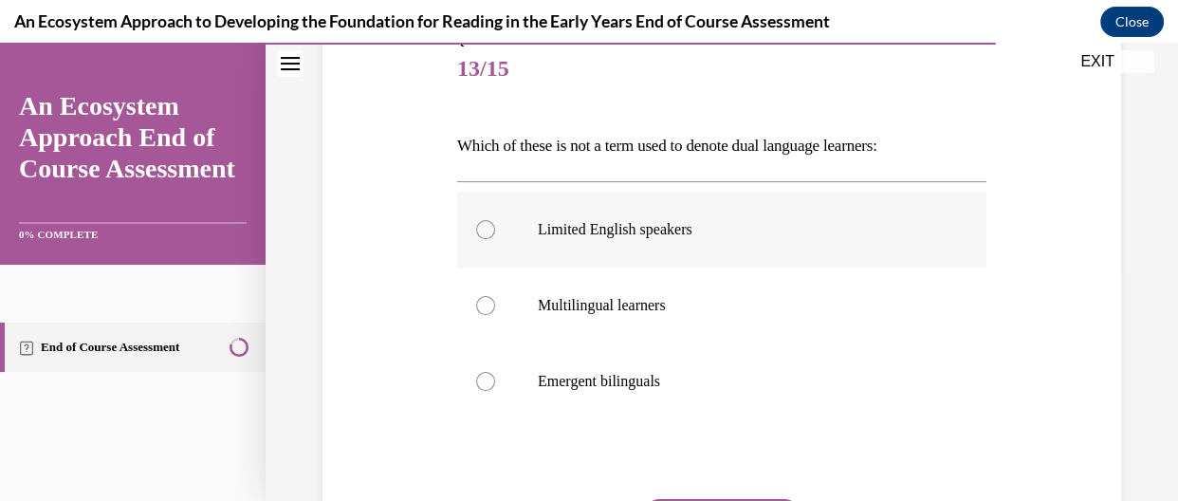
click at [657, 234] on p "Limited English speakers" at bounding box center [738, 229] width 401 height 19
click at [495, 234] on input "Limited English speakers" at bounding box center [485, 229] width 19 height 19
radio input "true"
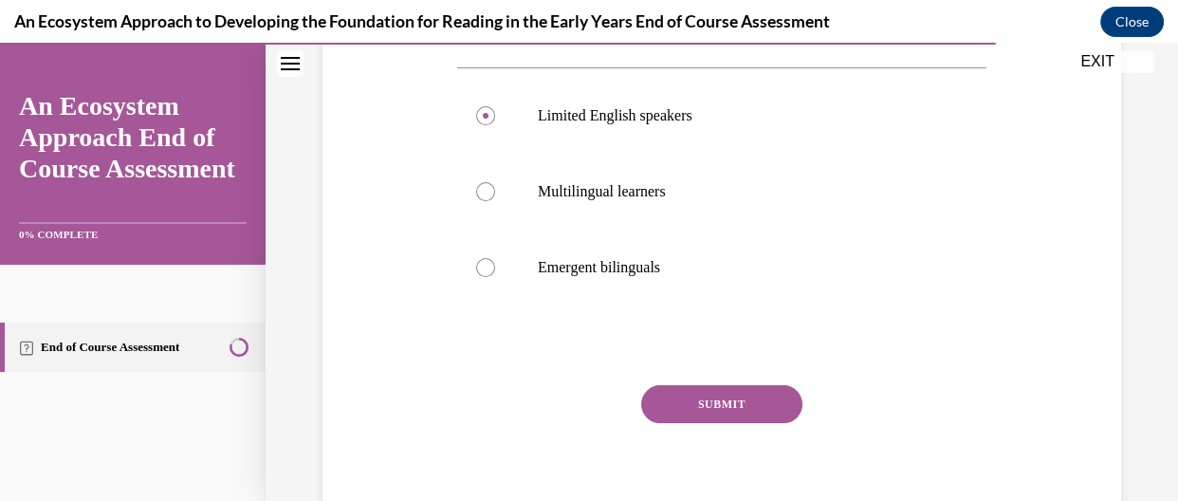
scroll to position [352, 0]
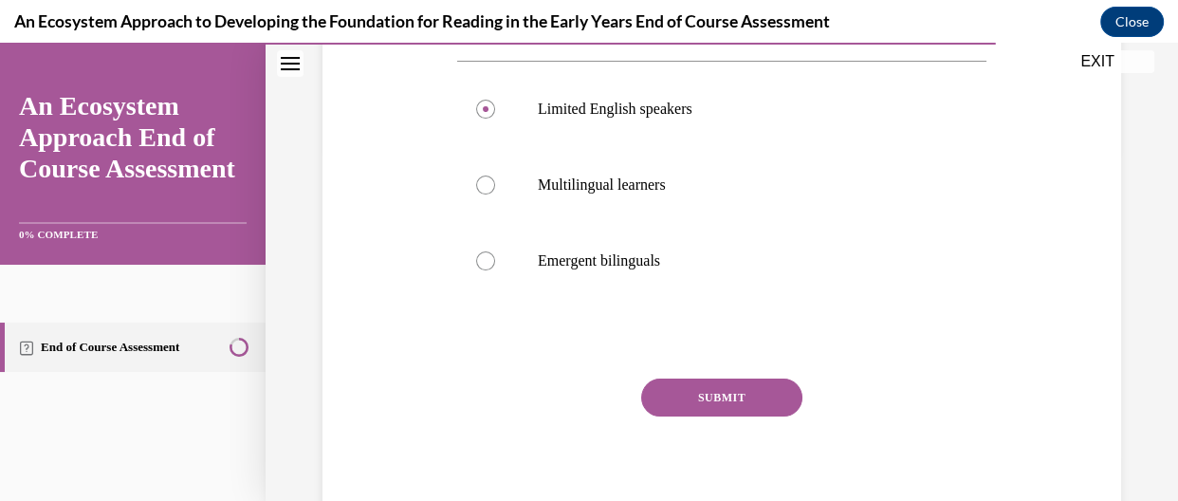
click at [767, 389] on button "SUBMIT" at bounding box center [721, 398] width 161 height 38
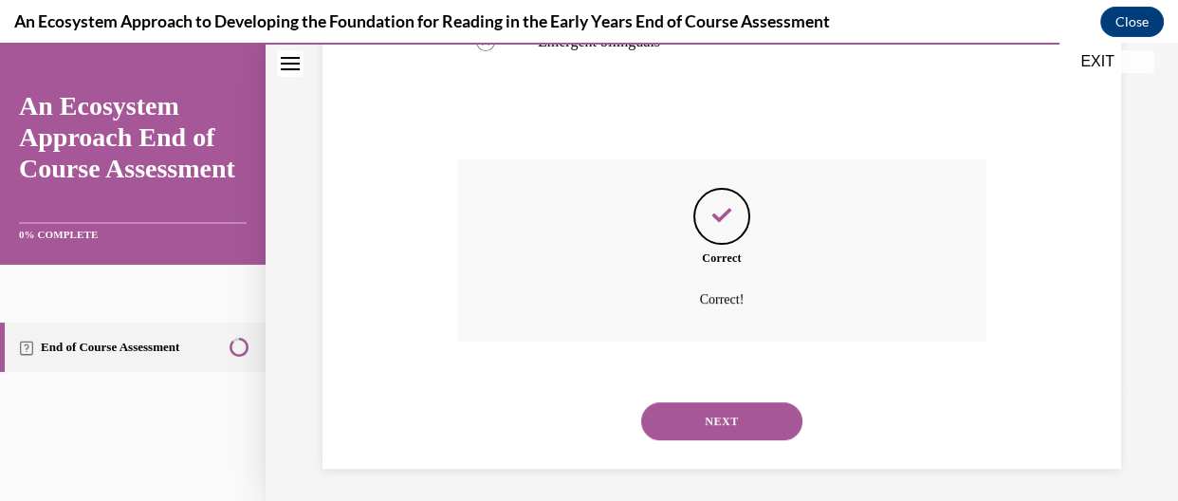
scroll to position [576, 0]
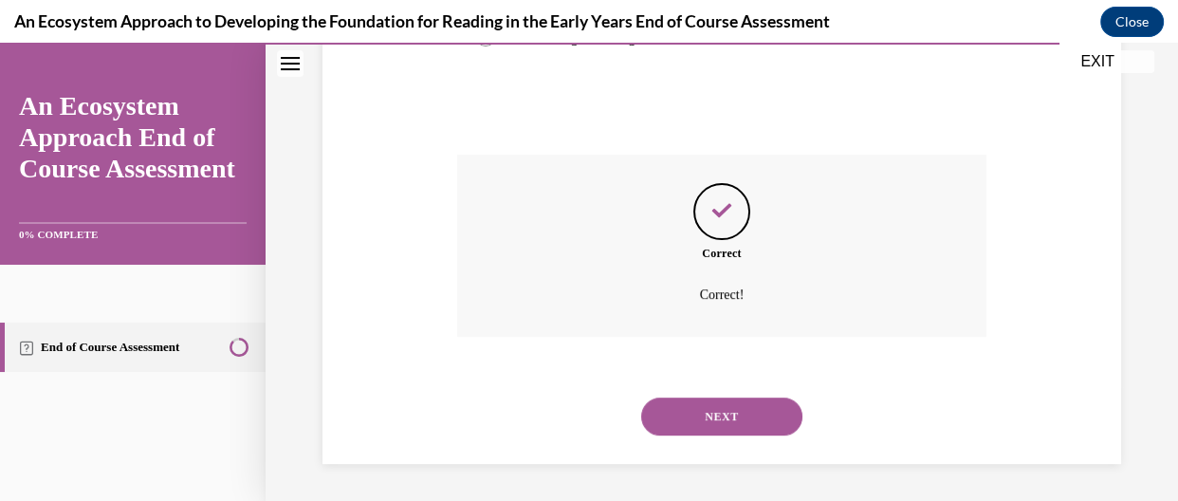
click at [706, 430] on button "NEXT" at bounding box center [721, 416] width 161 height 38
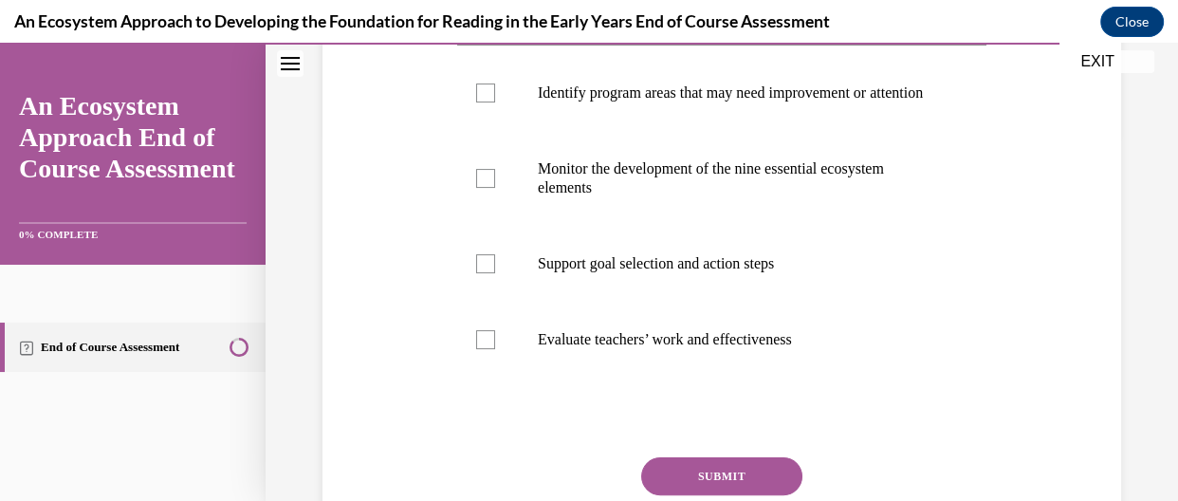
scroll to position [372, 0]
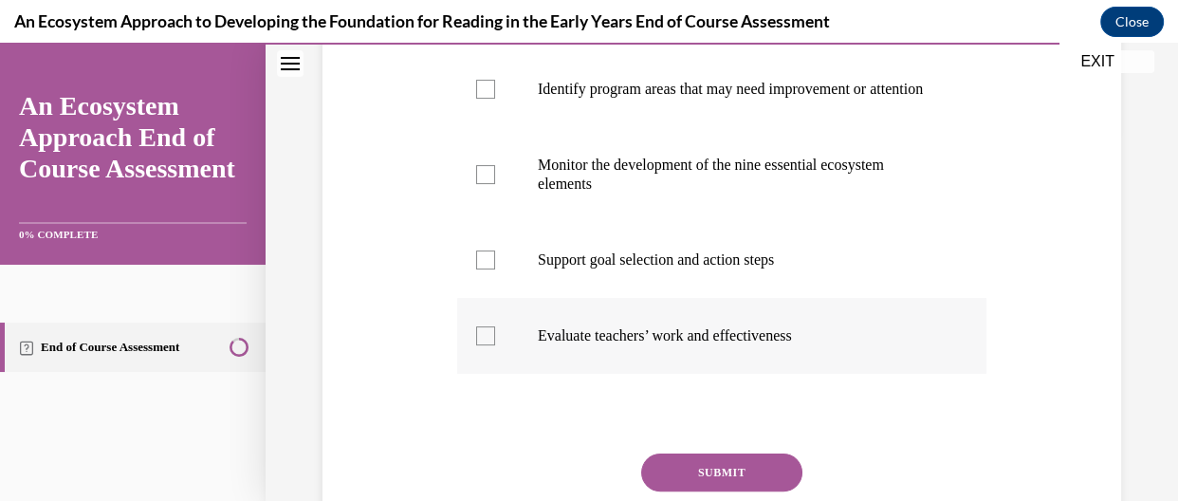
click at [472, 374] on label "Evaluate teachers’ work and effectiveness" at bounding box center [721, 336] width 529 height 76
click at [476, 345] on input "Evaluate teachers’ work and effectiveness" at bounding box center [485, 335] width 19 height 19
checkbox input "true"
click at [493, 298] on label "Support goal selection and action steps" at bounding box center [721, 260] width 529 height 76
click at [493, 269] on input "Support goal selection and action steps" at bounding box center [485, 259] width 19 height 19
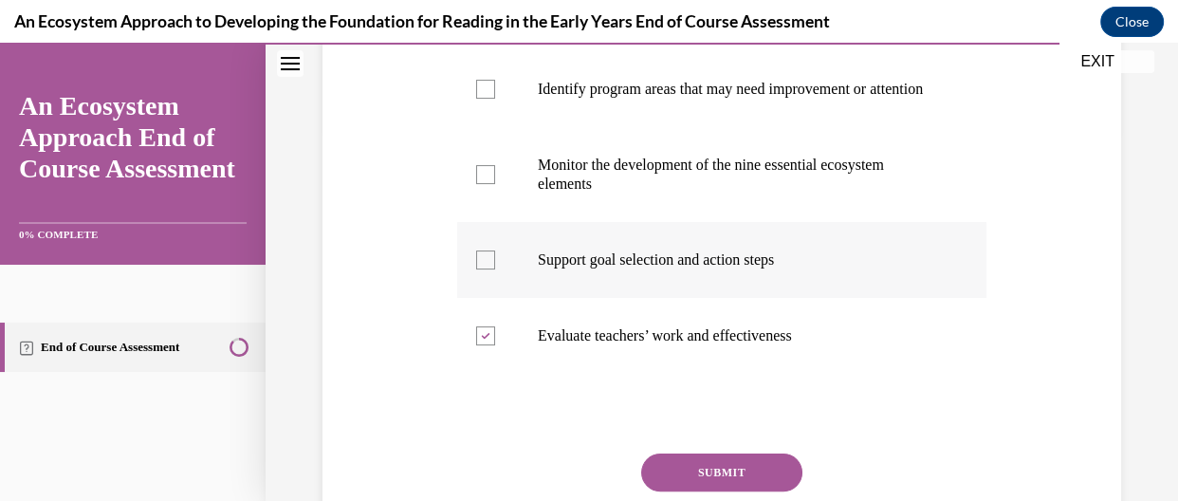
checkbox input "true"
click at [482, 184] on div at bounding box center [485, 174] width 19 height 19
click at [482, 184] on input "Monitor the development of the nine essential ecosystem elements" at bounding box center [485, 174] width 19 height 19
checkbox input "true"
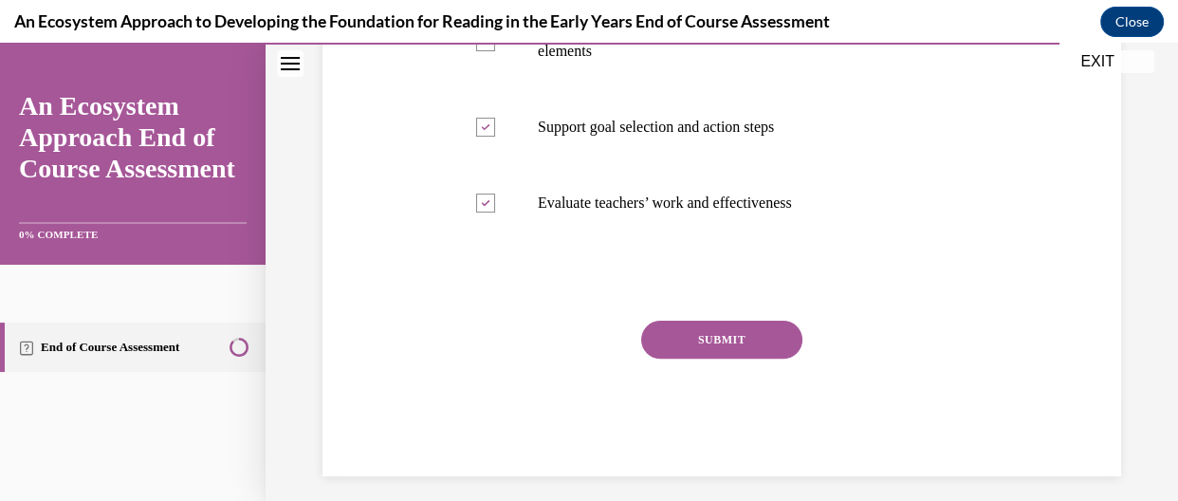
scroll to position [512, 0]
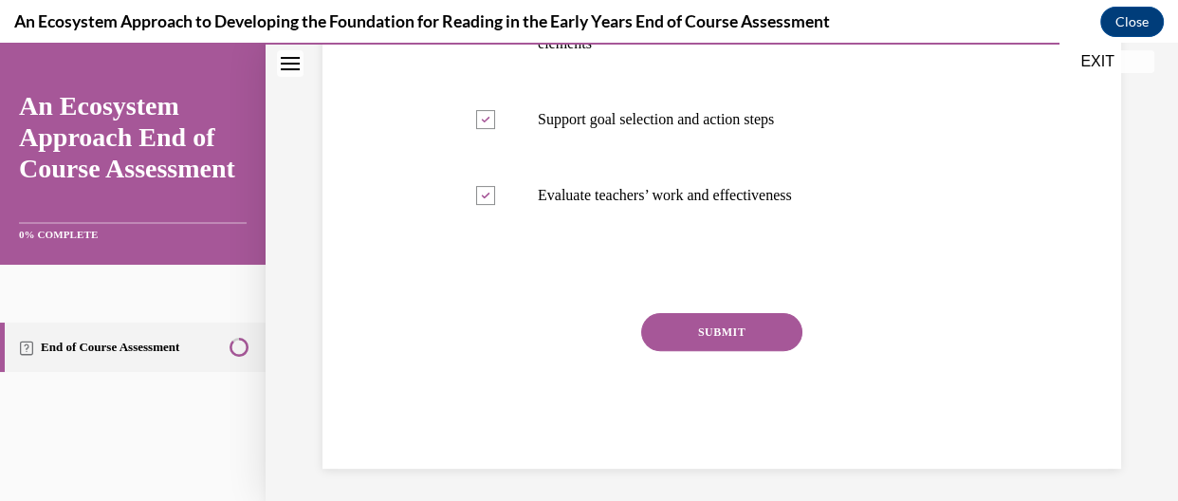
click at [745, 351] on button "SUBMIT" at bounding box center [721, 332] width 161 height 38
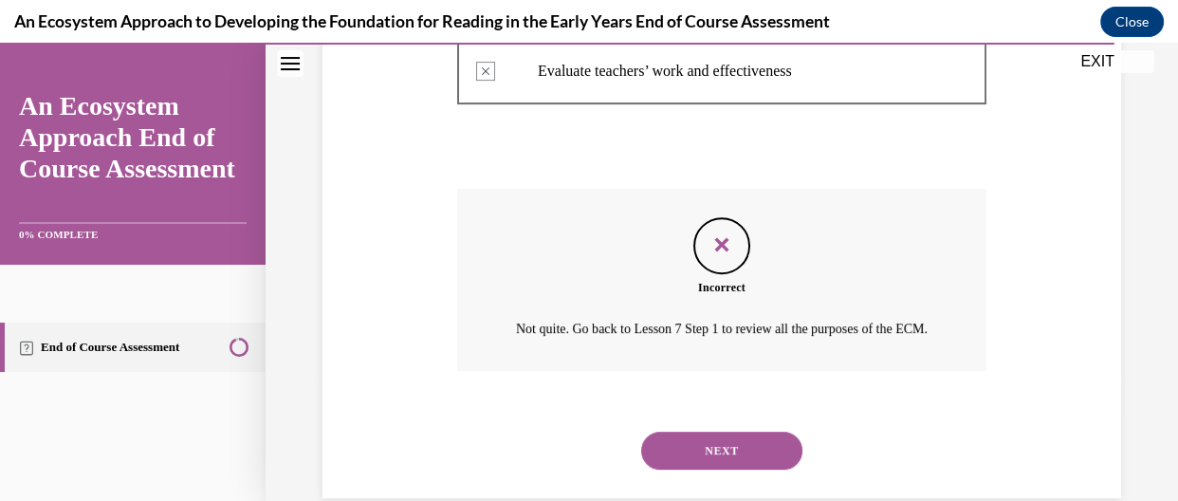
scroll to position [639, 0]
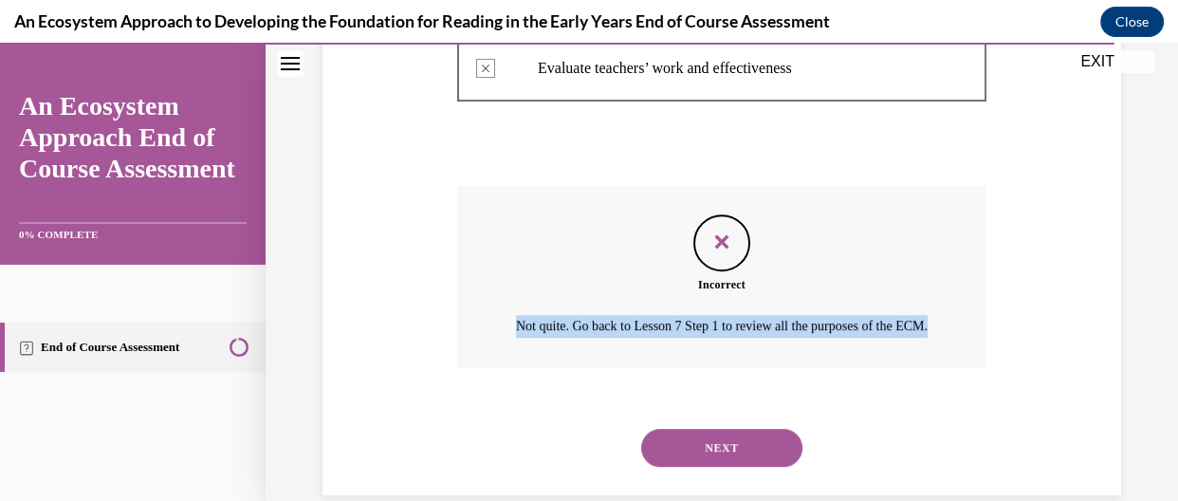
drag, startPoint x: 1157, startPoint y: 332, endPoint x: 1168, endPoint y: 390, distance: 58.8
click at [1164, 390] on div "Home Question 13/15 Which of these is not a term used to denote dual language l…" at bounding box center [722, 272] width 913 height 458
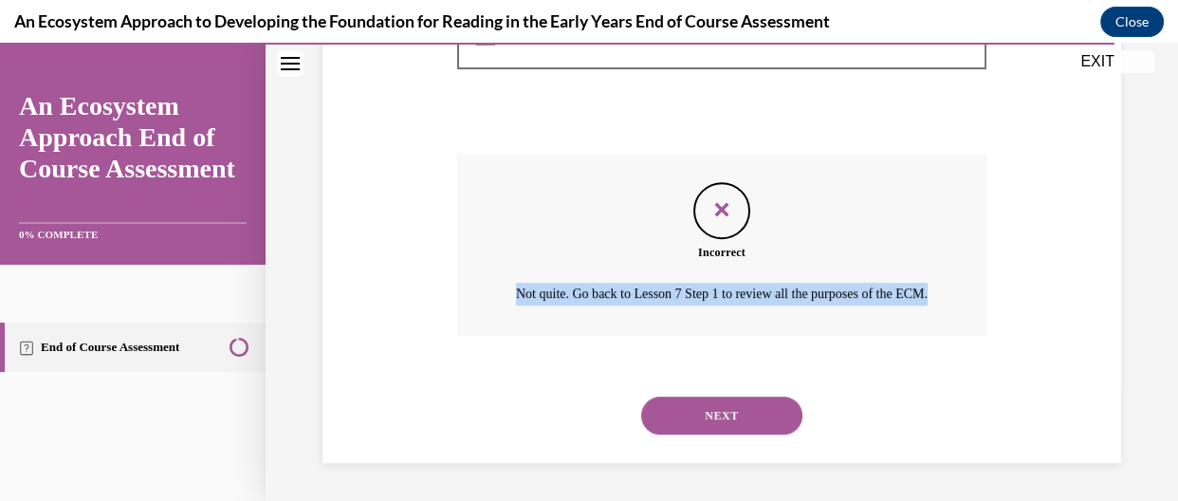
scroll to position [744, 0]
click at [689, 419] on button "NEXT" at bounding box center [721, 416] width 161 height 38
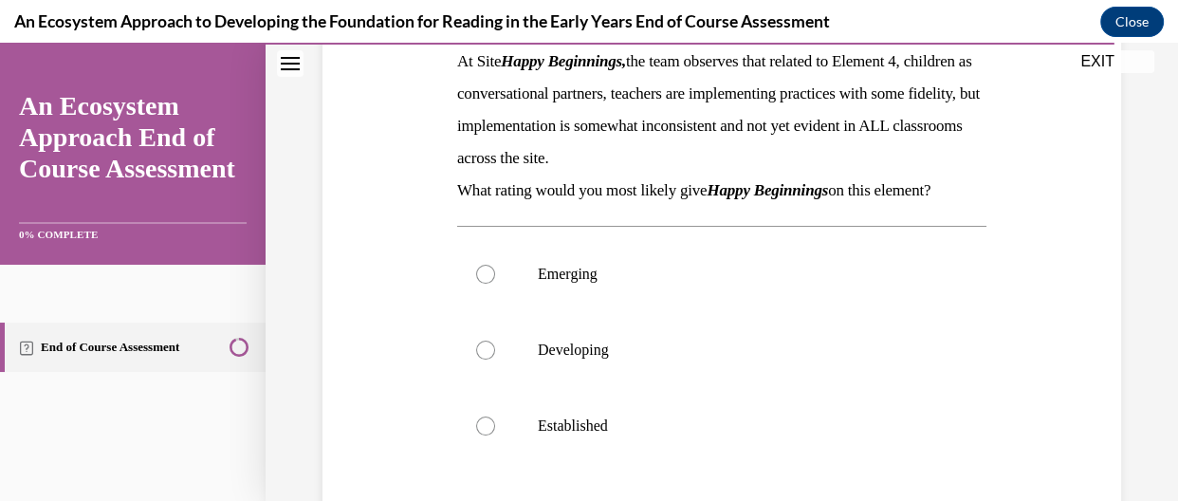
scroll to position [318, 0]
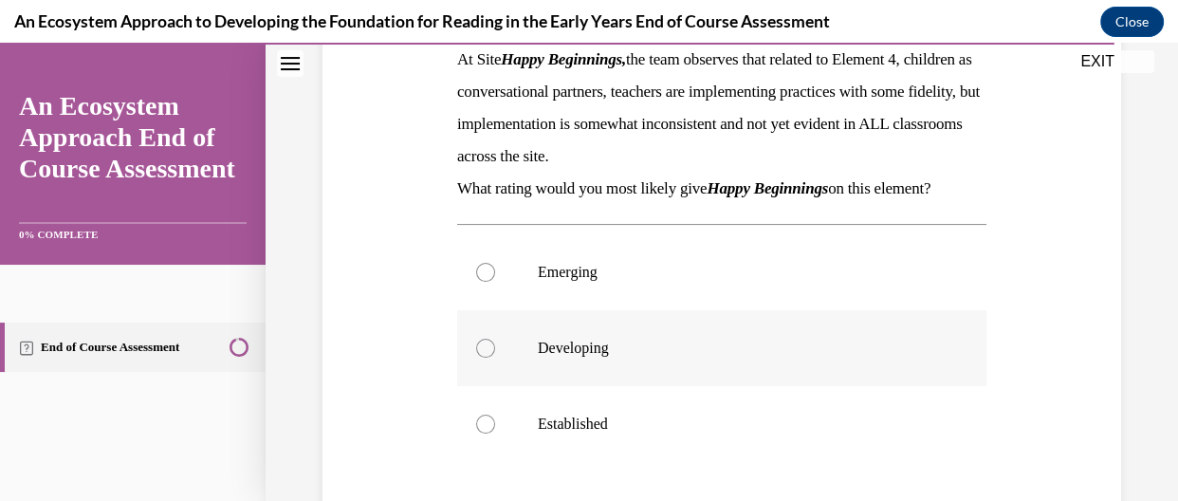
click at [649, 371] on label "Developing" at bounding box center [721, 348] width 529 height 76
click at [495, 358] on input "Developing" at bounding box center [485, 348] width 19 height 19
radio input "true"
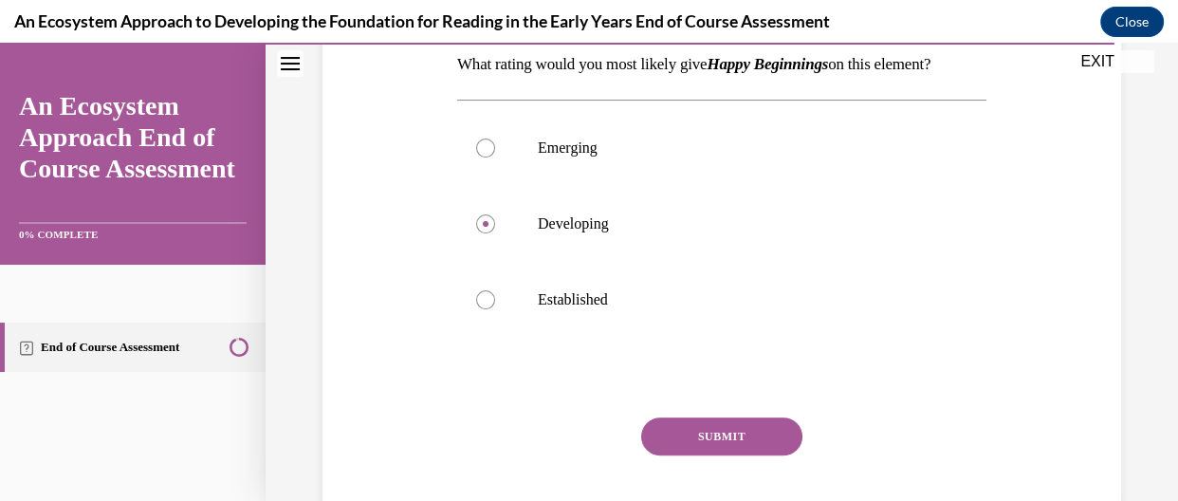
scroll to position [445, 0]
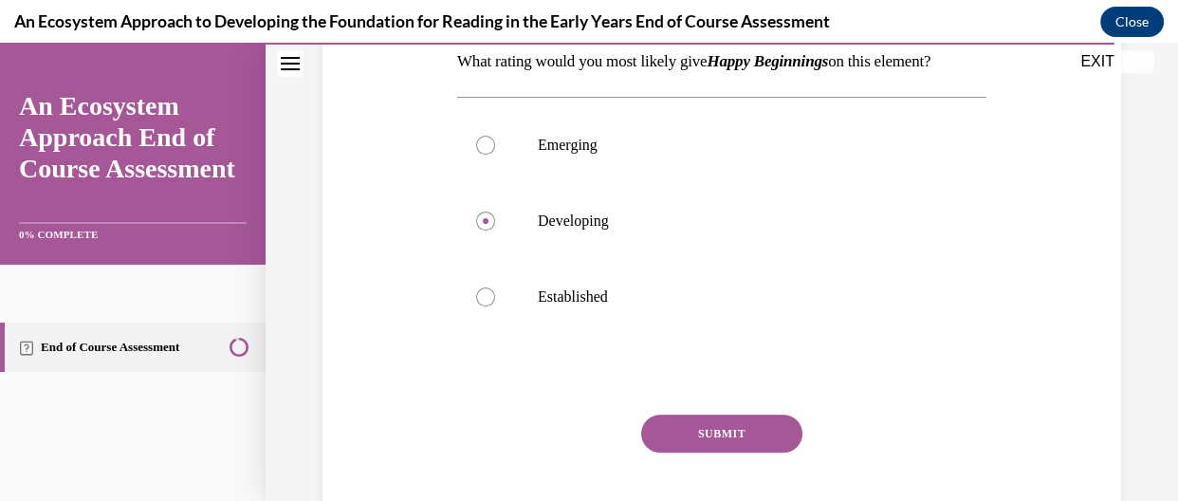
click at [748, 439] on button "SUBMIT" at bounding box center [721, 434] width 161 height 38
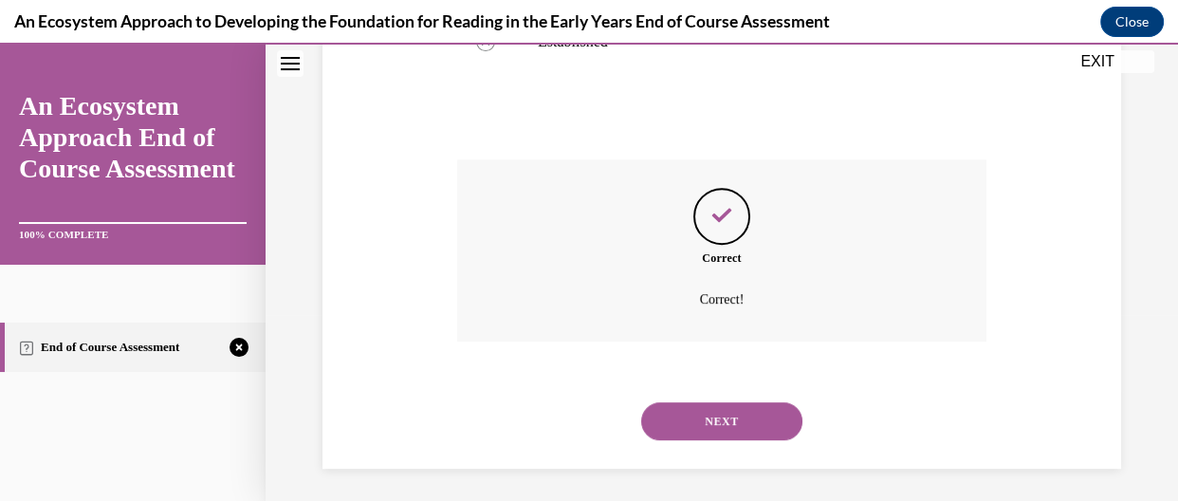
scroll to position [704, 0]
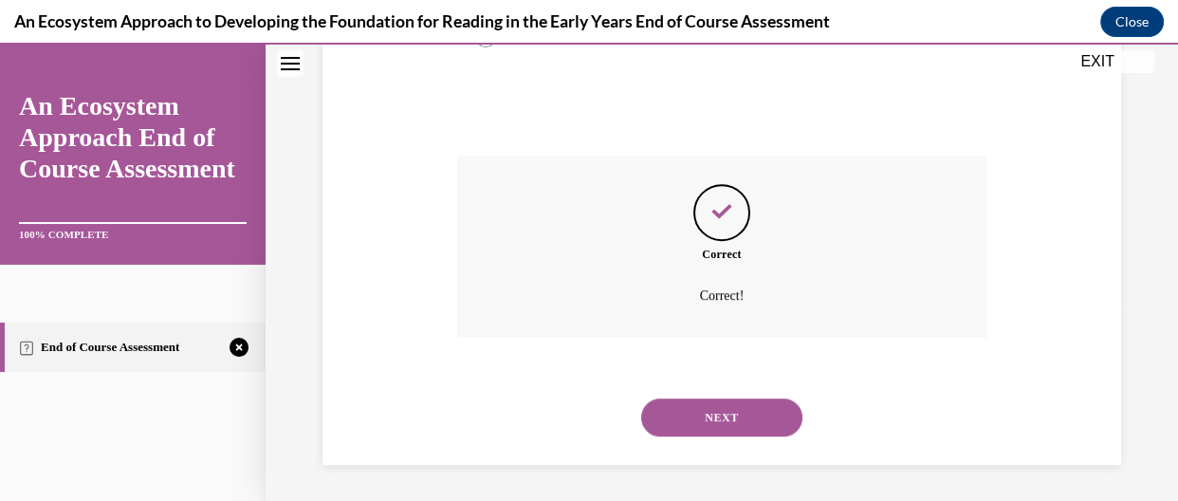
click at [748, 440] on div "NEXT" at bounding box center [721, 417] width 529 height 76
click at [748, 429] on button "NEXT" at bounding box center [721, 417] width 161 height 38
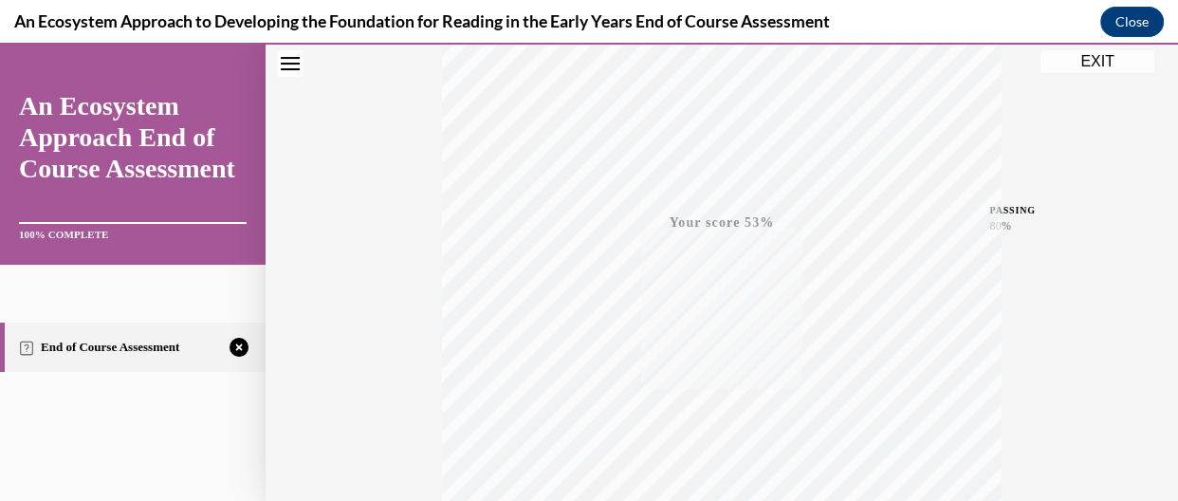
scroll to position [512, 0]
click at [702, 373] on div "TAKE AGAIN" at bounding box center [722, 375] width 67 height 45
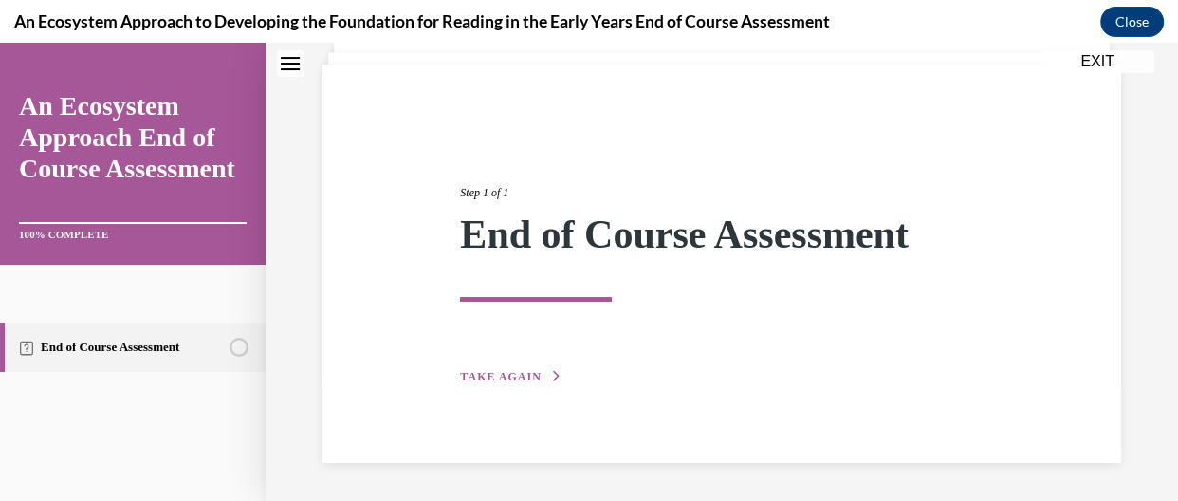
scroll to position [122, 0]
click at [508, 362] on div "Step 1 of 1 End of Course Assessment TAKE AGAIN" at bounding box center [721, 264] width 551 height 247
click at [508, 368] on div "Step 1 of 1 End of Course Assessment TAKE AGAIN" at bounding box center [721, 264] width 551 height 247
click at [521, 383] on button "TAKE AGAIN" at bounding box center [511, 377] width 102 height 17
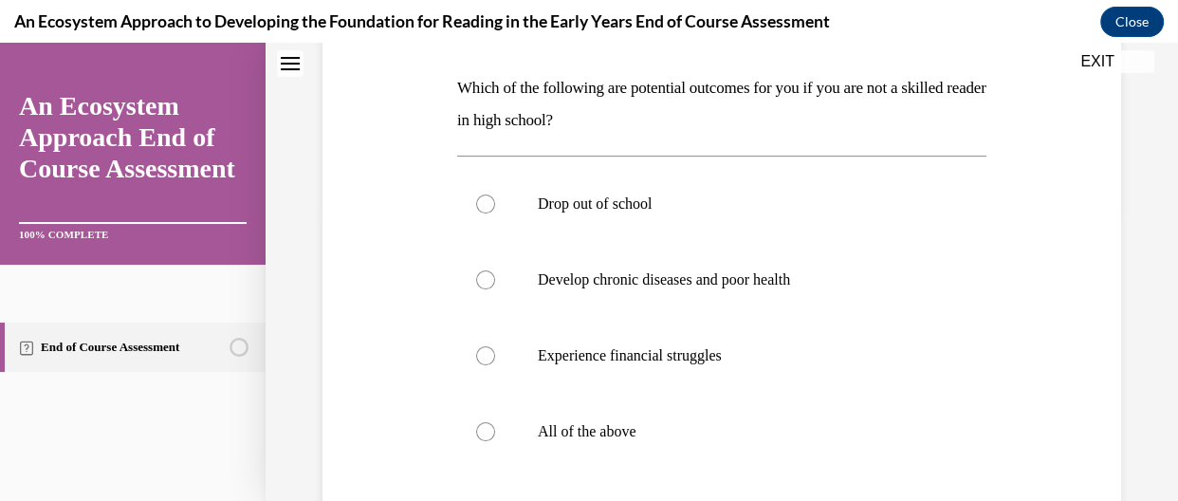
scroll to position [292, 0]
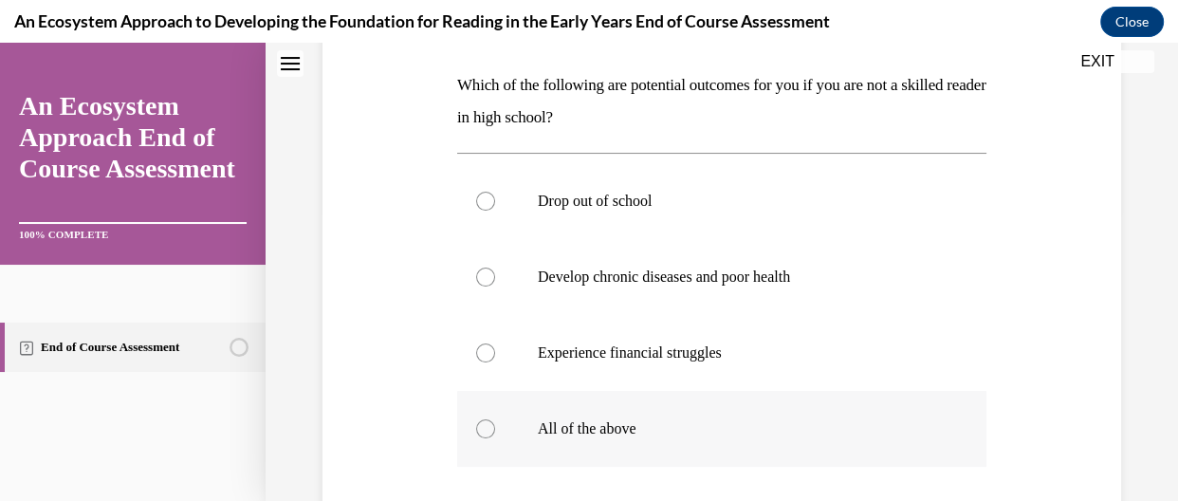
click at [501, 419] on label "All of the above" at bounding box center [721, 429] width 529 height 76
click at [495, 419] on input "All of the above" at bounding box center [485, 428] width 19 height 19
radio input "true"
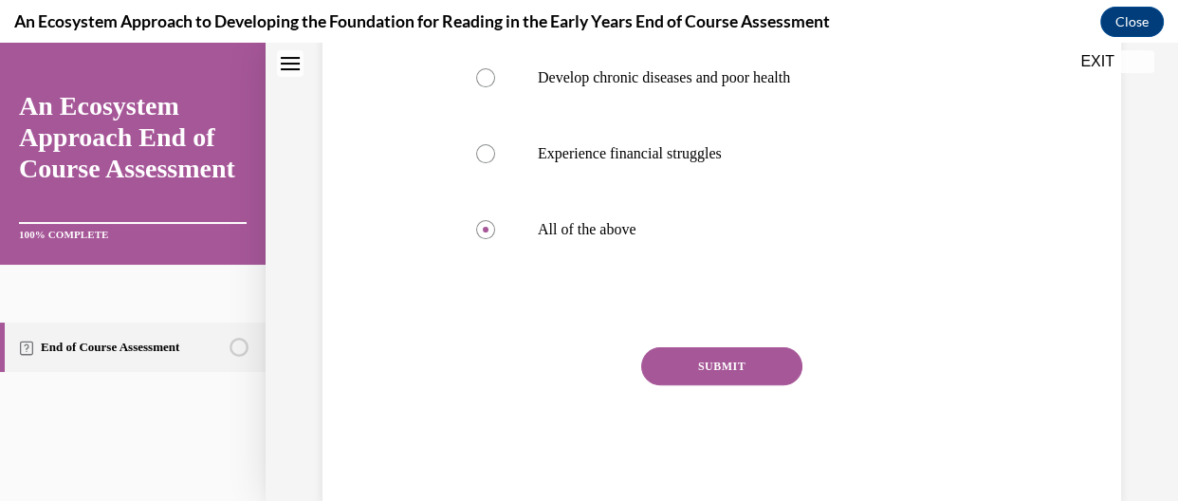
scroll to position [493, 0]
click at [774, 364] on button "SUBMIT" at bounding box center [721, 364] width 161 height 38
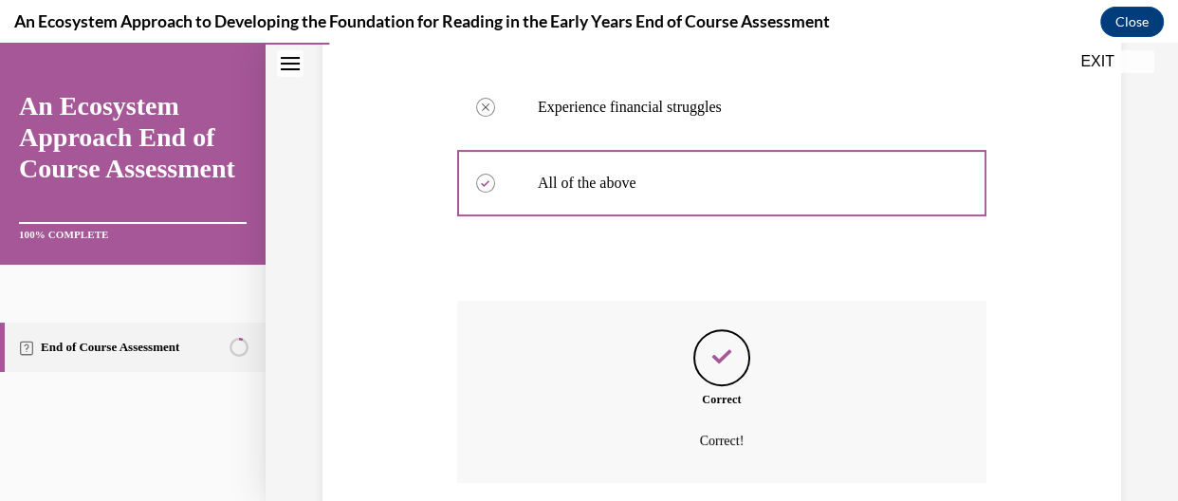
scroll to position [683, 0]
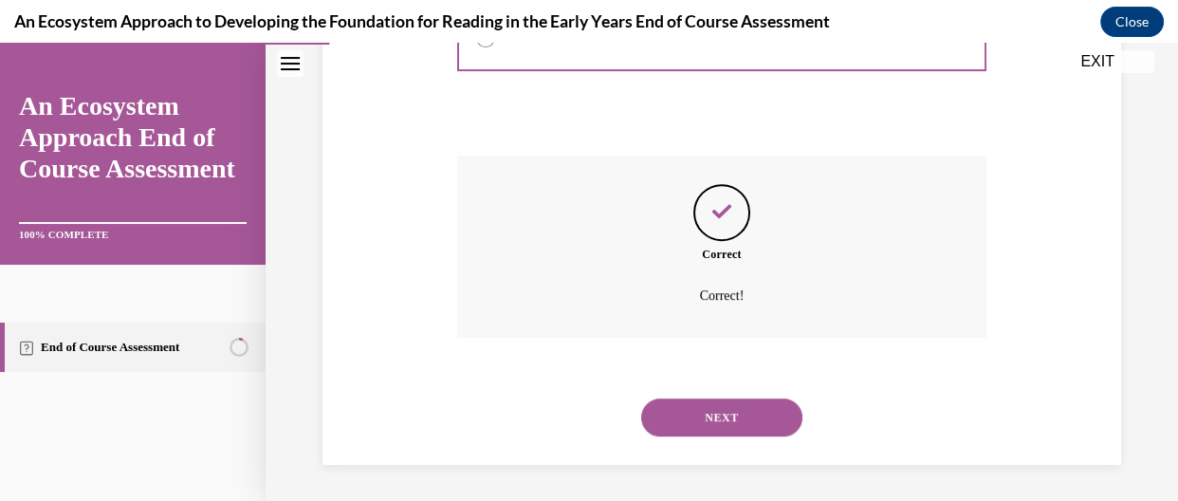
click at [709, 404] on button "NEXT" at bounding box center [721, 417] width 161 height 38
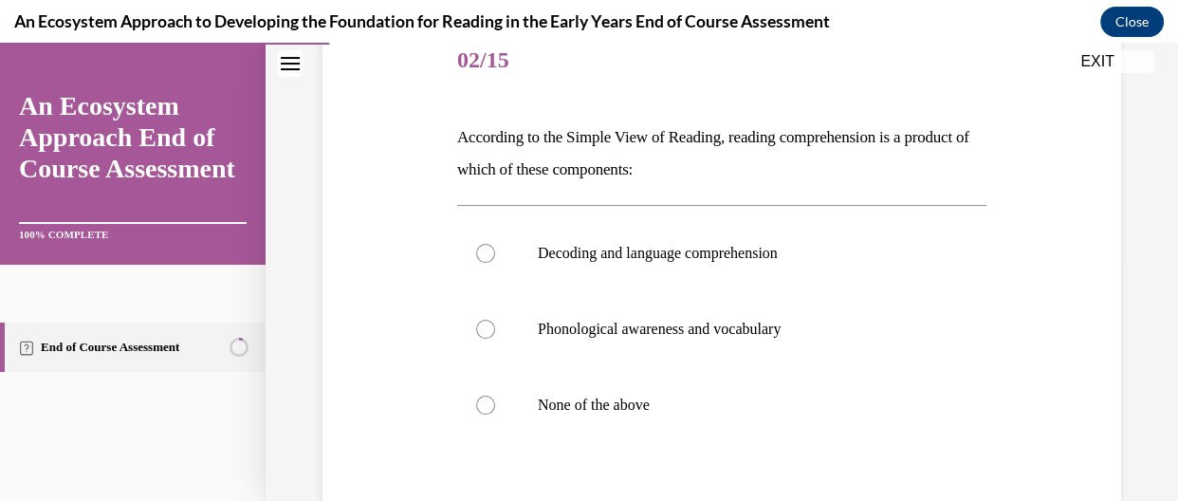
scroll to position [242, 0]
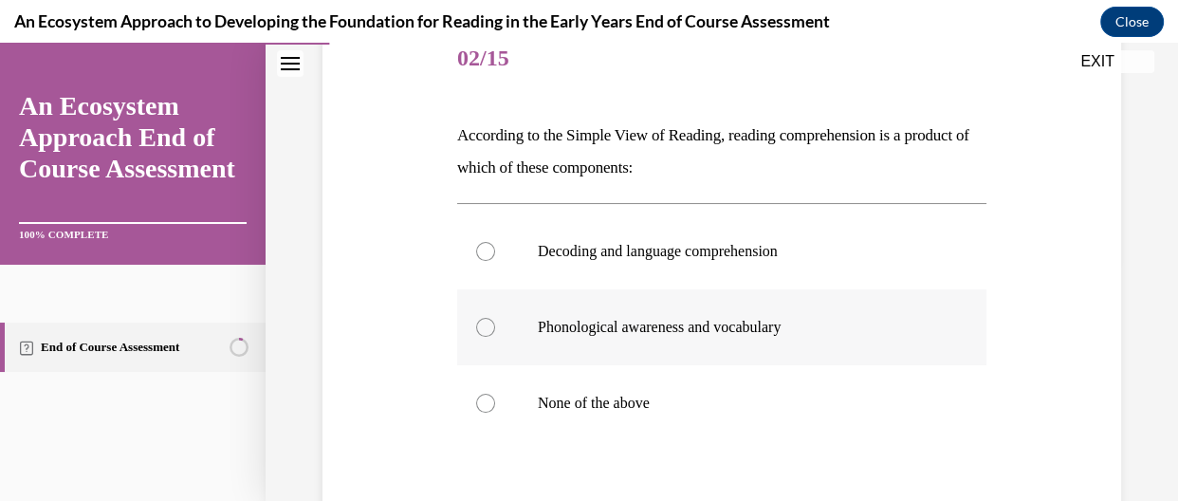
click at [709, 332] on p "Phonological awareness and vocabulary" at bounding box center [738, 327] width 401 height 19
click at [495, 332] on input "Phonological awareness and vocabulary" at bounding box center [485, 327] width 19 height 19
radio input "true"
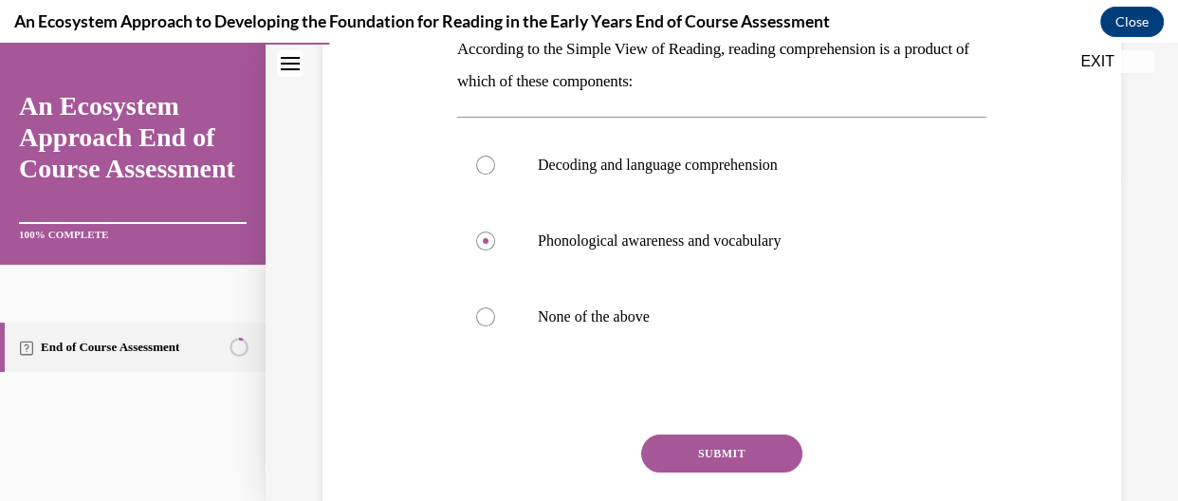
scroll to position [342, 0]
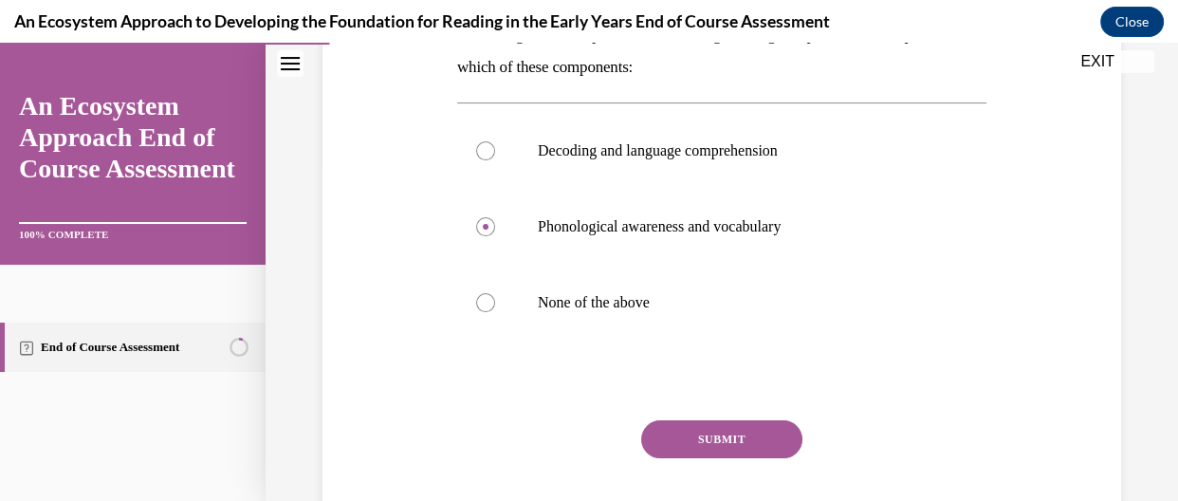
click at [778, 426] on button "SUBMIT" at bounding box center [721, 439] width 161 height 38
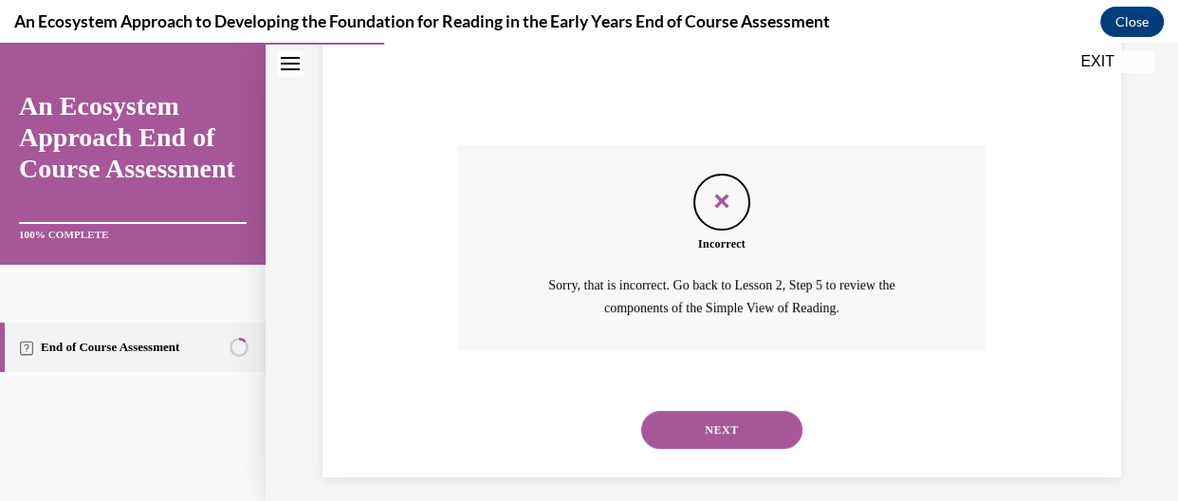
scroll to position [630, 0]
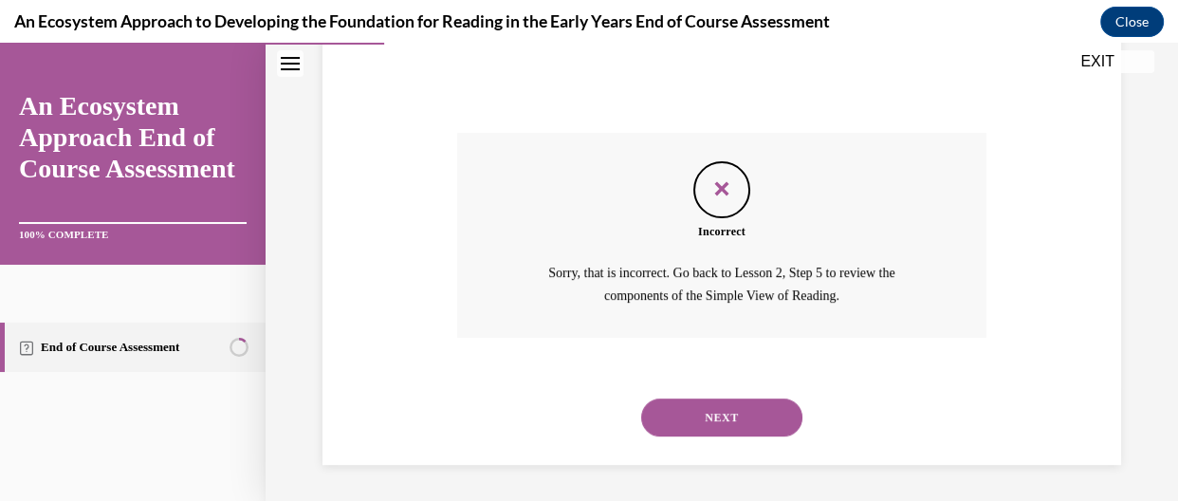
click at [753, 434] on button "NEXT" at bounding box center [721, 417] width 161 height 38
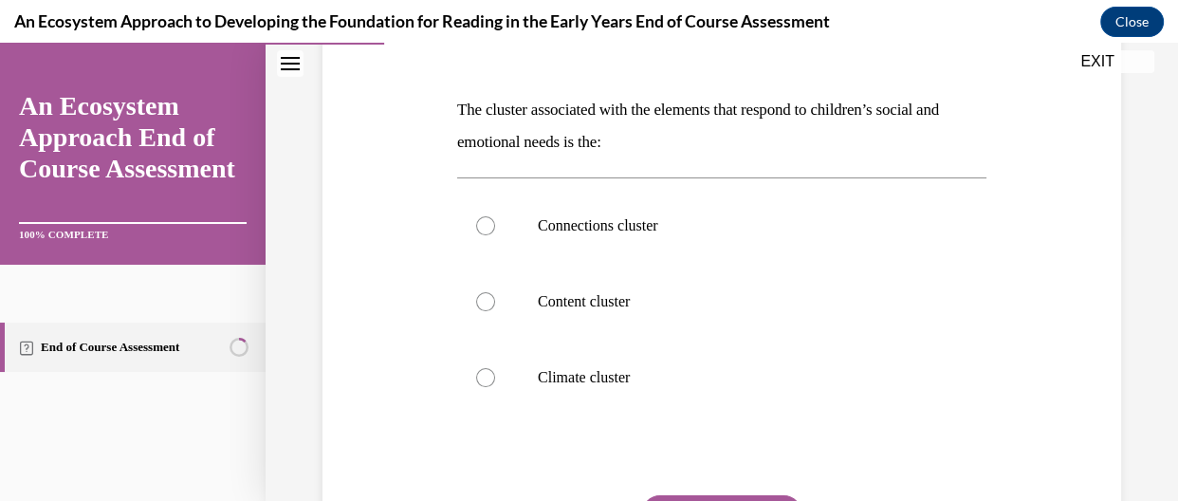
scroll to position [269, 0]
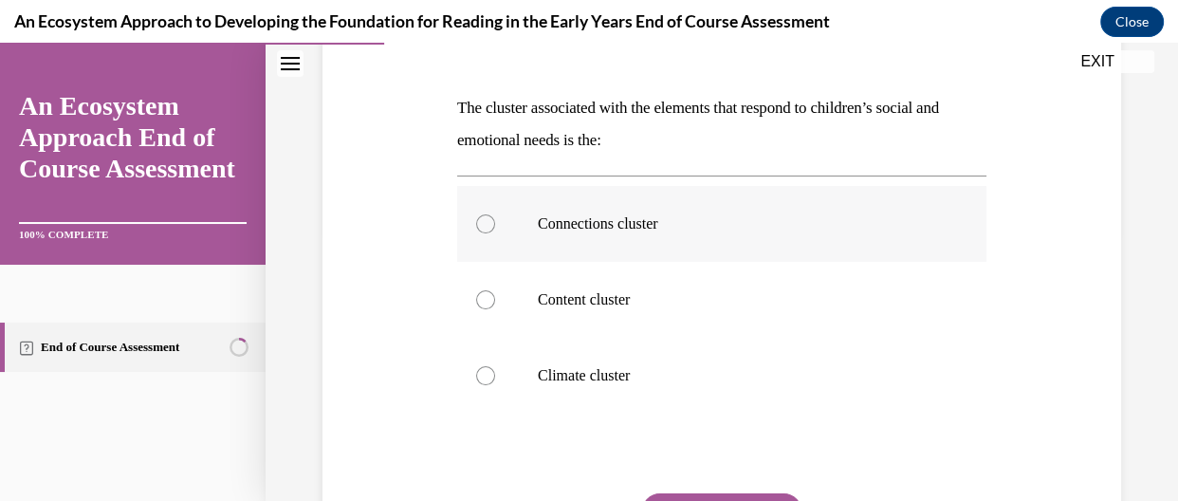
click at [541, 252] on label "Connections cluster" at bounding box center [721, 224] width 529 height 76
drag, startPoint x: 716, startPoint y: 484, endPoint x: 487, endPoint y: 234, distance: 339.0
click at [487, 234] on label "Connections cluster" at bounding box center [721, 224] width 529 height 76
click at [487, 233] on input "Connections cluster" at bounding box center [485, 223] width 19 height 19
radio input "true"
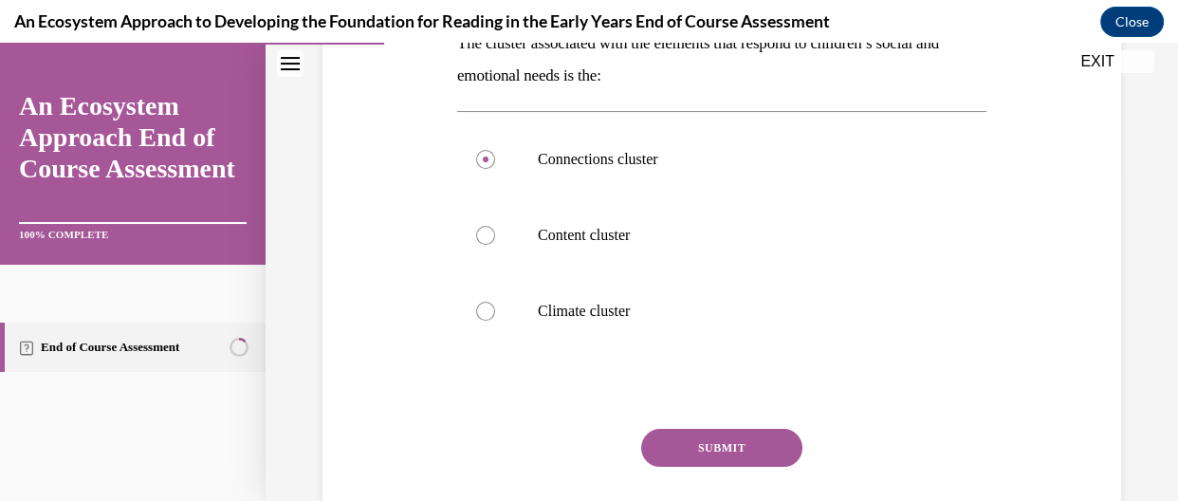
scroll to position [344, 0]
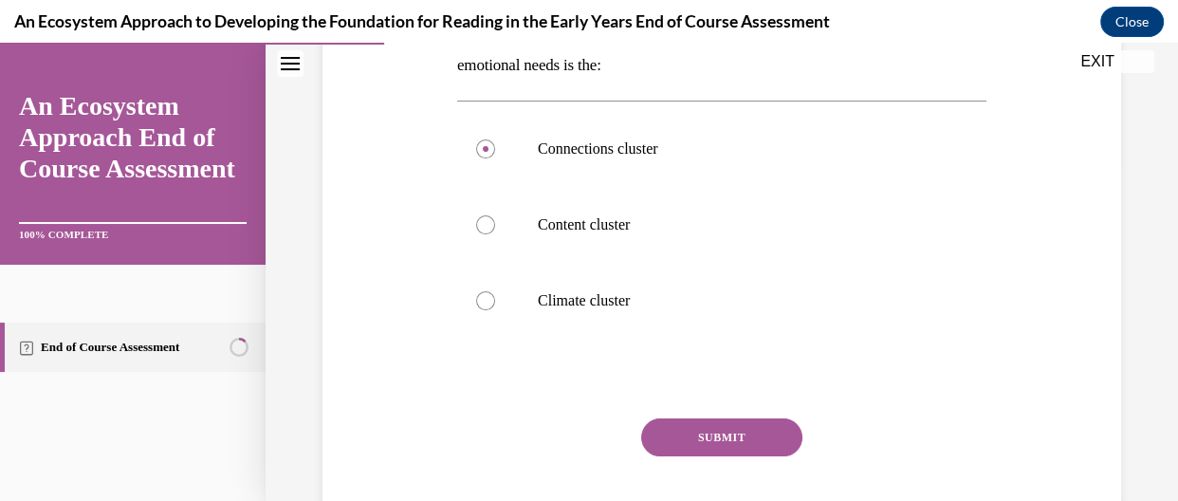
click at [773, 427] on button "SUBMIT" at bounding box center [721, 437] width 161 height 38
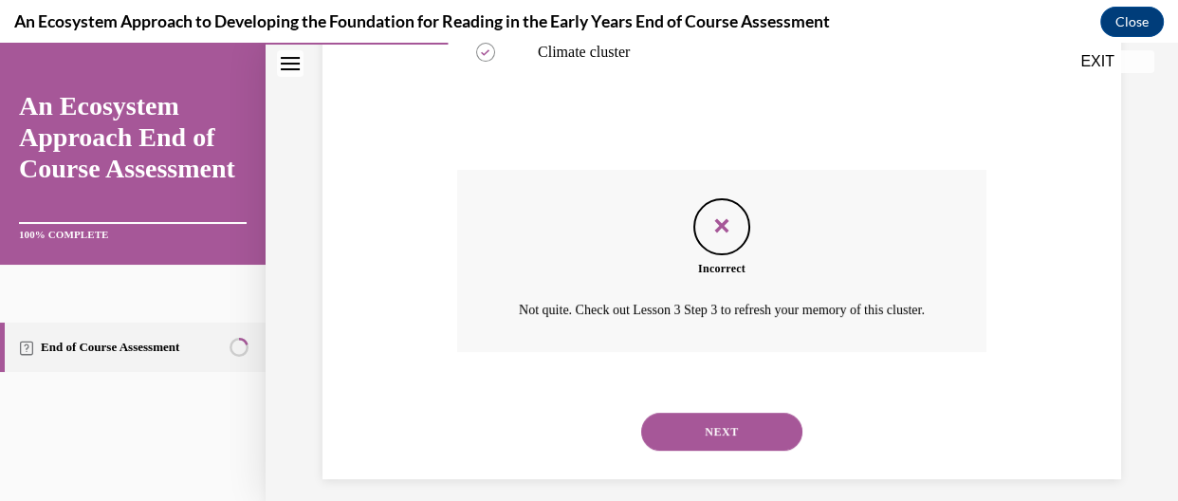
scroll to position [613, 0]
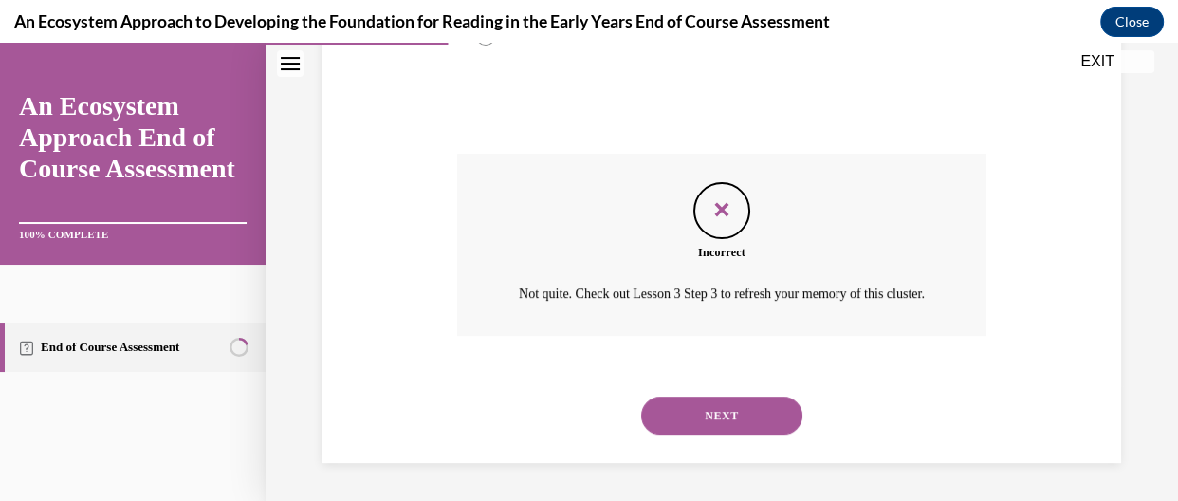
click at [705, 434] on button "NEXT" at bounding box center [721, 416] width 161 height 38
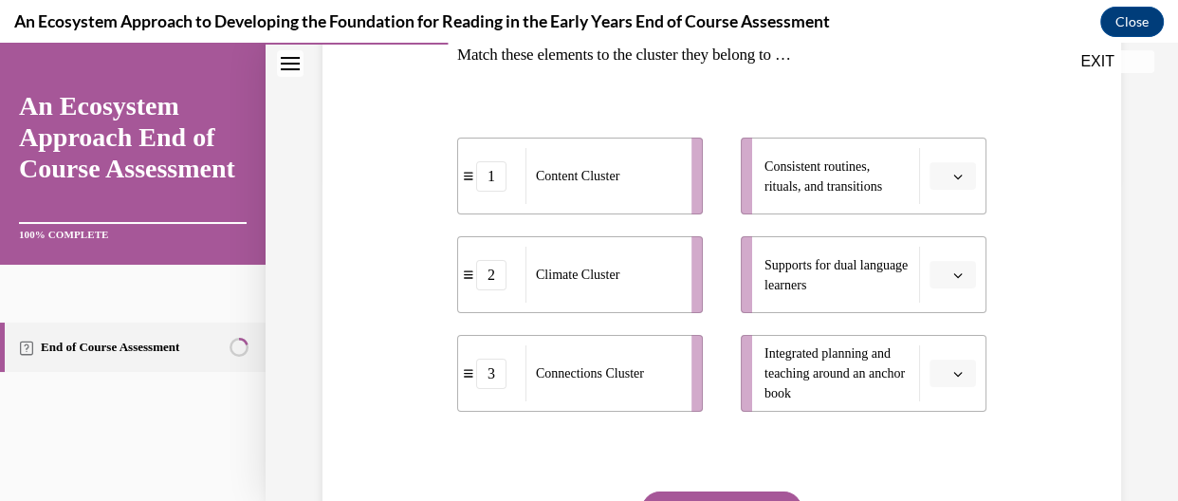
scroll to position [325, 0]
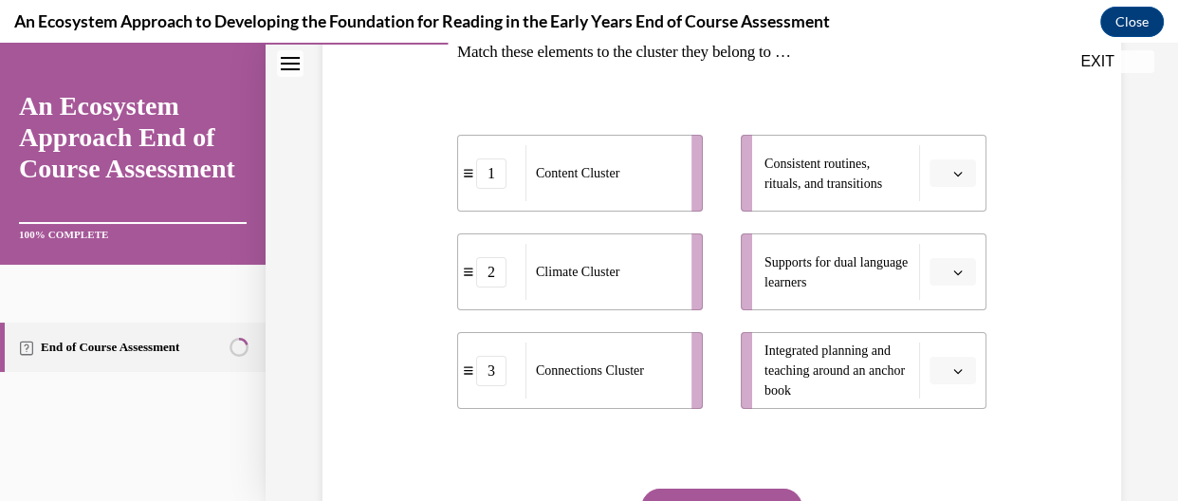
click at [957, 171] on button "button" at bounding box center [953, 173] width 46 height 28
click at [944, 318] on div "3" at bounding box center [939, 329] width 47 height 38
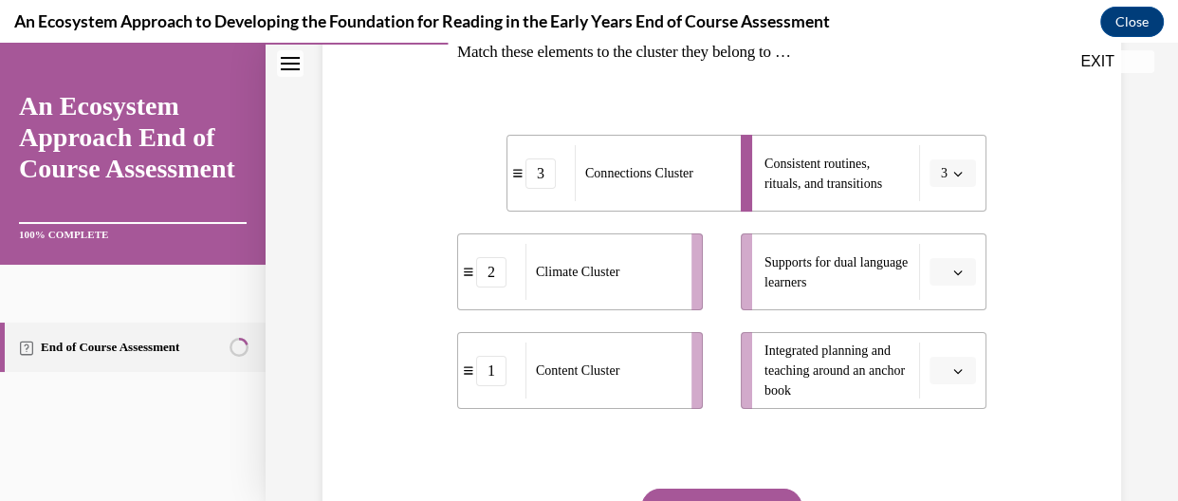
click at [951, 290] on li "Supports for dual language learners" at bounding box center [864, 271] width 246 height 77
click at [946, 280] on button "button" at bounding box center [953, 272] width 46 height 28
drag, startPoint x: 933, startPoint y: 354, endPoint x: 939, endPoint y: 342, distance: 12.7
drag, startPoint x: 939, startPoint y: 342, endPoint x: 926, endPoint y: 356, distance: 18.8
click at [926, 356] on div "1" at bounding box center [939, 352] width 47 height 38
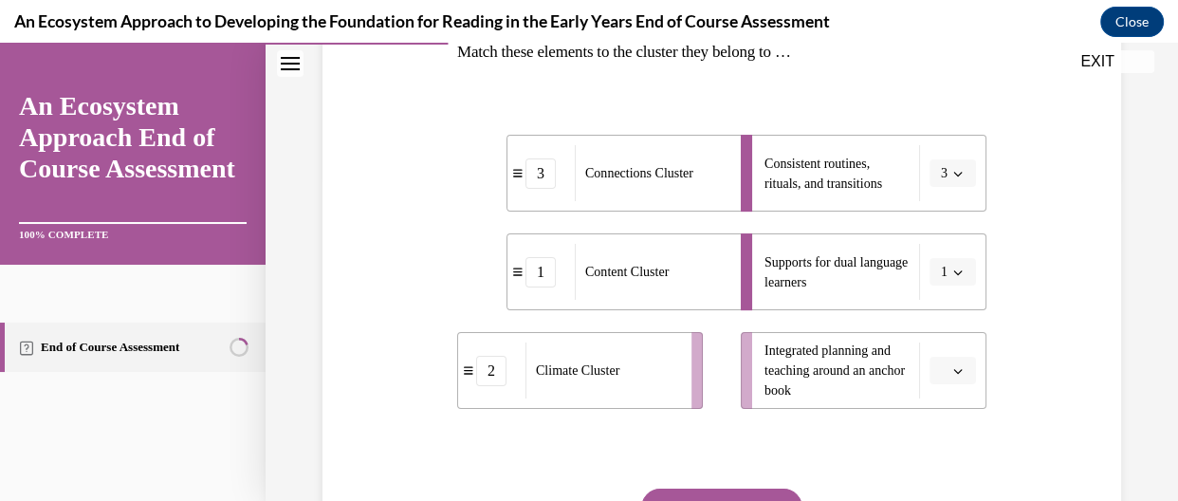
click at [948, 180] on button "3" at bounding box center [953, 173] width 46 height 28
click at [938, 284] on div "2" at bounding box center [936, 291] width 47 height 38
click at [951, 364] on span "button" at bounding box center [957, 370] width 13 height 13
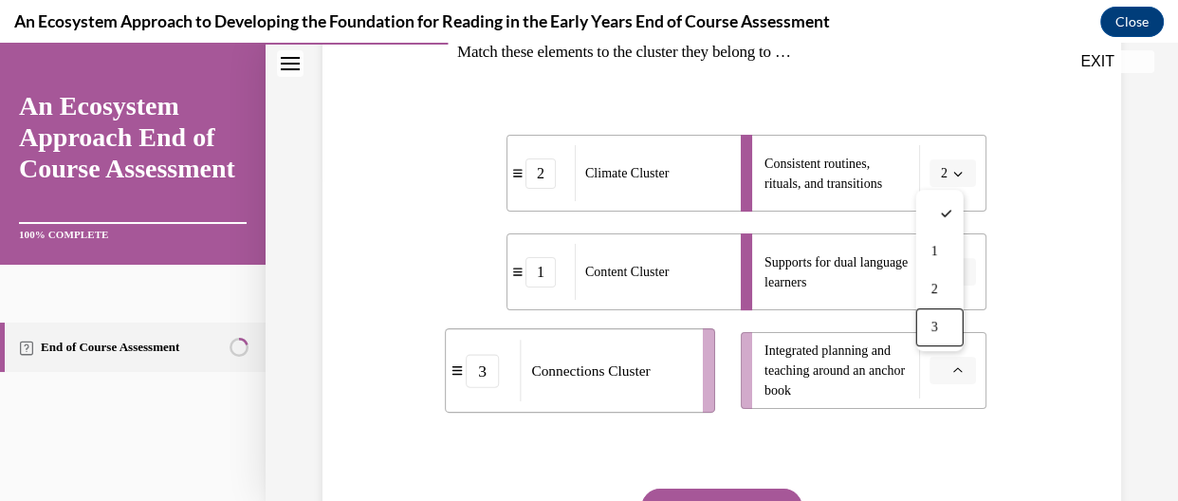
click at [937, 326] on span "3" at bounding box center [935, 327] width 7 height 15
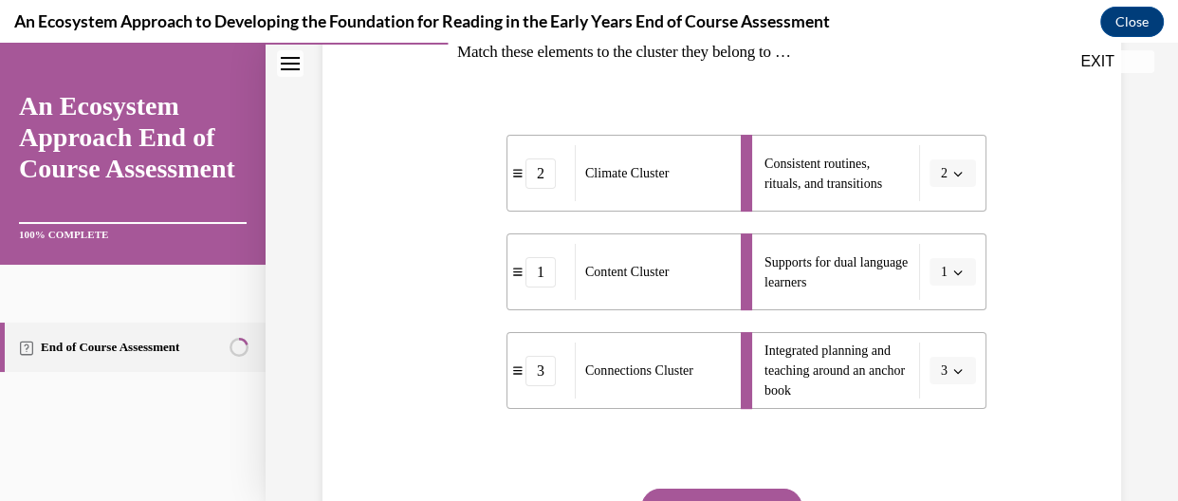
click at [953, 270] on icon "button" at bounding box center [957, 272] width 9 height 9
click at [928, 424] on span "3" at bounding box center [931, 427] width 7 height 15
click at [953, 180] on button "2" at bounding box center [953, 173] width 46 height 28
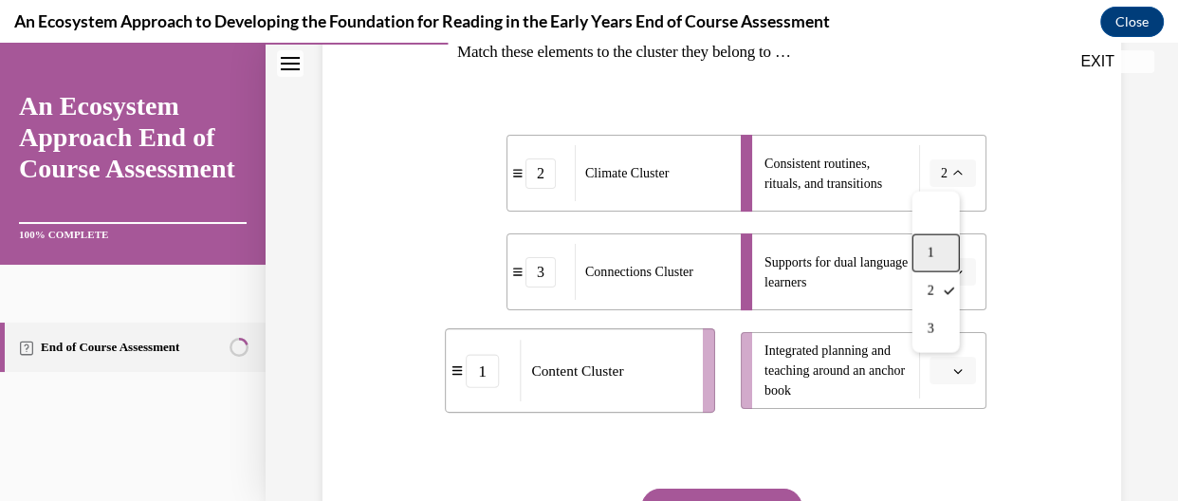
click at [926, 249] on div "1" at bounding box center [936, 253] width 47 height 38
click at [951, 375] on span "button" at bounding box center [957, 370] width 13 height 13
click at [932, 294] on span "2" at bounding box center [935, 289] width 7 height 15
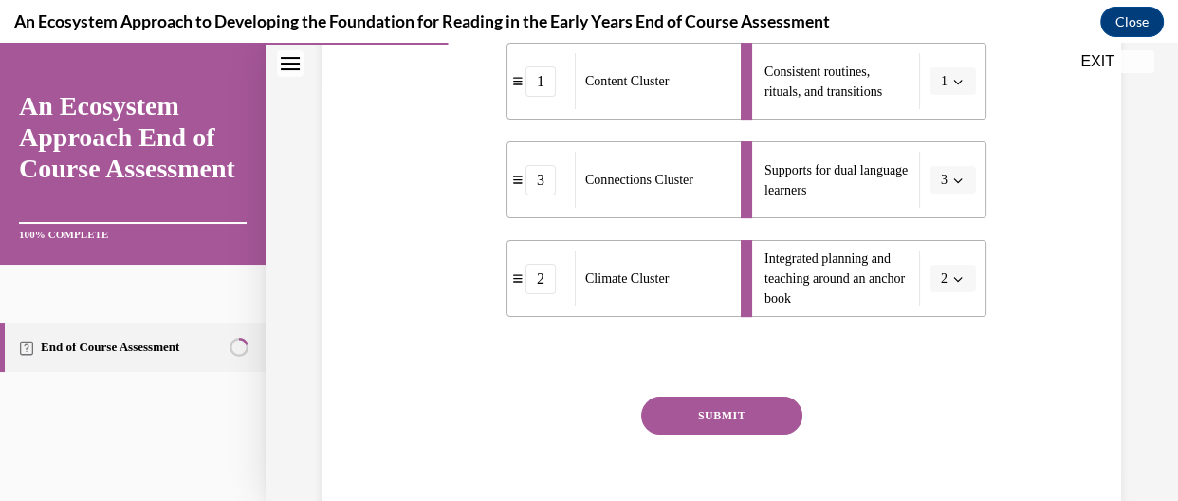
scroll to position [423, 0]
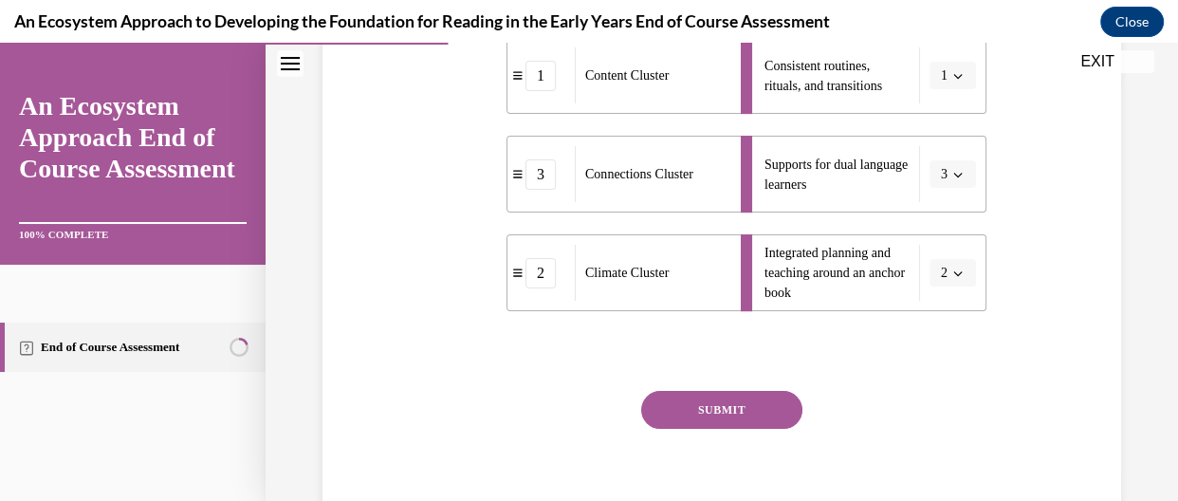
click at [756, 426] on button "SUBMIT" at bounding box center [721, 410] width 161 height 38
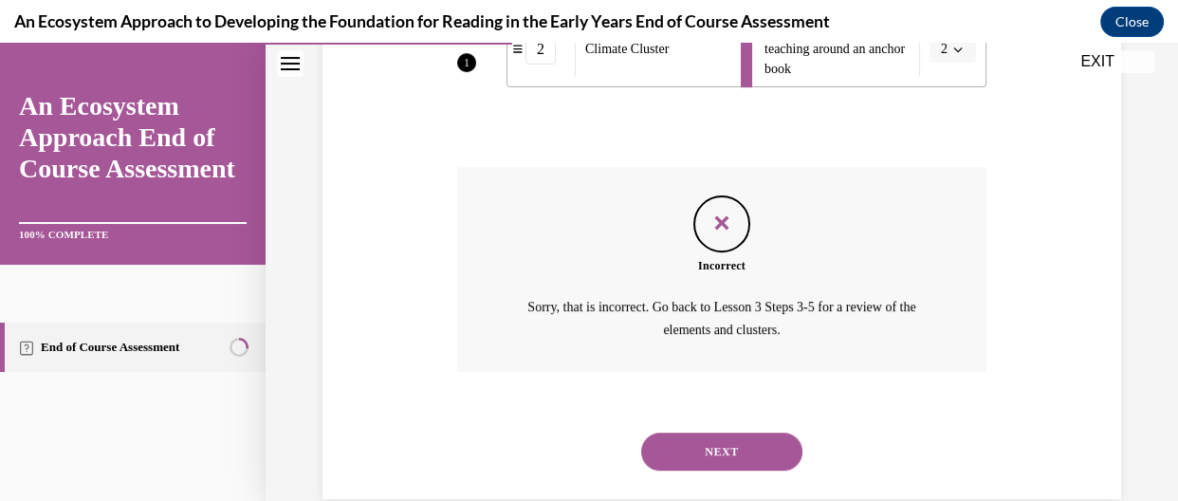
scroll to position [682, 0]
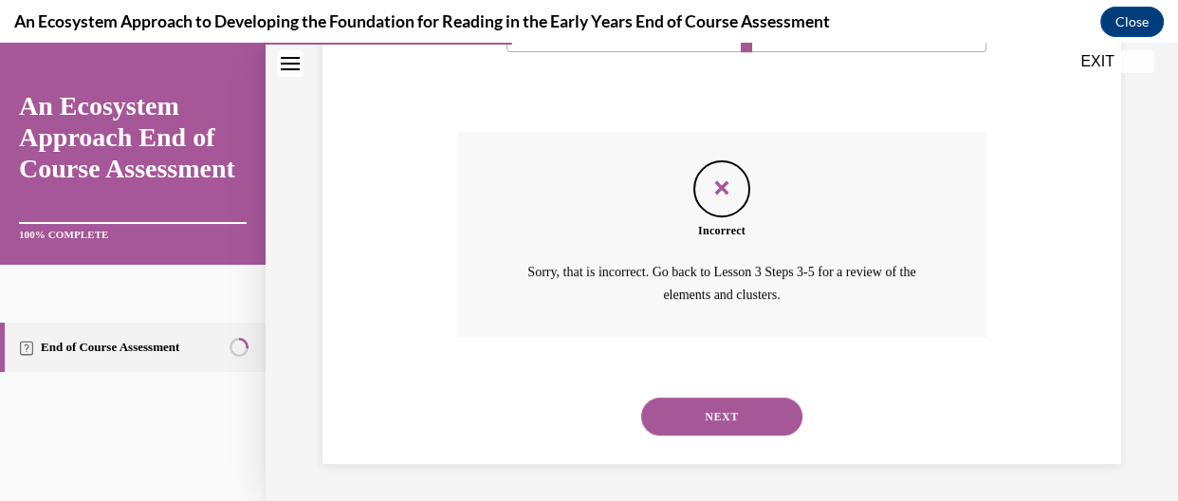
click at [759, 411] on button "NEXT" at bounding box center [721, 416] width 161 height 38
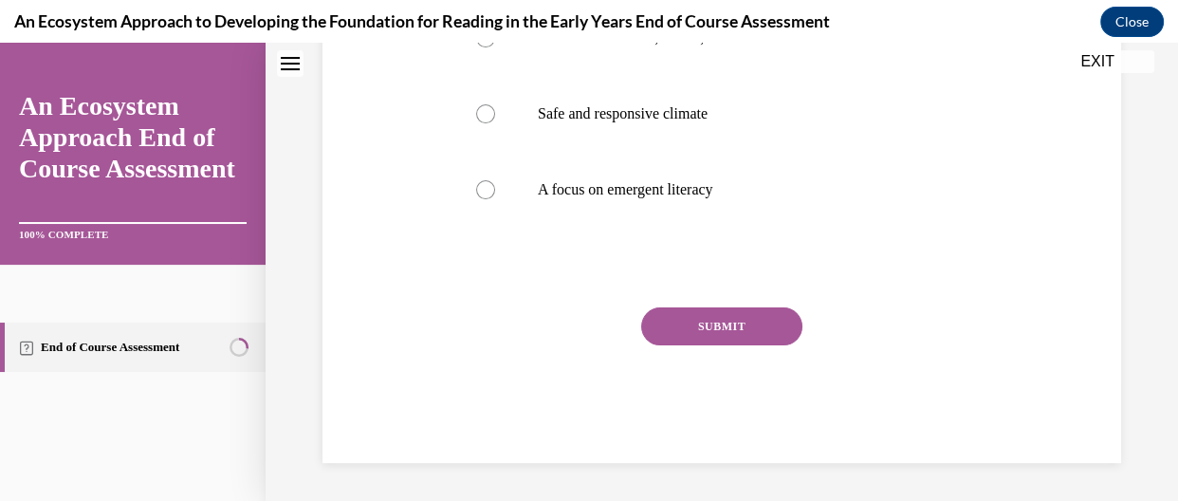
scroll to position [9, 0]
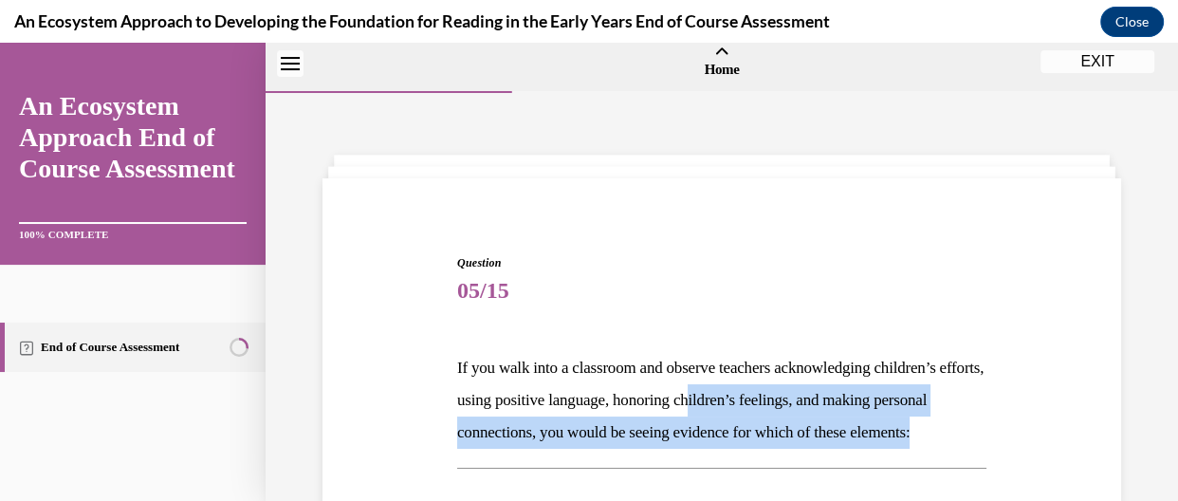
drag, startPoint x: 753, startPoint y: 413, endPoint x: 737, endPoint y: 476, distance: 65.6
click at [737, 449] on p "If you walk into a classroom and observe teachers acknowledging children’s effo…" at bounding box center [721, 400] width 529 height 97
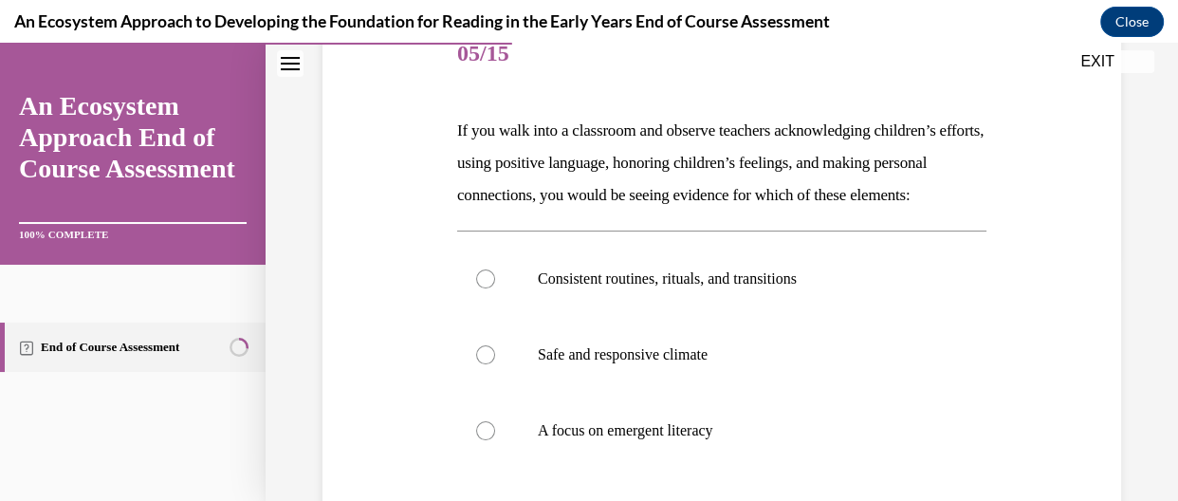
scroll to position [252, 0]
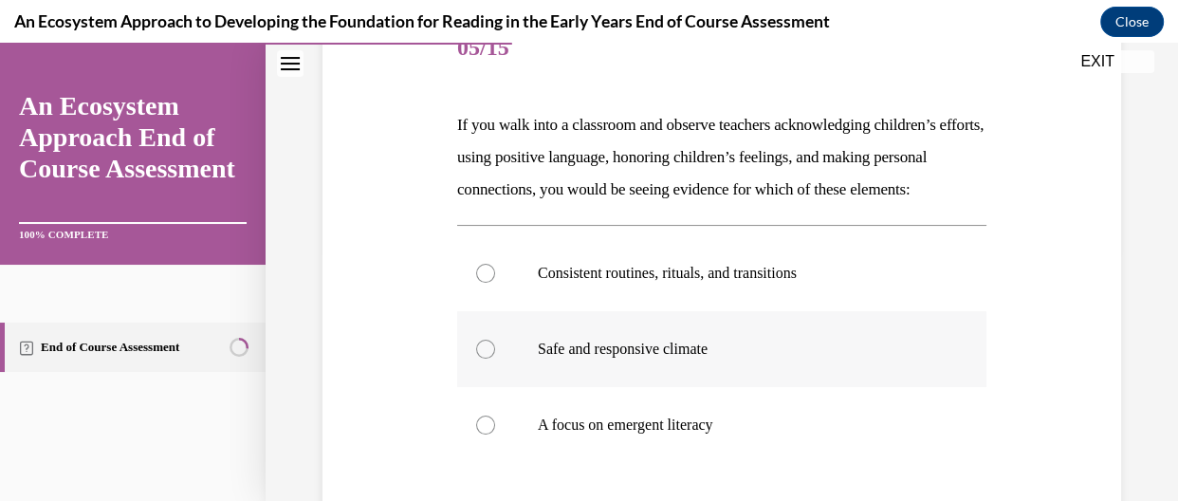
click at [531, 387] on label "Safe and responsive climate" at bounding box center [721, 349] width 529 height 76
click at [495, 359] on input "Safe and responsive climate" at bounding box center [485, 349] width 19 height 19
radio input "true"
drag, startPoint x: 1162, startPoint y: 320, endPoint x: 1166, endPoint y: 359, distance: 39.1
click at [1164, 359] on div "Home Question 04/15 Match these elements to the cluster they belong to … 3 1 1 …" at bounding box center [722, 272] width 913 height 458
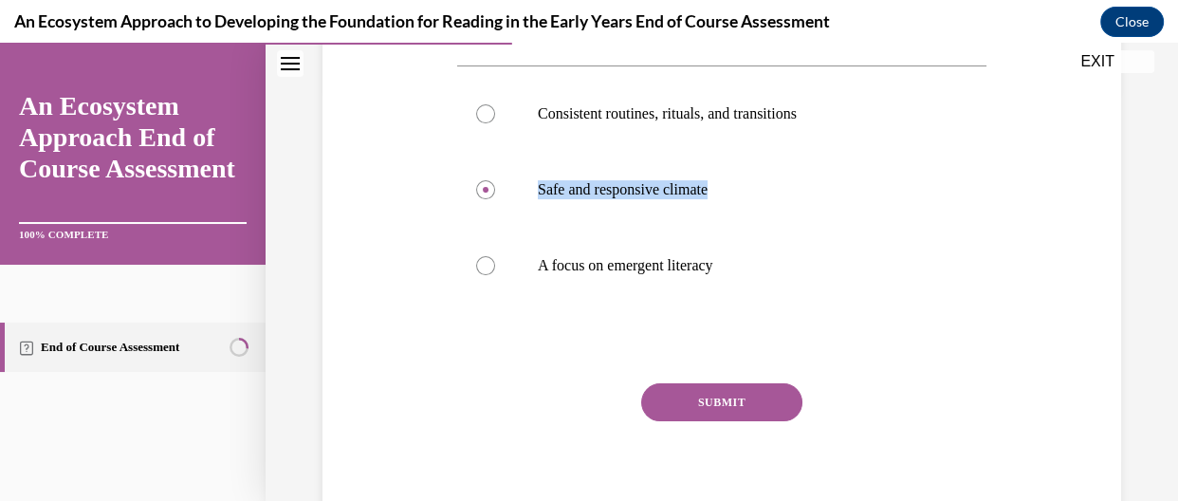
scroll to position [421, 0]
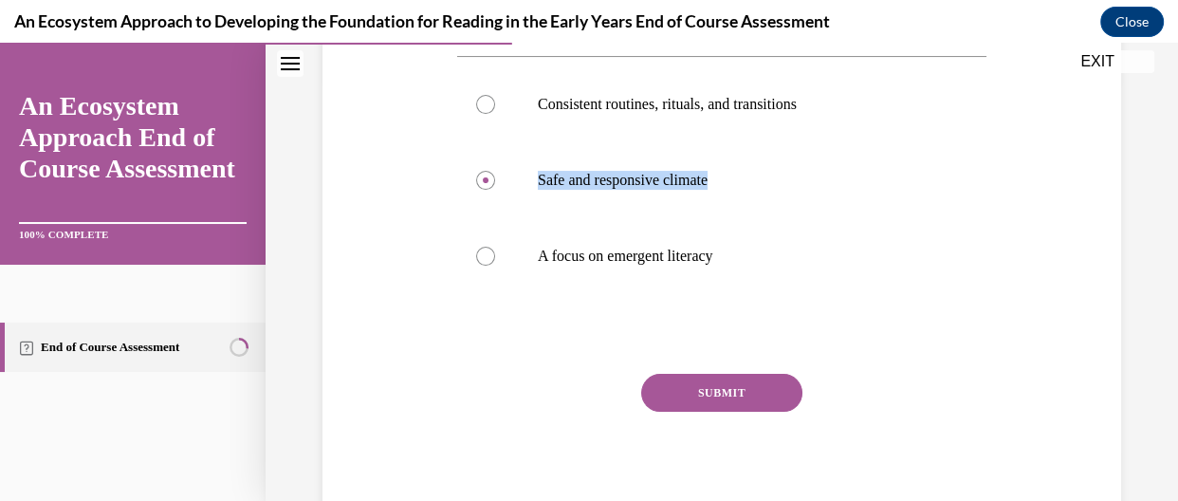
click at [655, 412] on button "SUBMIT" at bounding box center [721, 393] width 161 height 38
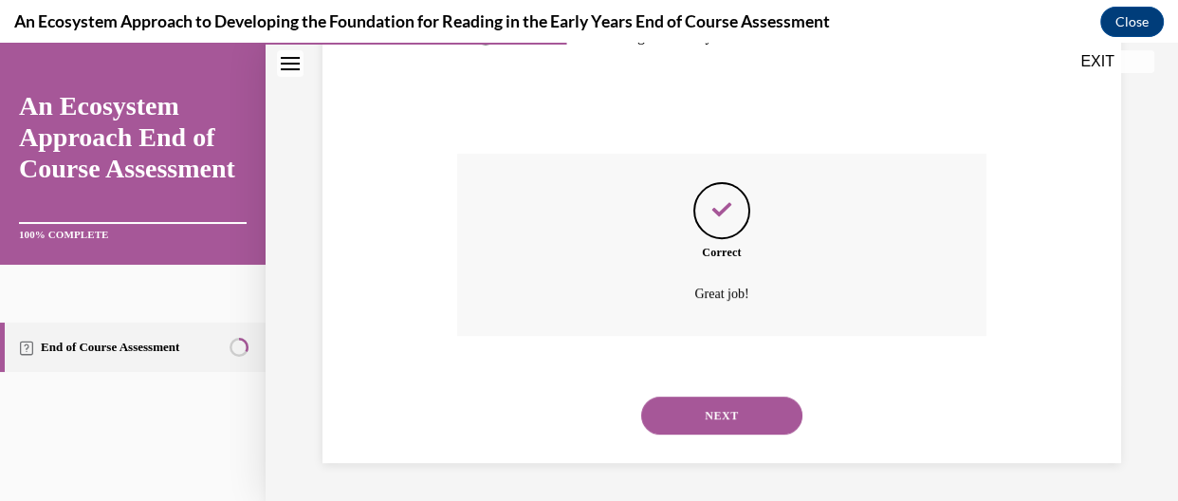
scroll to position [673, 0]
click at [733, 406] on button "NEXT" at bounding box center [721, 416] width 161 height 38
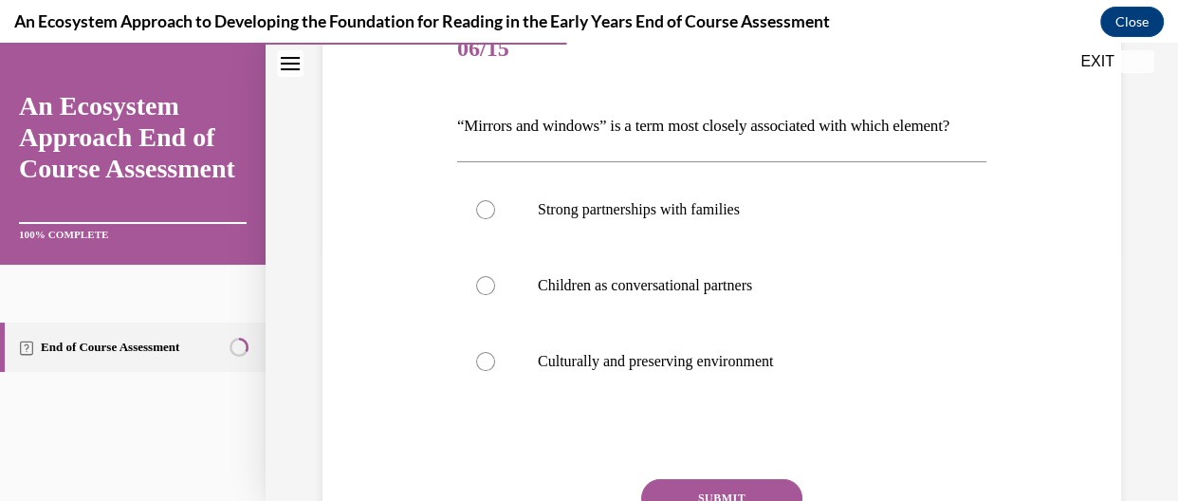
scroll to position [255, 0]
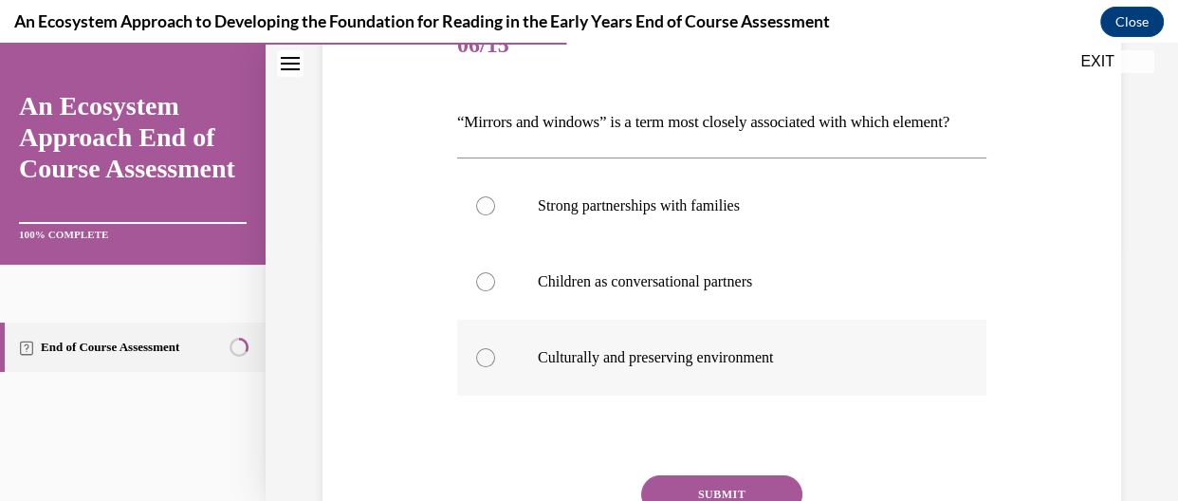
click at [715, 396] on label "Culturally and preserving environment" at bounding box center [721, 358] width 529 height 76
click at [495, 367] on input "Culturally and preserving environment" at bounding box center [485, 357] width 19 height 19
radio input "true"
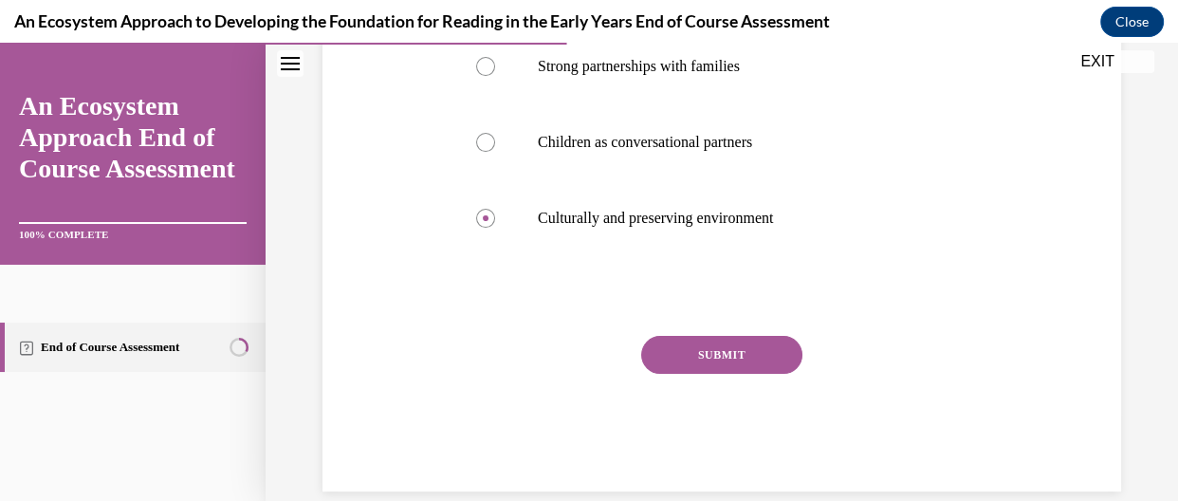
scroll to position [409, 0]
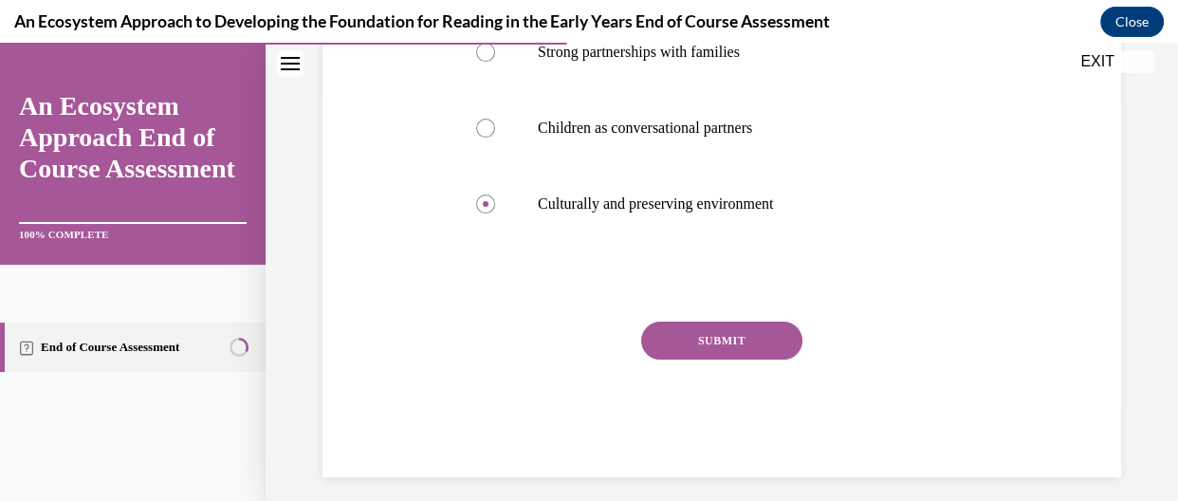
click at [721, 360] on button "SUBMIT" at bounding box center [721, 341] width 161 height 38
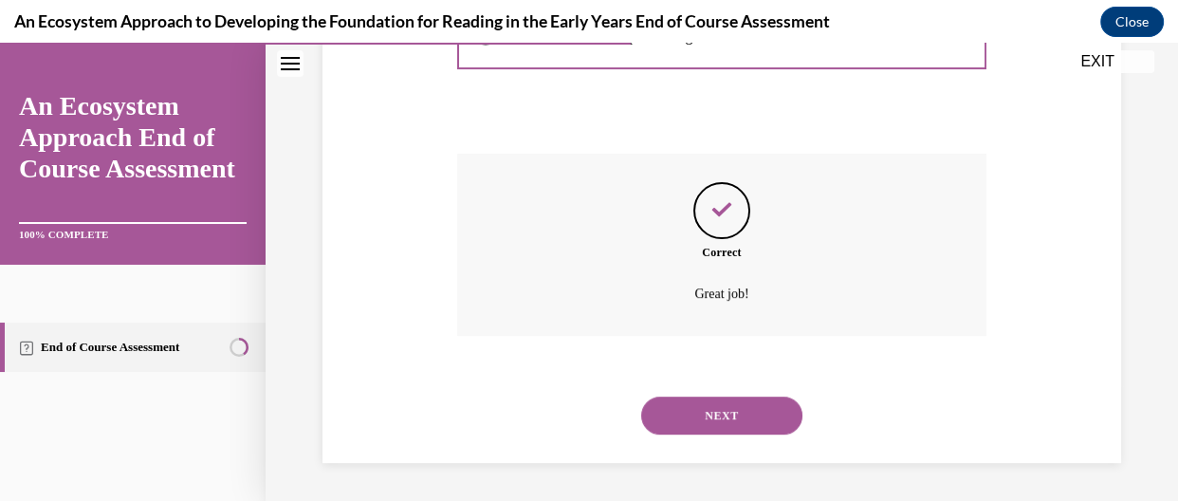
scroll to position [607, 0]
click at [727, 417] on button "NEXT" at bounding box center [721, 416] width 161 height 38
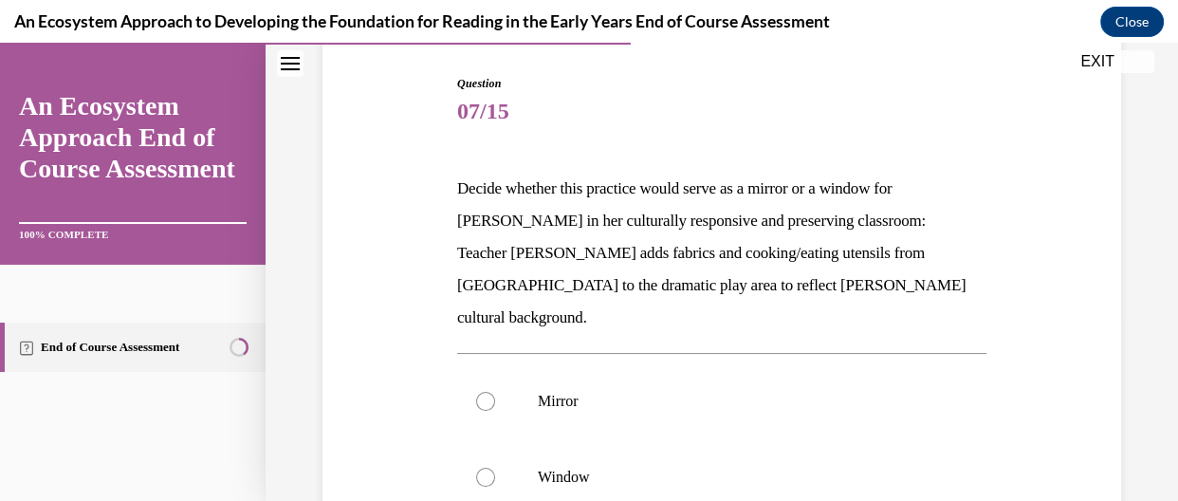
scroll to position [209, 0]
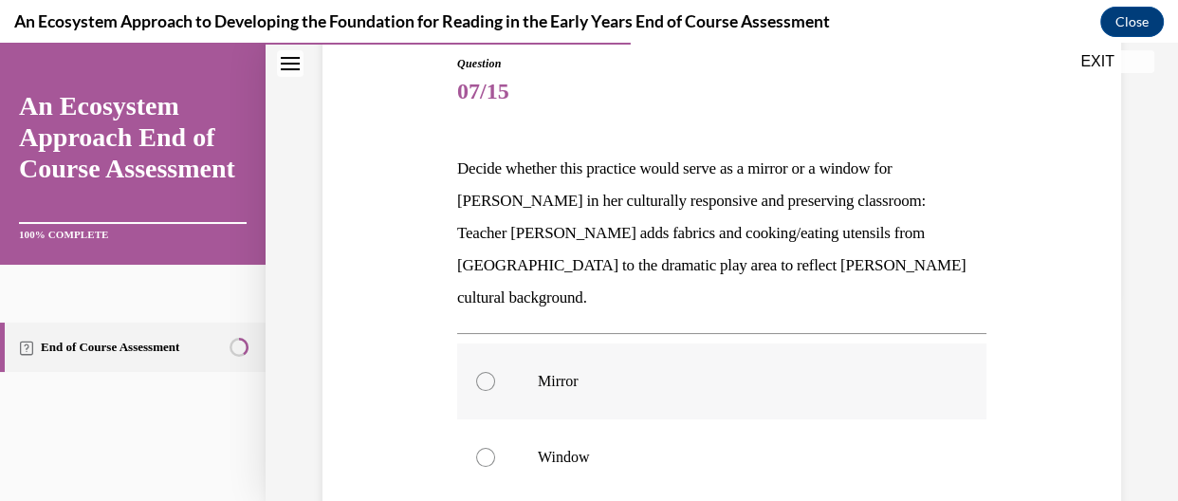
click at [594, 361] on label "Mirror" at bounding box center [721, 381] width 529 height 76
click at [495, 372] on input "Mirror" at bounding box center [485, 381] width 19 height 19
radio input "true"
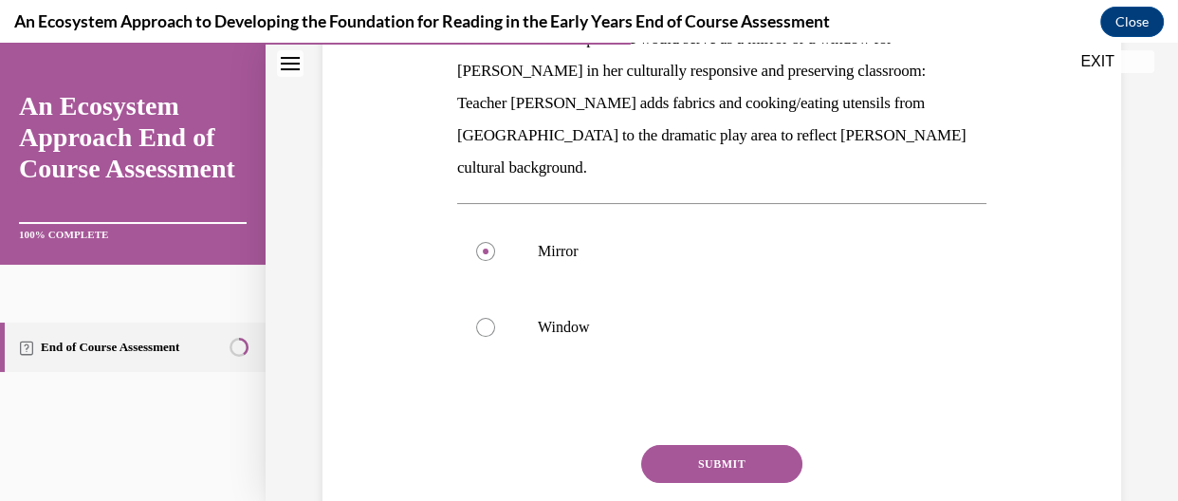
scroll to position [353, 0]
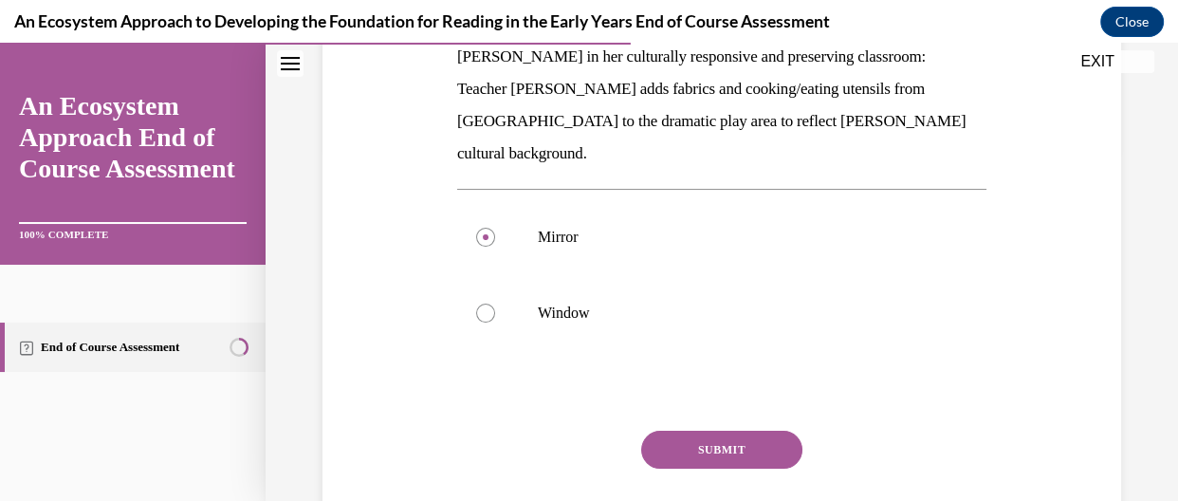
click at [768, 431] on button "SUBMIT" at bounding box center [721, 450] width 161 height 38
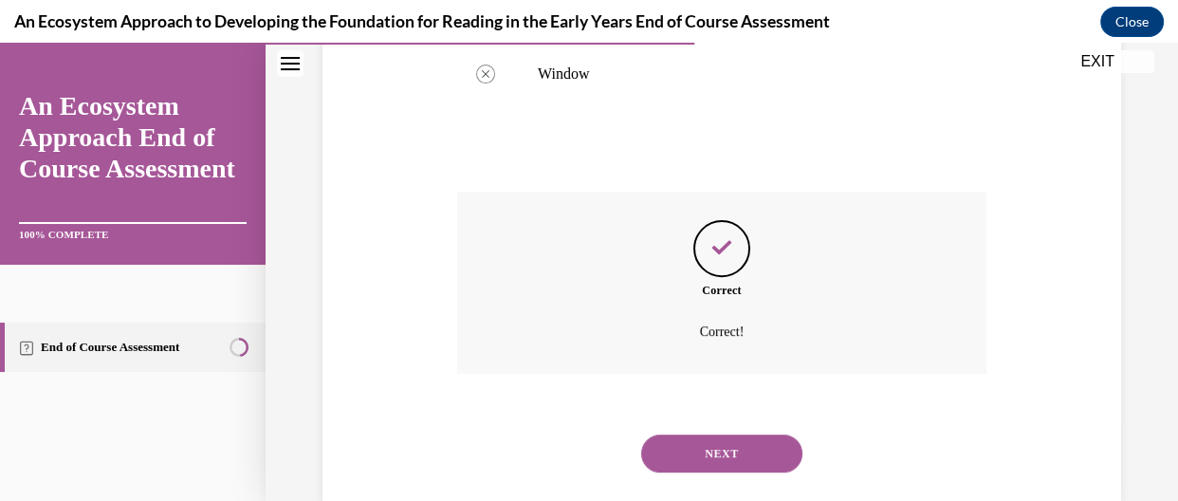
scroll to position [597, 0]
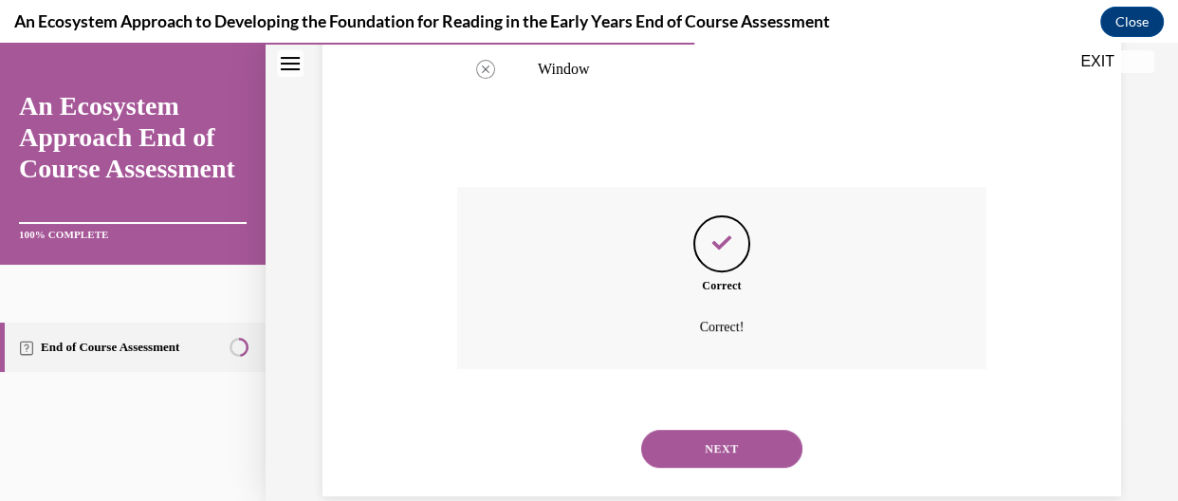
click at [768, 430] on button "NEXT" at bounding box center [721, 449] width 161 height 38
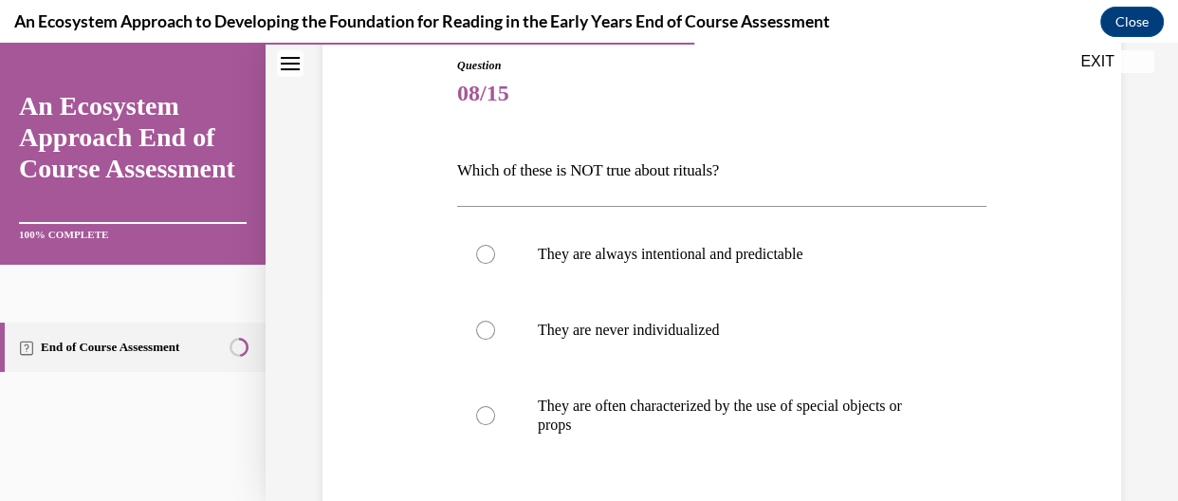
scroll to position [245, 0]
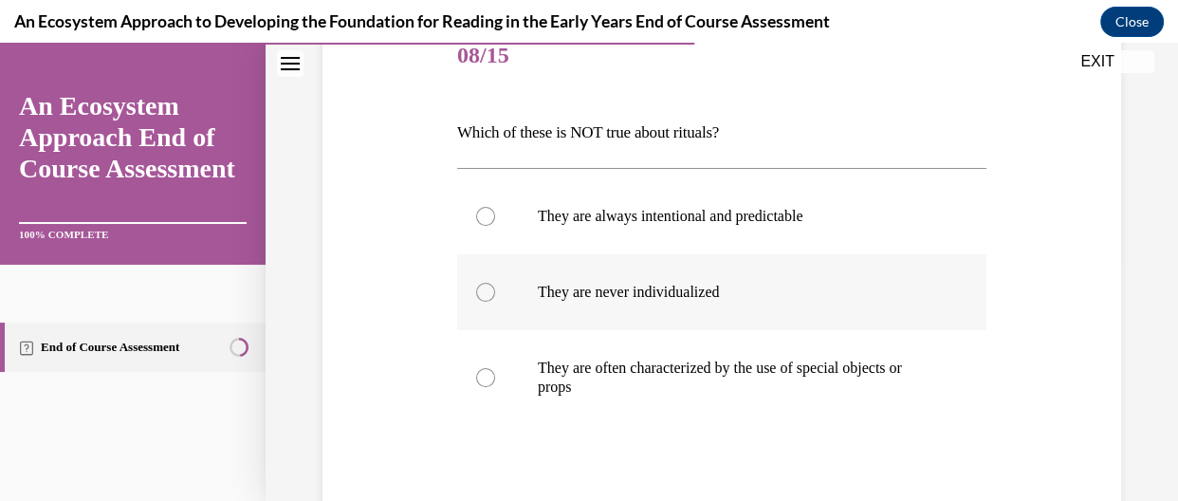
click at [702, 285] on p "They are never individualized" at bounding box center [738, 292] width 401 height 19
click at [495, 285] on input "They are never individualized" at bounding box center [485, 292] width 19 height 19
radio input "true"
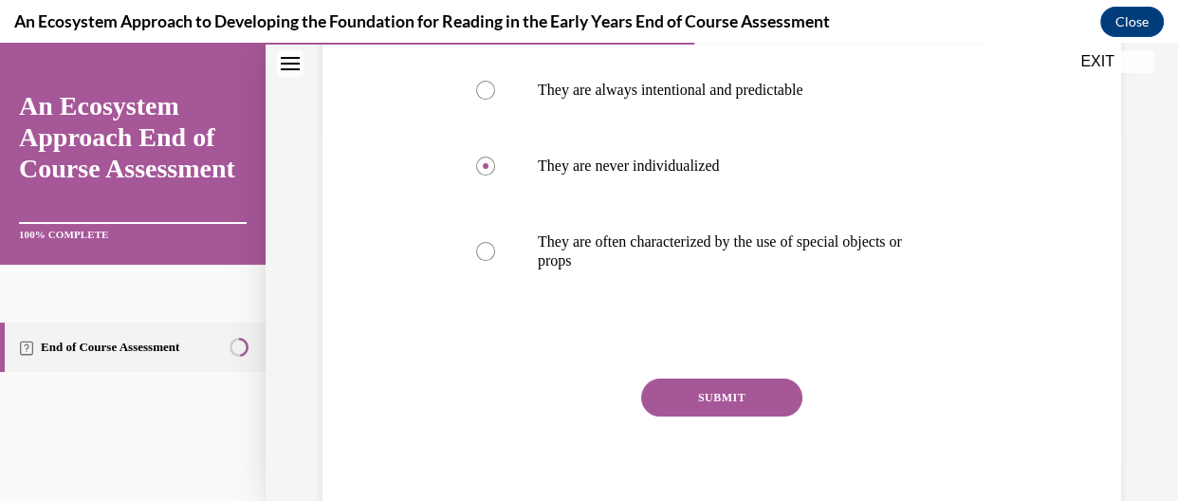
scroll to position [384, 0]
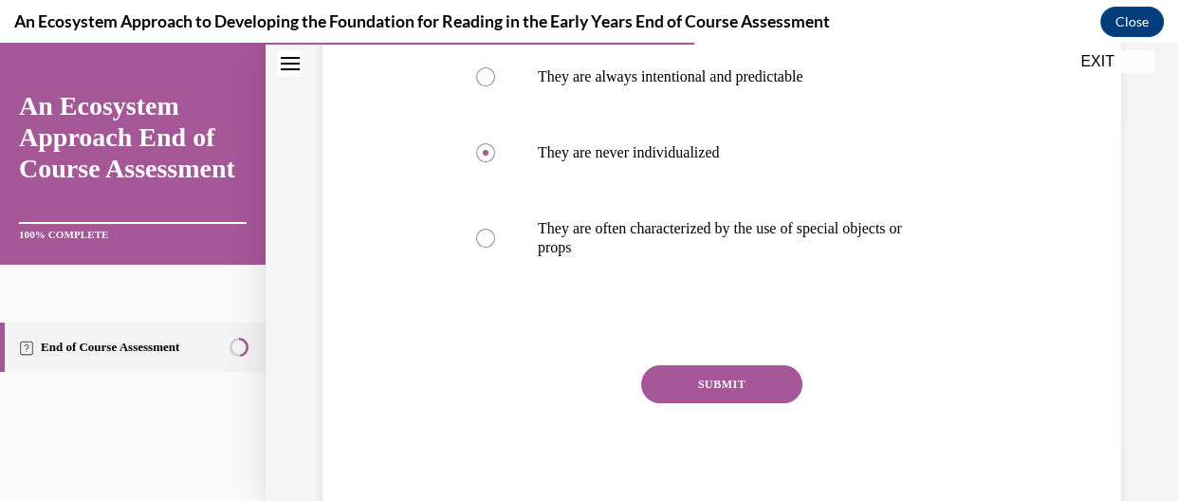
click at [741, 365] on button "SUBMIT" at bounding box center [721, 384] width 161 height 38
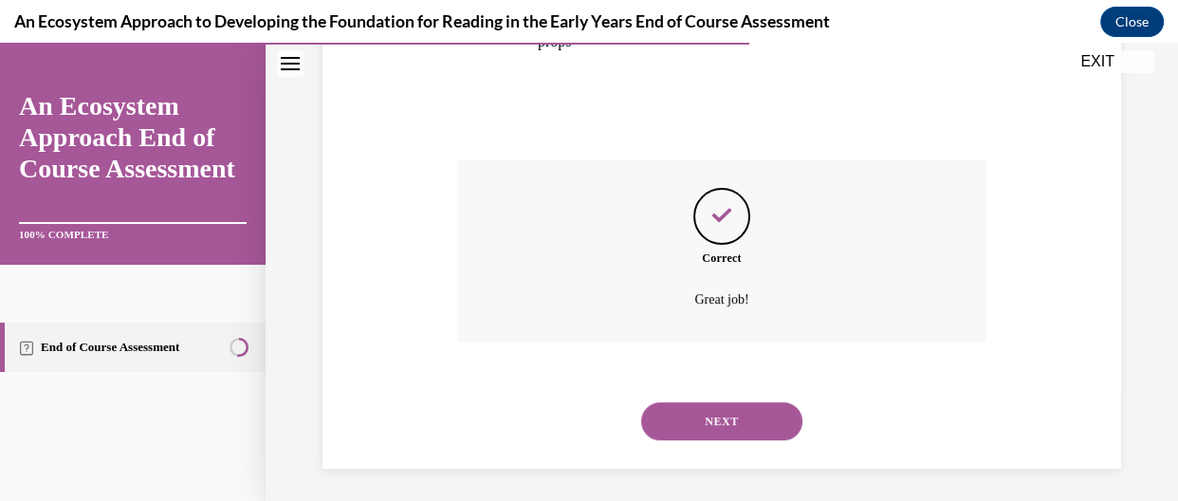
scroll to position [595, 0]
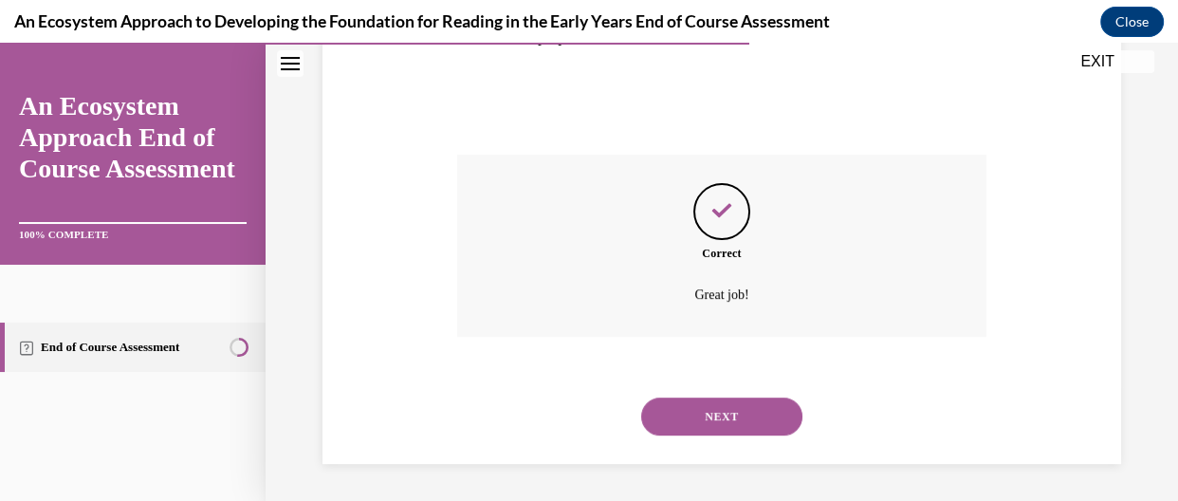
click at [749, 449] on div "NEXT" at bounding box center [721, 417] width 529 height 76
click at [757, 427] on button "NEXT" at bounding box center [721, 416] width 161 height 38
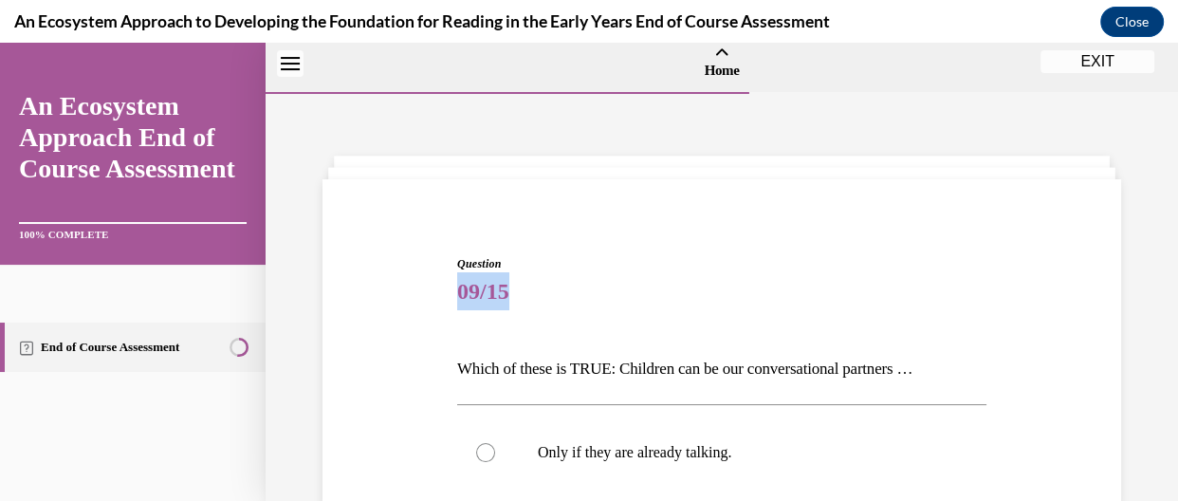
drag, startPoint x: 1164, startPoint y: 215, endPoint x: 1168, endPoint y: 283, distance: 67.5
click at [1164, 283] on div "Home Question 08/15 Which of these is NOT true about rituals? They are always i…" at bounding box center [722, 272] width 913 height 458
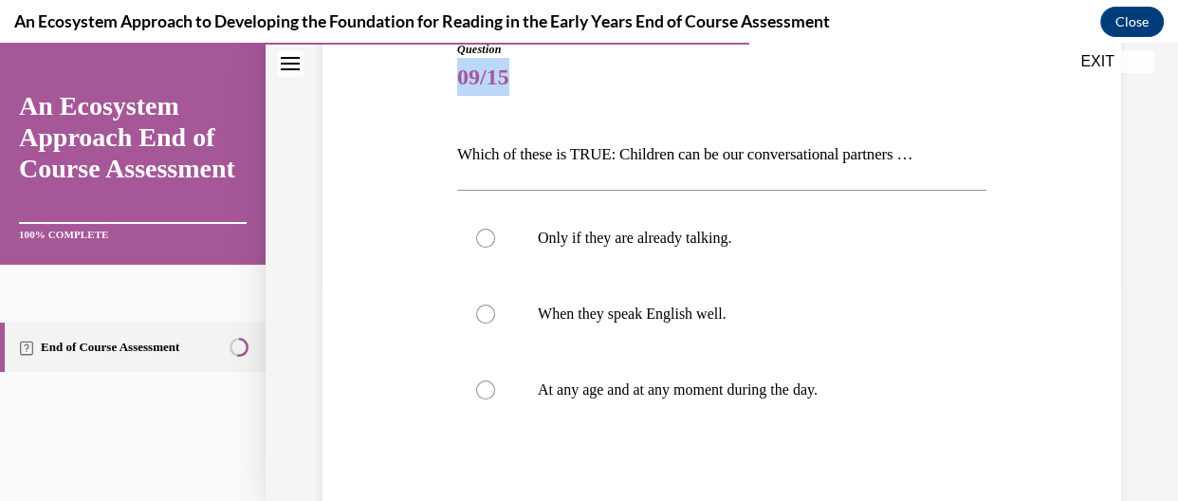
scroll to position [225, 0]
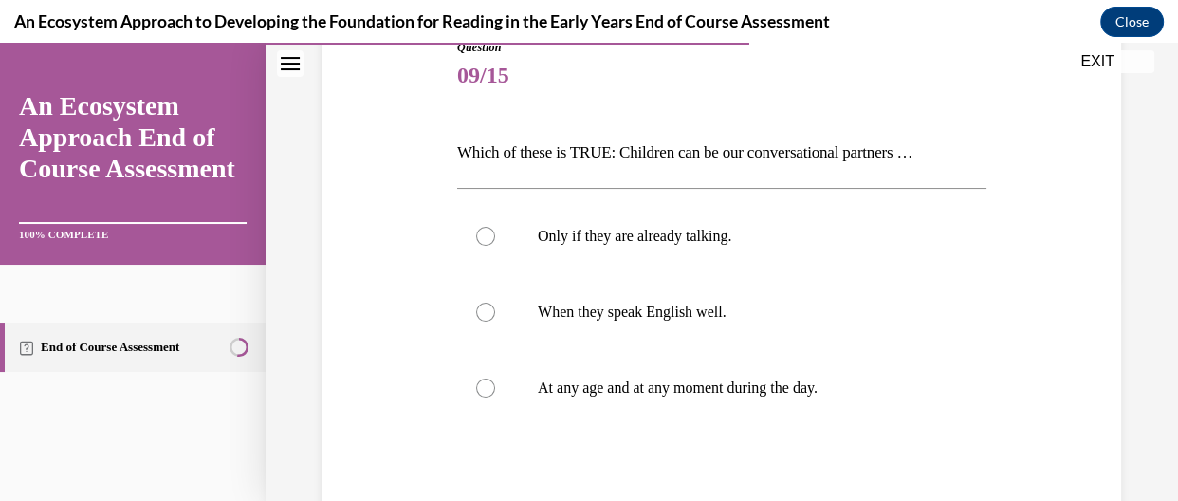
drag, startPoint x: 1162, startPoint y: 388, endPoint x: 1170, endPoint y: 423, distance: 35.9
click at [1164, 423] on div "Home Question 08/15 Which of these is NOT true about rituals? They are always i…" at bounding box center [722, 272] width 913 height 458
click at [494, 376] on label "At any age and at any moment during the day." at bounding box center [721, 388] width 529 height 76
click at [494, 379] on input "At any age and at any moment during the day." at bounding box center [485, 388] width 19 height 19
radio input "true"
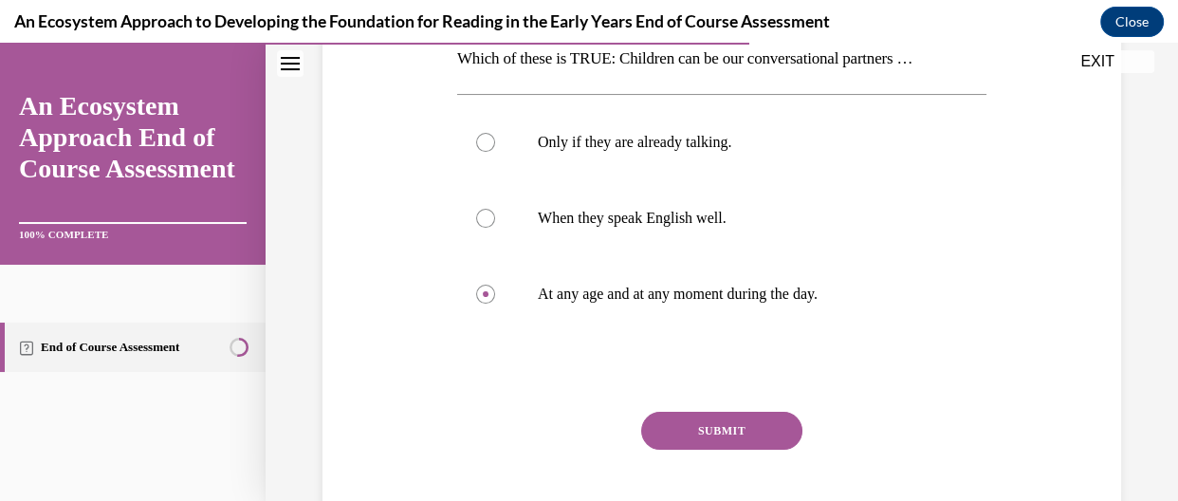
scroll to position [333, 0]
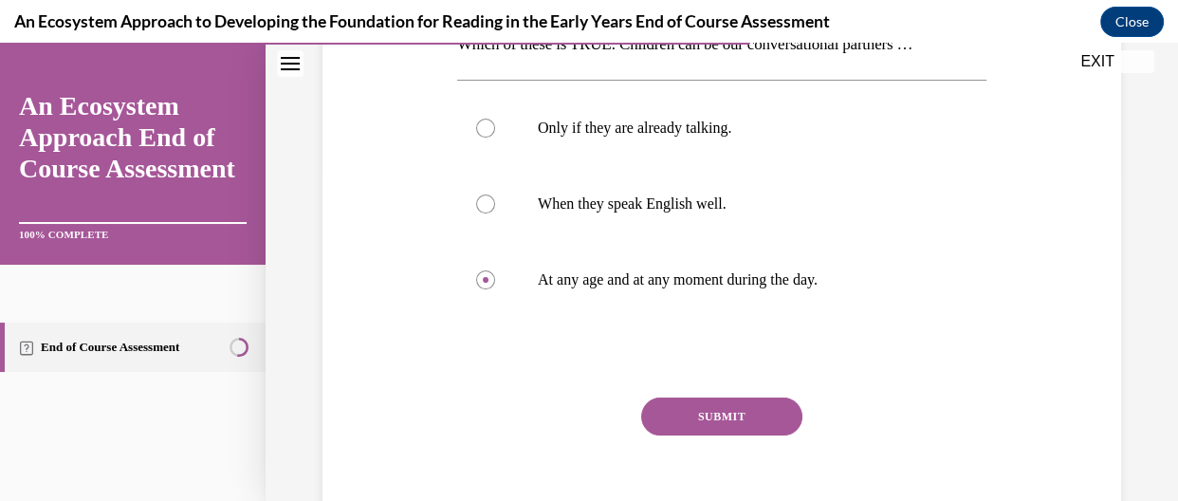
click at [740, 408] on button "SUBMIT" at bounding box center [721, 416] width 161 height 38
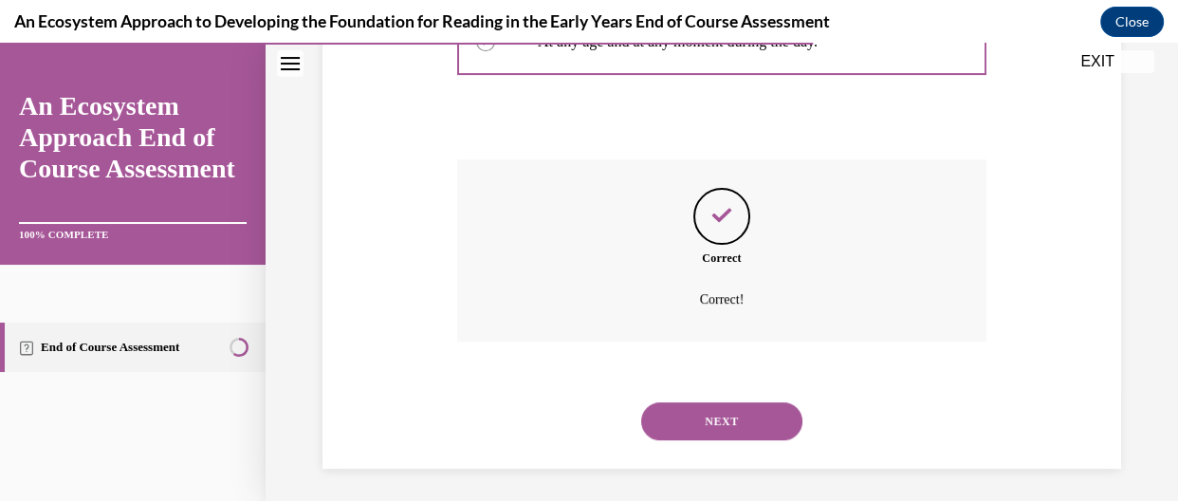
scroll to position [576, 0]
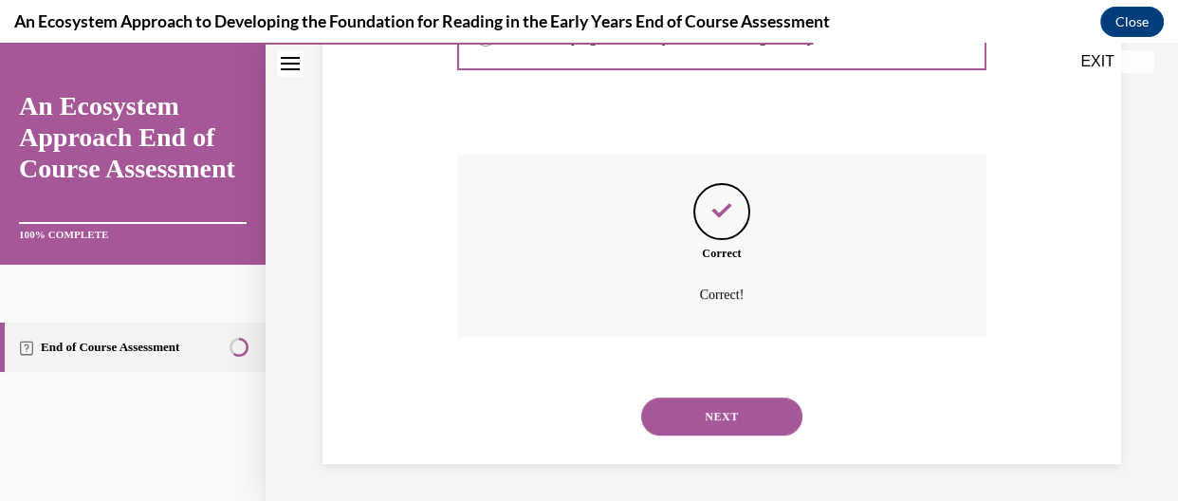
click at [753, 412] on button "NEXT" at bounding box center [721, 416] width 161 height 38
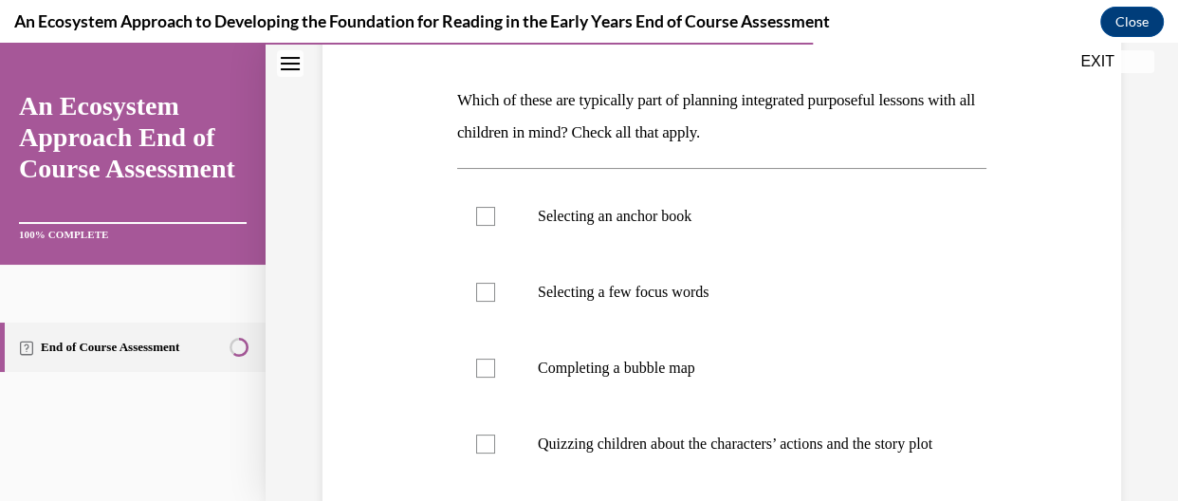
scroll to position [282, 0]
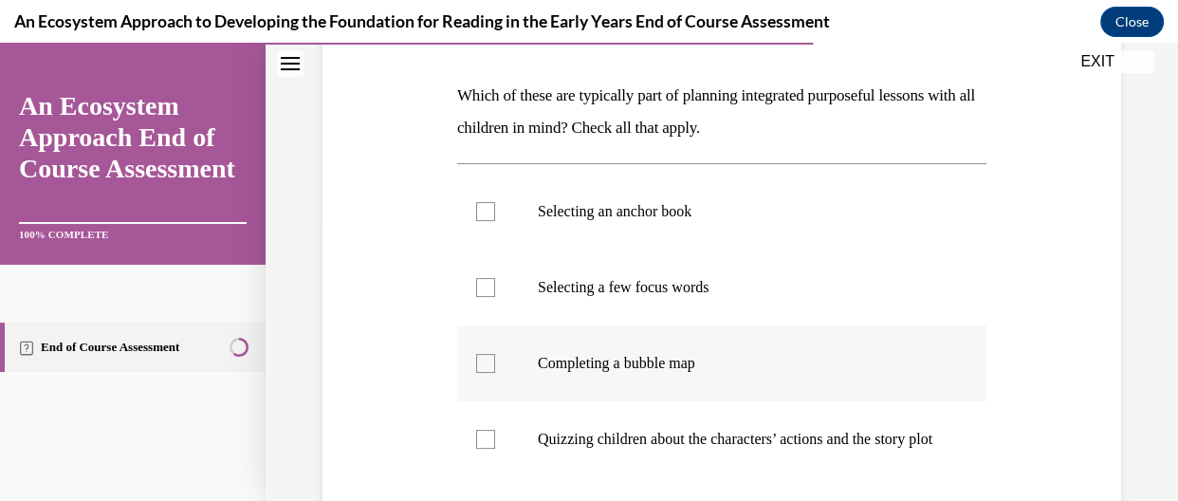
click at [509, 363] on label "Completing a bubble map" at bounding box center [721, 363] width 529 height 76
click at [495, 363] on input "Completing a bubble map" at bounding box center [485, 363] width 19 height 19
checkbox input "true"
click at [484, 282] on div at bounding box center [485, 287] width 19 height 19
click at [484, 282] on input "Selecting a few focus words" at bounding box center [485, 287] width 19 height 19
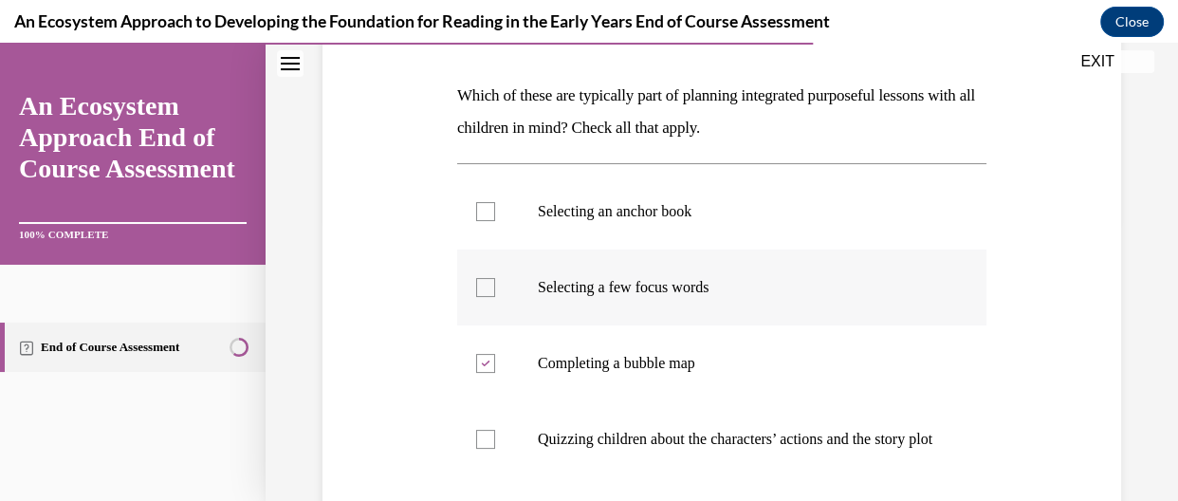
checkbox input "true"
click at [494, 227] on label "Selecting an anchor book" at bounding box center [721, 212] width 529 height 76
click at [494, 221] on input "Selecting an anchor book" at bounding box center [485, 211] width 19 height 19
checkbox input "true"
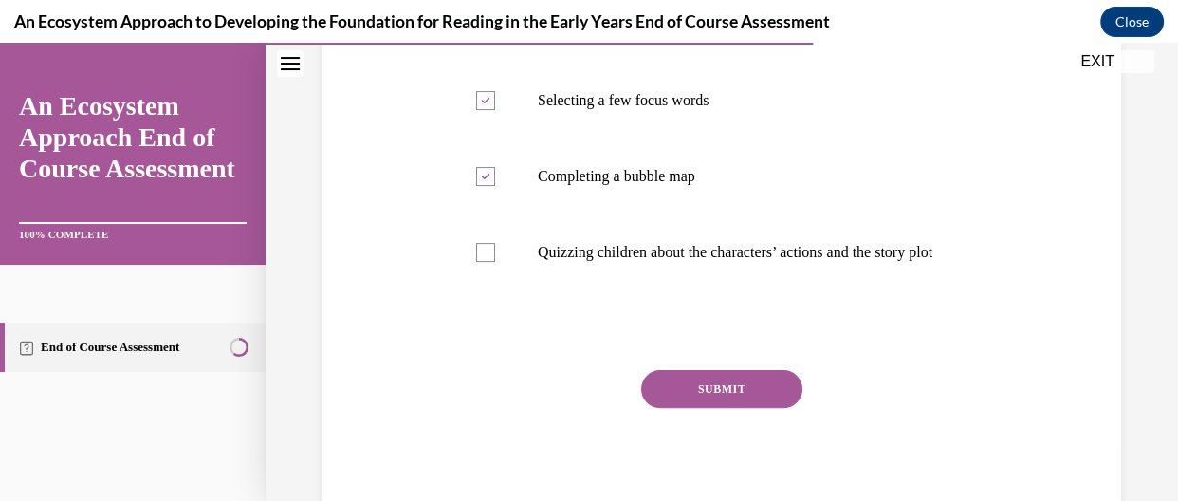
scroll to position [481, 0]
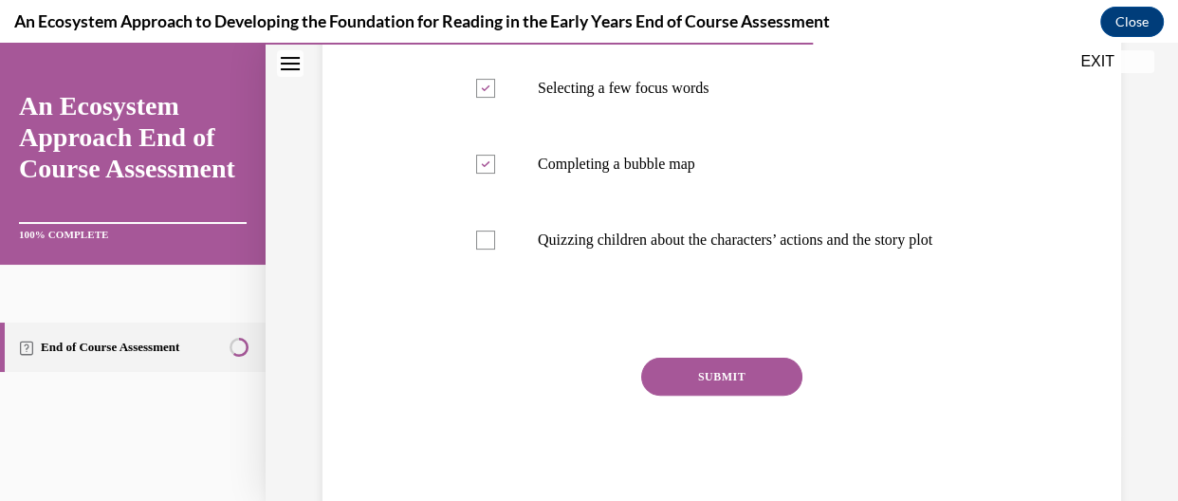
click at [753, 391] on button "SUBMIT" at bounding box center [721, 377] width 161 height 38
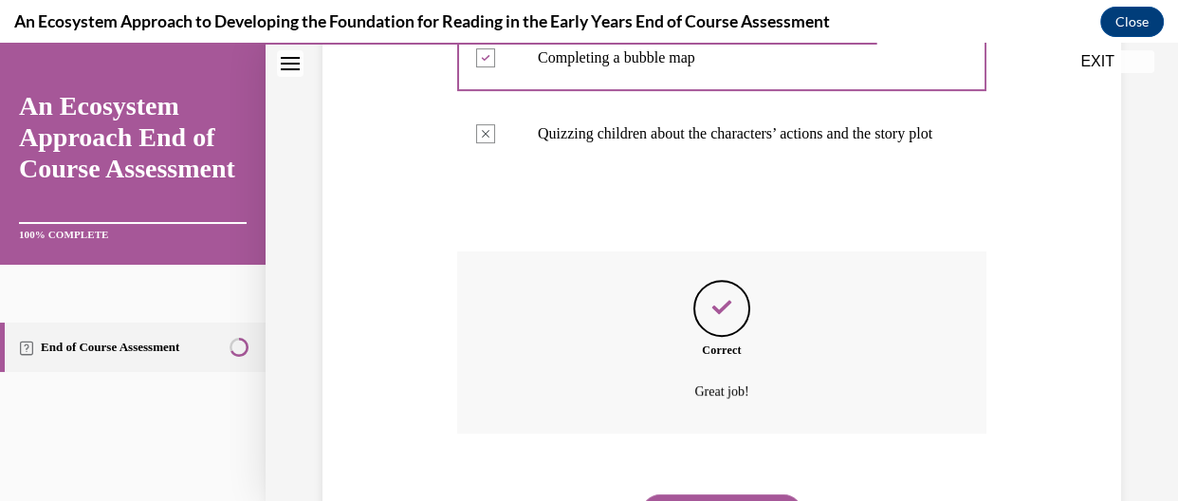
scroll to position [702, 0]
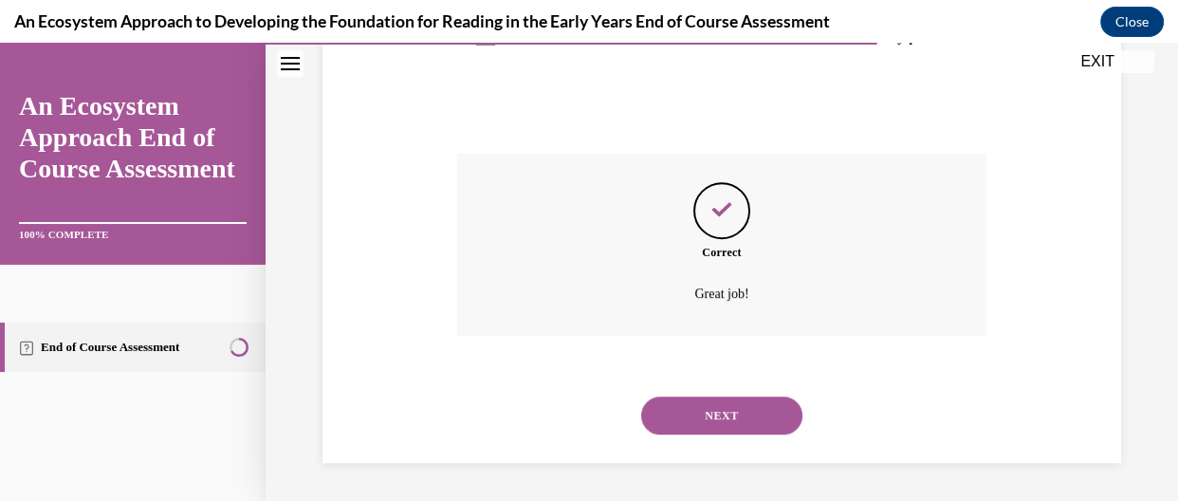
click at [742, 421] on button "NEXT" at bounding box center [721, 416] width 161 height 38
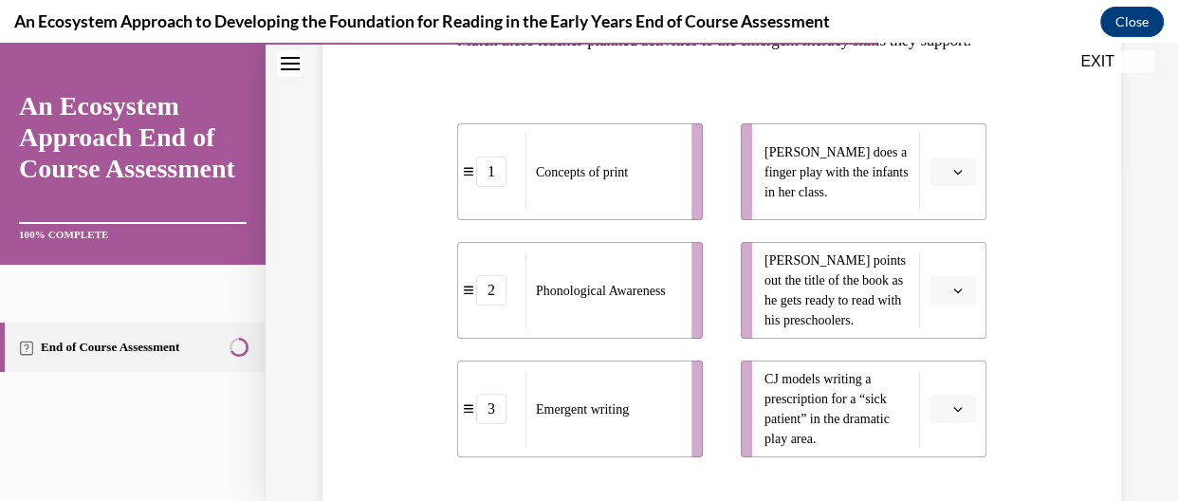
scroll to position [364, 0]
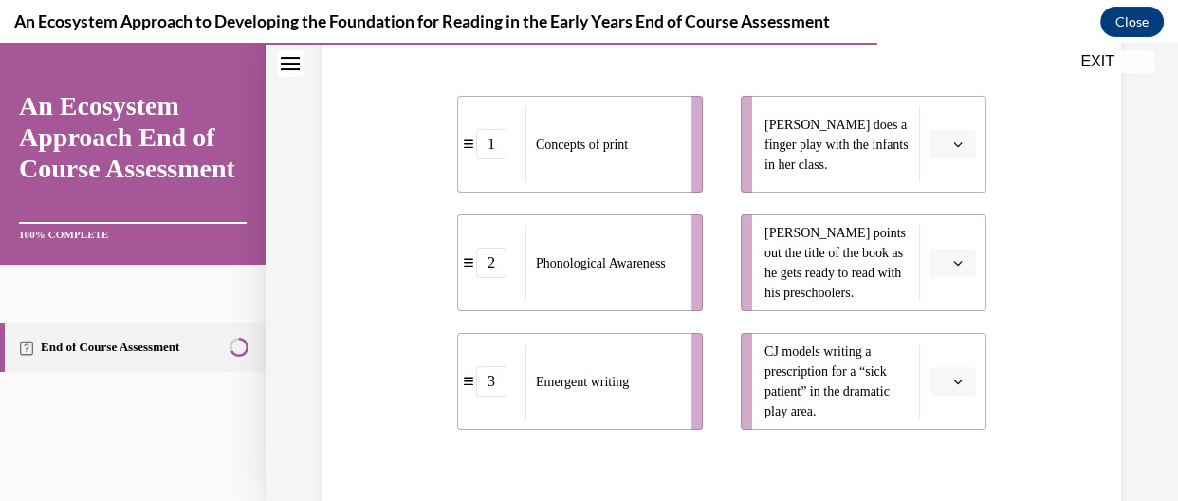
click at [950, 158] on button "button" at bounding box center [953, 144] width 46 height 28
click at [896, 238] on ul "[PERSON_NAME] does a finger play with the infants in her class. [PERSON_NAME] p…" at bounding box center [854, 263] width 265 height 334
click at [917, 272] on li "[PERSON_NAME] points out the title of the book as he gets ready to read with hi…" at bounding box center [864, 262] width 246 height 97
click at [930, 280] on li "[PERSON_NAME] points out the title of the book as he gets ready to read with hi…" at bounding box center [864, 262] width 246 height 97
click at [951, 269] on span "button" at bounding box center [957, 262] width 13 height 13
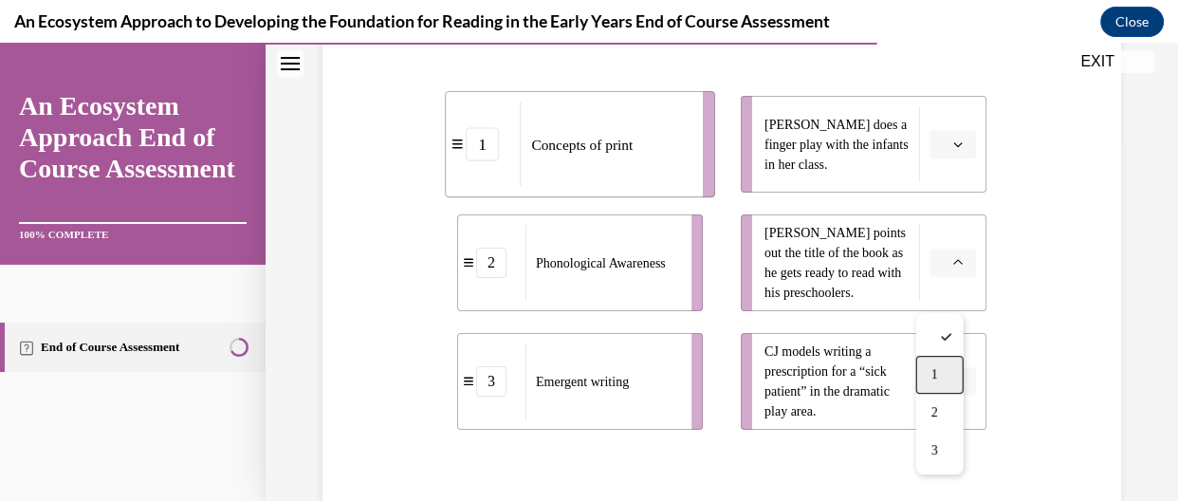
click at [929, 366] on div "1" at bounding box center [939, 375] width 47 height 38
